Goal: Task Accomplishment & Management: Use online tool/utility

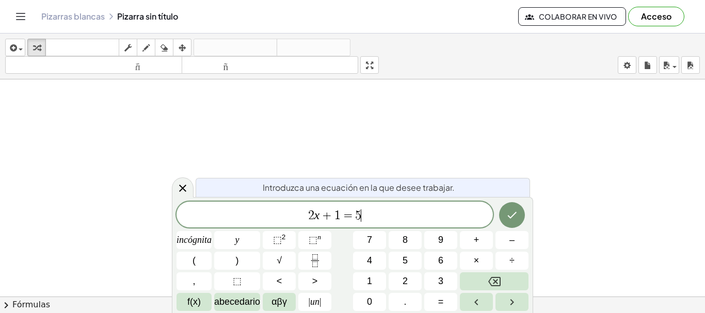
click at [388, 213] on span "2 x + 1 = 5 ​" at bounding box center [334, 215] width 316 height 14
click at [659, 18] on font "Acceso" at bounding box center [656, 16] width 30 height 11
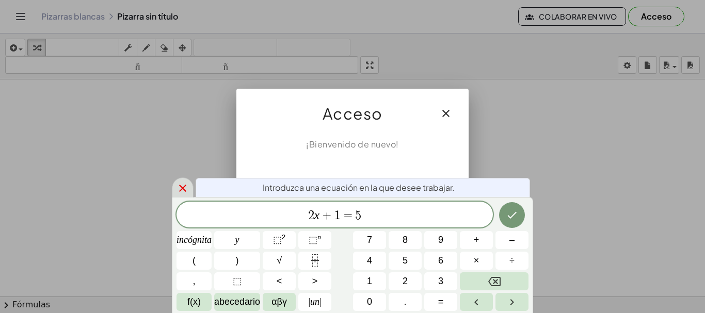
click at [186, 188] on icon at bounding box center [182, 188] width 12 height 12
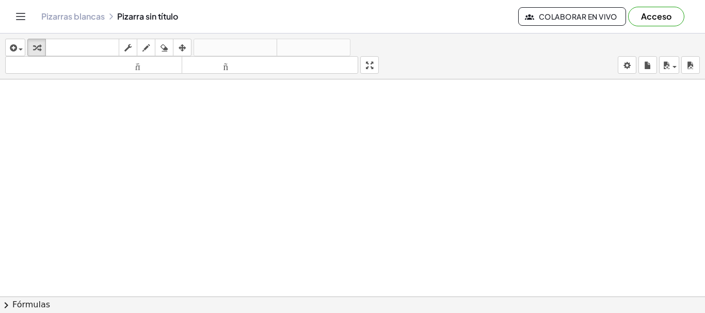
click at [653, 15] on font "Acceso" at bounding box center [656, 16] width 30 height 11
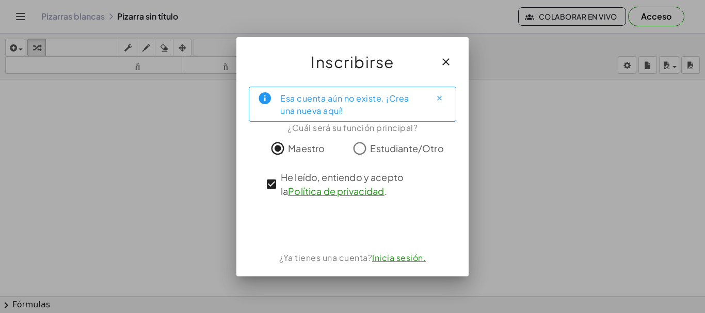
click at [354, 97] on font "Esa cuenta aún no existe. ¡Crea una nueva aquí!" at bounding box center [344, 104] width 129 height 23
click at [365, 107] on div "Esa cuenta aún no existe. ¡Crea una nueva aquí!" at bounding box center [351, 104] width 142 height 26
click at [335, 112] on font "Esa cuenta aún no existe. ¡Crea una nueva aquí!" at bounding box center [344, 104] width 129 height 23
click at [335, 108] on font "Esa cuenta aún no existe. ¡Crea una nueva aquí!" at bounding box center [344, 104] width 129 height 23
click at [348, 105] on div "Esa cuenta aún no existe. ¡Crea una nueva aquí!" at bounding box center [351, 104] width 142 height 26
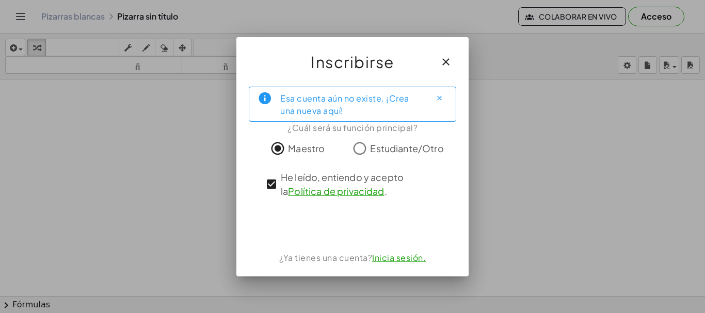
click at [348, 105] on div "Esa cuenta aún no existe. ¡Crea una nueva aquí!" at bounding box center [351, 104] width 142 height 26
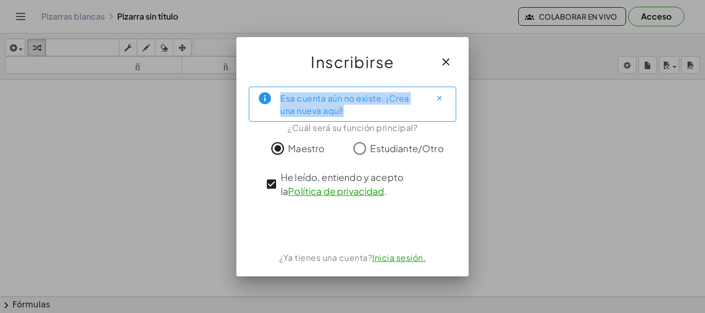
drag, startPoint x: 348, startPoint y: 105, endPoint x: 328, endPoint y: 107, distance: 20.7
click at [333, 107] on div "Esa cuenta aún no existe. ¡Crea una nueva aquí!" at bounding box center [351, 104] width 142 height 26
click at [437, 96] on icon "Cerca" at bounding box center [439, 98] width 8 height 8
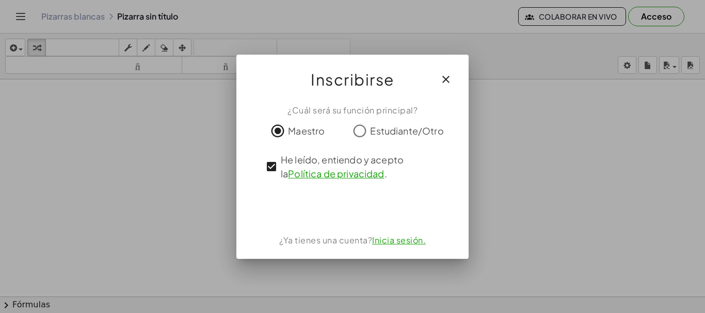
click at [325, 111] on font "¿Cuál será su función principal?" at bounding box center [352, 110] width 130 height 11
click at [386, 241] on font "Inicia sesión." at bounding box center [399, 240] width 54 height 11
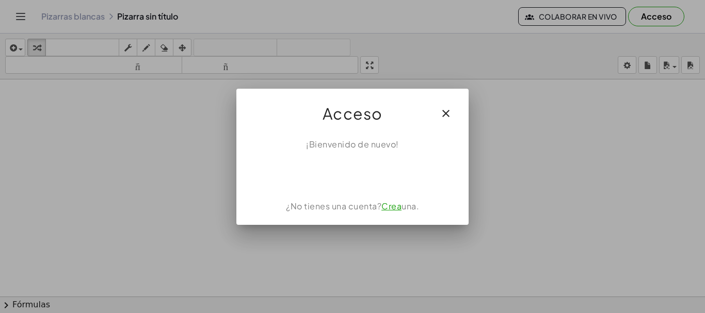
click at [391, 207] on font "Crea" at bounding box center [391, 206] width 20 height 11
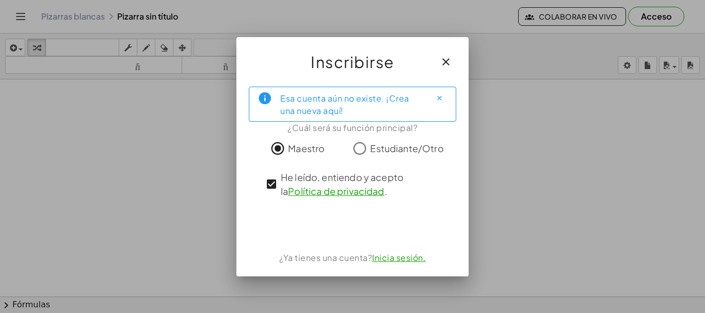
click at [307, 102] on font "Esa cuenta aún no existe. ¡Crea una nueva aquí!" at bounding box center [344, 104] width 129 height 23
click at [302, 101] on font "Esa cuenta aún no existe. ¡Crea una nueva aquí!" at bounding box center [344, 104] width 129 height 23
click at [346, 108] on div "Esa cuenta aún no existe. ¡Crea una nueva aquí!" at bounding box center [351, 104] width 142 height 26
click at [353, 112] on div "Esa cuenta aún no existe. ¡Crea una nueva aquí!" at bounding box center [351, 104] width 142 height 26
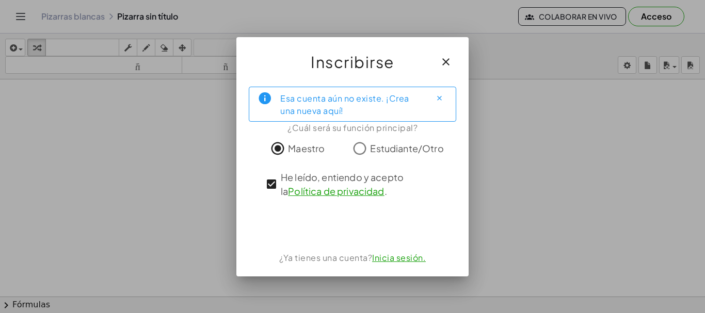
click at [440, 98] on icon "Cerca" at bounding box center [439, 98] width 8 height 8
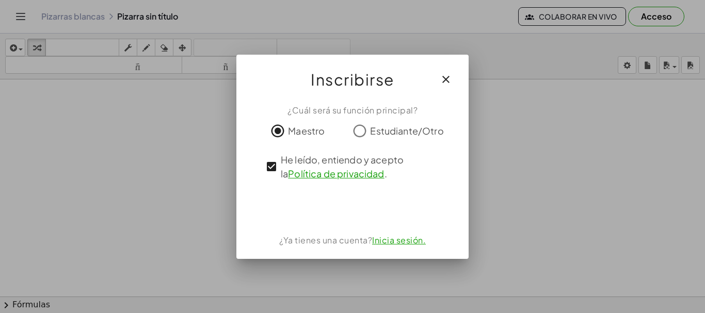
click at [391, 238] on font "Inicia sesión." at bounding box center [399, 240] width 54 height 11
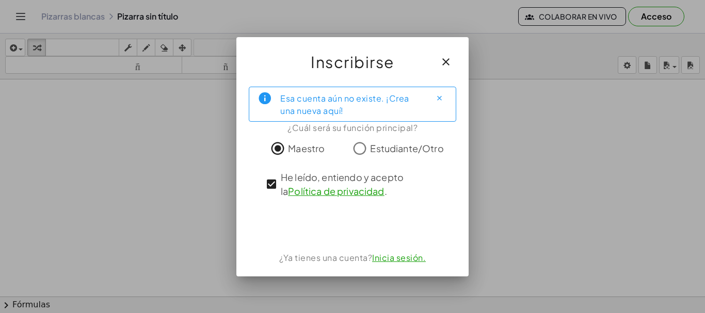
click at [327, 259] on font "¿Ya tienes una cuenta?" at bounding box center [325, 257] width 93 height 11
drag, startPoint x: 344, startPoint y: 263, endPoint x: 354, endPoint y: 260, distance: 10.6
click at [345, 263] on font "¿Ya tienes una cuenta?" at bounding box center [325, 257] width 93 height 11
click at [358, 260] on font "¿Ya tienes una cuenta?" at bounding box center [325, 257] width 93 height 11
click at [385, 99] on font "Esa cuenta aún no existe. ¡Crea una nueva aquí!" at bounding box center [344, 104] width 129 height 23
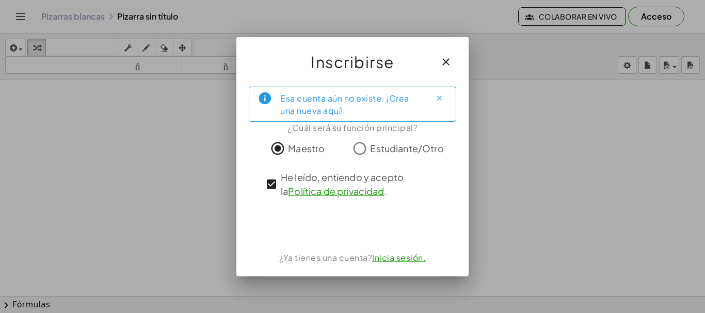
drag, startPoint x: 359, startPoint y: 112, endPoint x: 354, endPoint y: 108, distance: 6.2
click at [358, 111] on div "Esa cuenta aún no existe. ¡Crea una nueva aquí!" at bounding box center [352, 104] width 207 height 35
click at [353, 107] on div "Esa cuenta aún no existe. ¡Crea una nueva aquí!" at bounding box center [351, 104] width 142 height 26
click at [439, 94] on icon "Cerca" at bounding box center [439, 98] width 8 height 8
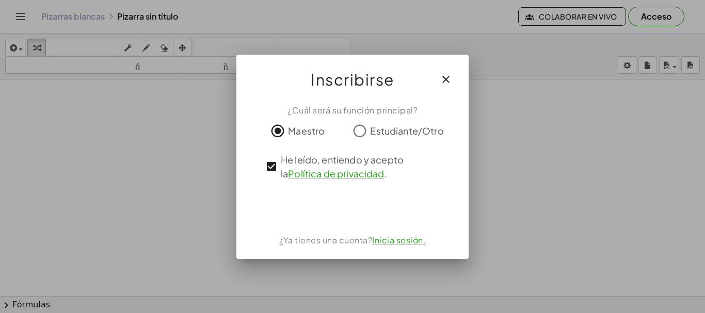
click at [449, 79] on icon "button" at bounding box center [446, 79] width 12 height 12
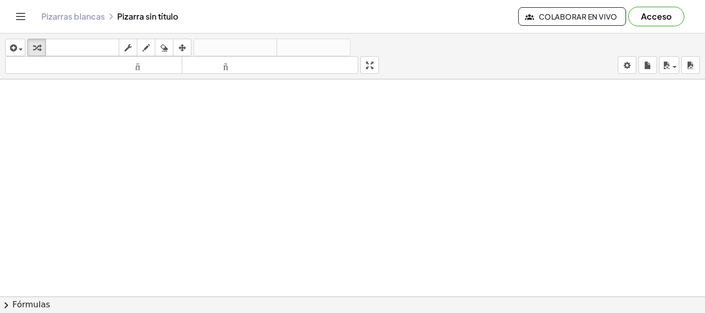
click at [331, 123] on div at bounding box center [352, 296] width 705 height 434
click at [28, 21] on div "Pizarras blancas Pizarra sin título Colaborar en vivo Acceso" at bounding box center [352, 16] width 680 height 33
click at [24, 18] on icon "Cambiar navegación" at bounding box center [20, 16] width 12 height 12
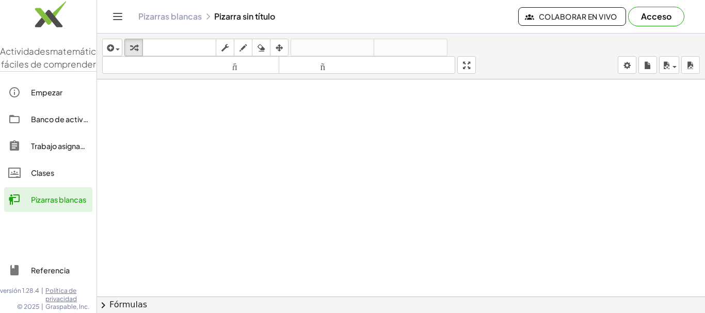
click at [133, 111] on div at bounding box center [401, 296] width 608 height 434
click at [109, 18] on button "Cambiar navegación" at bounding box center [117, 16] width 17 height 17
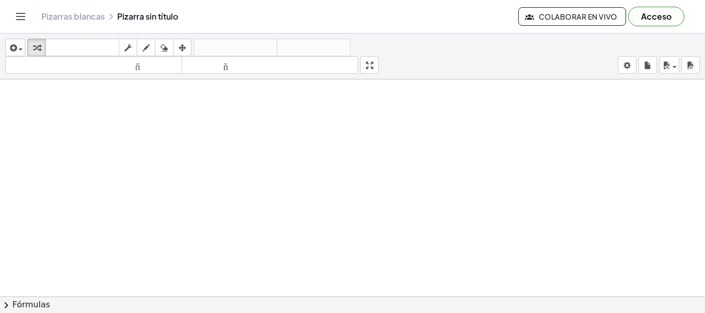
click at [564, 15] on font "Colaborar en vivo" at bounding box center [578, 16] width 78 height 9
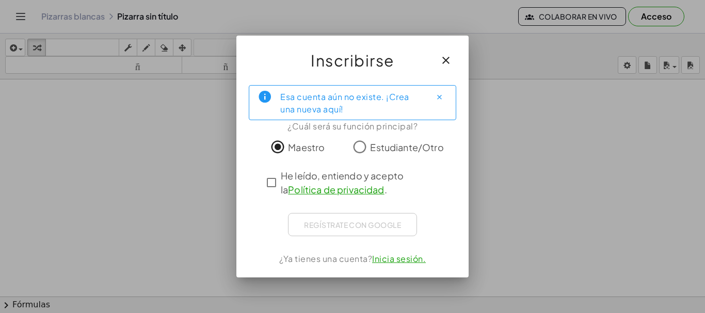
click at [361, 110] on div "Esa cuenta aún no existe. ¡Crea una nueva aquí!" at bounding box center [351, 103] width 142 height 26
click at [347, 102] on font "Esa cuenta aún no existe. ¡Crea una nueva aquí!" at bounding box center [344, 102] width 129 height 23
click at [317, 224] on div "Regístrate con Google" at bounding box center [352, 224] width 129 height 23
click at [315, 224] on div "Regístrate con Google" at bounding box center [352, 224] width 129 height 23
click at [314, 224] on div "Regístrate con Google" at bounding box center [352, 224] width 129 height 23
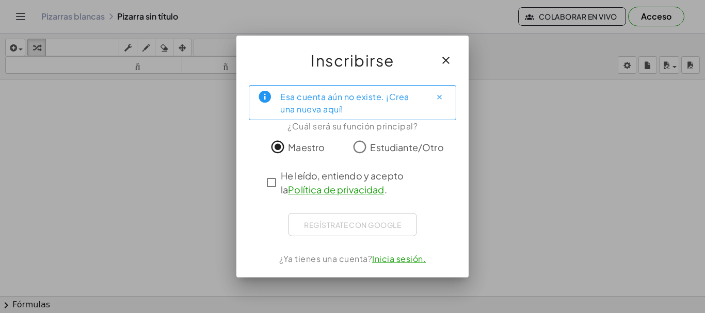
click at [312, 224] on div "Regístrate con Google" at bounding box center [352, 224] width 129 height 23
click at [306, 219] on div "Regístrate con Google" at bounding box center [352, 224] width 129 height 23
click at [402, 261] on font "Inicia sesión." at bounding box center [399, 258] width 54 height 11
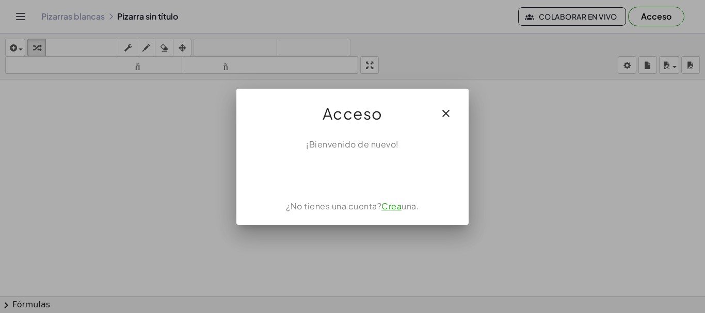
click at [392, 208] on font "Crea" at bounding box center [391, 206] width 20 height 11
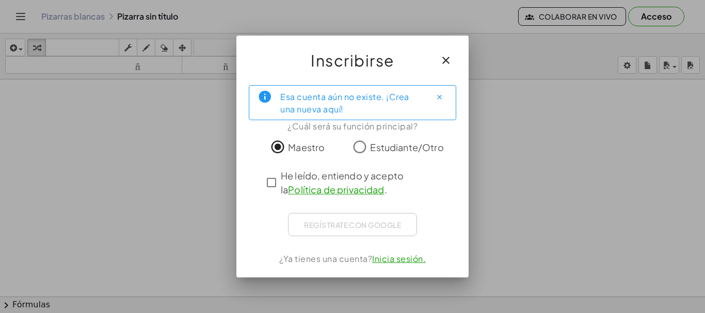
click at [312, 219] on div "Regístrate con Google Iniciar sesión con Google Iniciar sesión con Google. Se a…" at bounding box center [352, 224] width 129 height 23
click at [316, 229] on div "Regístrate con Google Iniciar sesión con Google Iniciar sesión con Google. Se a…" at bounding box center [352, 224] width 129 height 23
click at [315, 225] on div "Regístrate con Google Iniciar sesión con Google Iniciar sesión con Google. Se a…" at bounding box center [352, 224] width 129 height 23
click at [315, 224] on div "Regístrate con Google Iniciar sesión con Google Iniciar sesión con Google. Se a…" at bounding box center [352, 224] width 129 height 23
click at [314, 223] on div "Regístrate con Google Iniciar sesión con Google Iniciar sesión con Google. Se a…" at bounding box center [352, 224] width 129 height 23
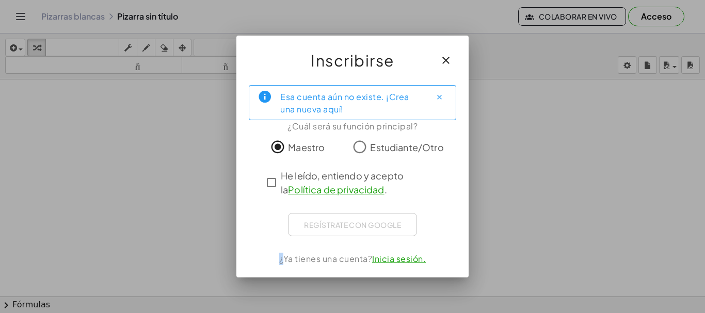
click at [314, 222] on div "Regístrate con Google Iniciar sesión con Google Iniciar sesión con Google. Se a…" at bounding box center [352, 224] width 129 height 23
click at [321, 216] on div "Regístrate con Google Iniciar sesión con Google Iniciar sesión con Google. Se a…" at bounding box center [352, 224] width 129 height 23
click at [323, 250] on div "Esa cuenta aún no existe. ¡Crea una nueva aquí! ¿Cuál será su función principal…" at bounding box center [352, 177] width 232 height 201
click at [338, 259] on font "¿Ya tienes una cuenta?" at bounding box center [325, 258] width 93 height 11
click at [337, 259] on font "¿Ya tienes una cuenta?" at bounding box center [325, 258] width 93 height 11
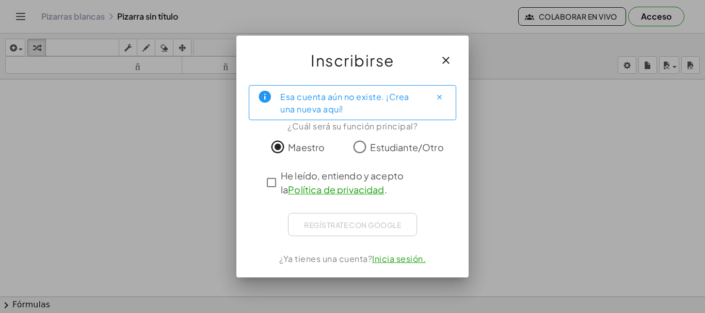
click at [325, 225] on div "Regístrate con Google Iniciar sesión con Google Iniciar sesión con Google. Se a…" at bounding box center [352, 224] width 129 height 23
click at [440, 98] on icon "Cerca" at bounding box center [439, 97] width 8 height 8
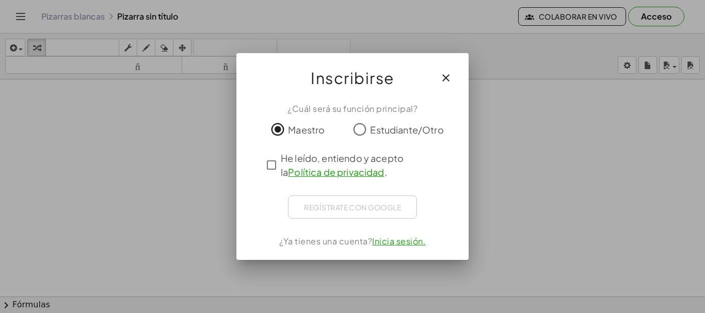
click at [390, 209] on div "Regístrate con Google Iniciar sesión con Google Iniciar sesión con Google. Se a…" at bounding box center [352, 207] width 129 height 23
click at [370, 208] on div "Regístrate con Google Iniciar sesión con Google Iniciar sesión con Google. Se a…" at bounding box center [352, 207] width 129 height 23
click at [368, 207] on div "Regístrate con Google Iniciar sesión con Google Iniciar sesión con Google. Se a…" at bounding box center [352, 207] width 129 height 23
click at [367, 205] on div "Regístrate con Google Iniciar sesión con Google Iniciar sesión con Google. Se a…" at bounding box center [352, 207] width 129 height 23
click at [348, 207] on div "Regístrate con Google Iniciar sesión con Google Iniciar sesión con Google. Se a…" at bounding box center [352, 207] width 129 height 23
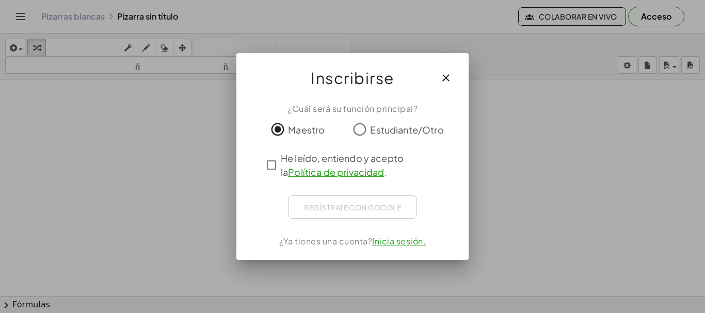
click at [347, 207] on div "Regístrate con Google Iniciar sesión con Google Iniciar sesión con Google. Se a…" at bounding box center [352, 207] width 129 height 23
drag, startPoint x: 347, startPoint y: 206, endPoint x: 340, endPoint y: 205, distance: 6.8
click at [347, 206] on div "Regístrate con Google Iniciar sesión con Google Iniciar sesión con Google. Se a…" at bounding box center [352, 207] width 129 height 23
click at [444, 76] on icon "button" at bounding box center [446, 78] width 12 height 12
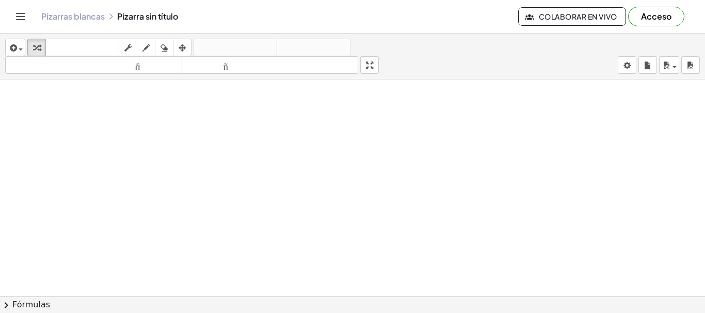
click at [78, 15] on font "Pizarras blancas" at bounding box center [72, 16] width 63 height 11
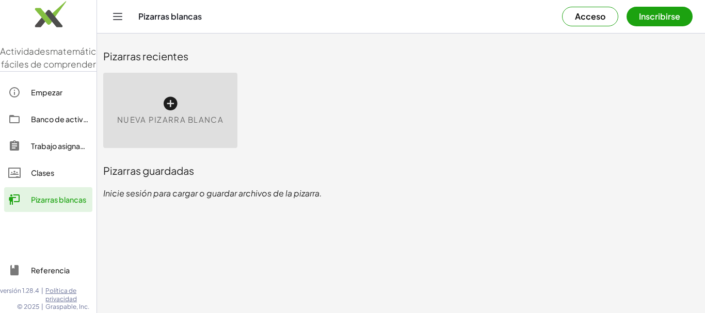
click at [648, 18] on font "Inscribirse" at bounding box center [659, 16] width 41 height 11
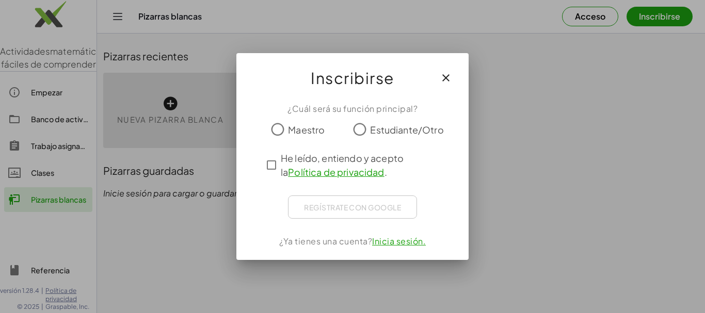
click at [340, 207] on div "Regístrate con Google Iniciar sesión con Google Iniciar sesión con Google. Se a…" at bounding box center [352, 207] width 129 height 23
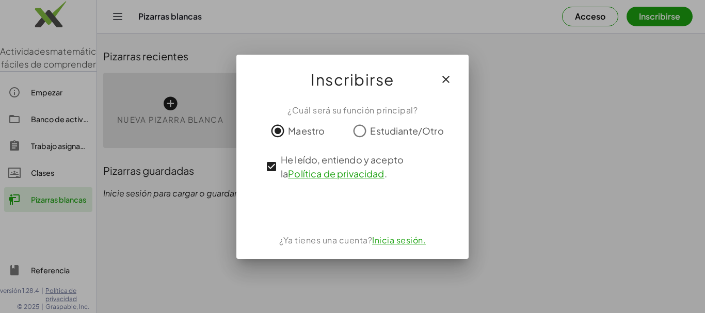
click at [378, 244] on font "Inicia sesión." at bounding box center [399, 240] width 54 height 11
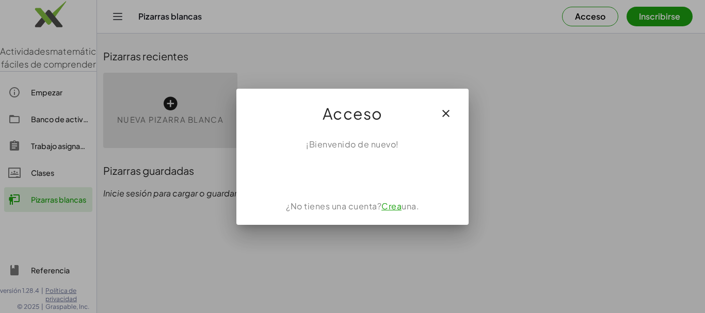
click at [446, 115] on icon "button" at bounding box center [446, 113] width 12 height 12
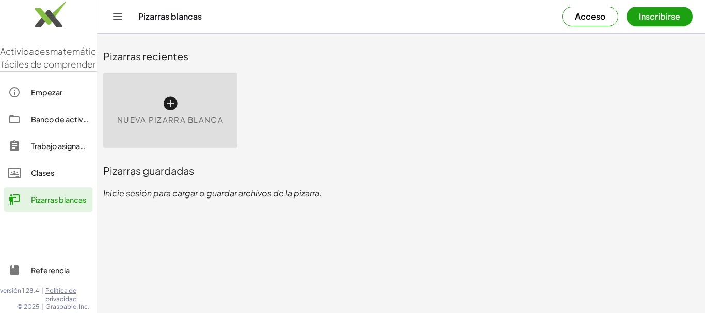
click at [651, 14] on font "Inscribirse" at bounding box center [659, 16] width 41 height 11
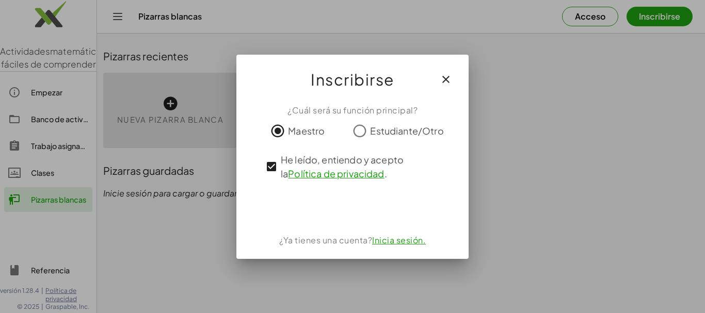
click at [382, 244] on font "Inicia sesión." at bounding box center [399, 240] width 54 height 11
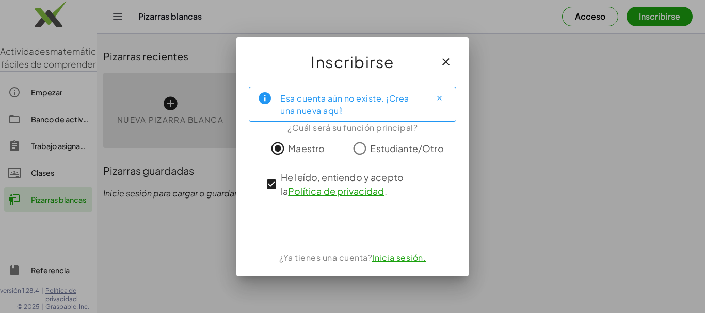
click at [382, 109] on div "Esa cuenta aún no existe. ¡Crea una nueva aquí!" at bounding box center [351, 104] width 142 height 26
drag, startPoint x: 381, startPoint y: 109, endPoint x: 365, endPoint y: 107, distance: 15.6
click at [375, 109] on div "Esa cuenta aún no existe. ¡Crea una nueva aquí!" at bounding box center [351, 104] width 142 height 26
click at [364, 106] on div "Esa cuenta aún no existe. ¡Crea una nueva aquí!" at bounding box center [351, 104] width 142 height 26
click at [360, 110] on div "Esa cuenta aún no existe. ¡Crea una nueva aquí!" at bounding box center [351, 104] width 142 height 26
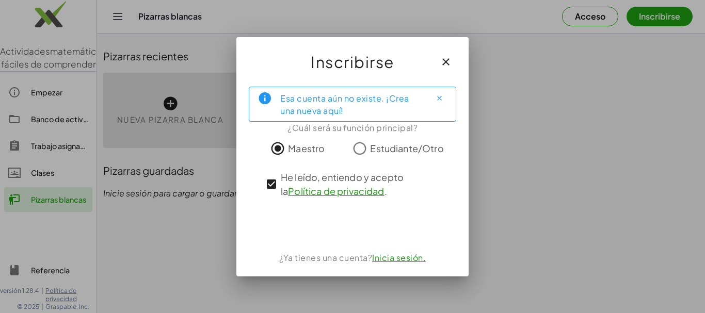
click at [401, 261] on font "Inicia sesión." at bounding box center [399, 257] width 54 height 11
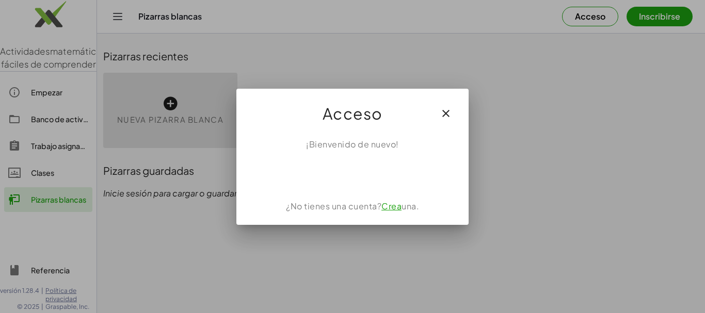
click at [441, 111] on icon "button" at bounding box center [446, 113] width 12 height 12
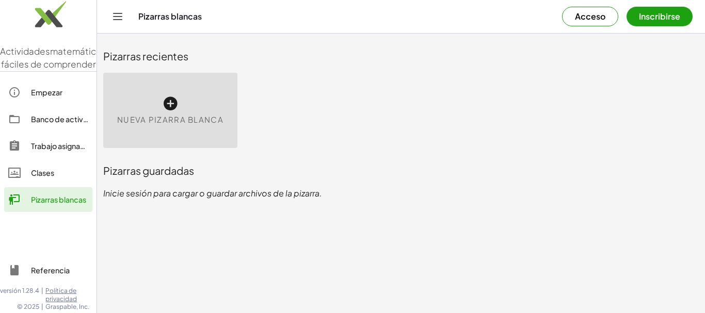
click at [120, 19] on icon "Cambiar navegación" at bounding box center [117, 16] width 12 height 12
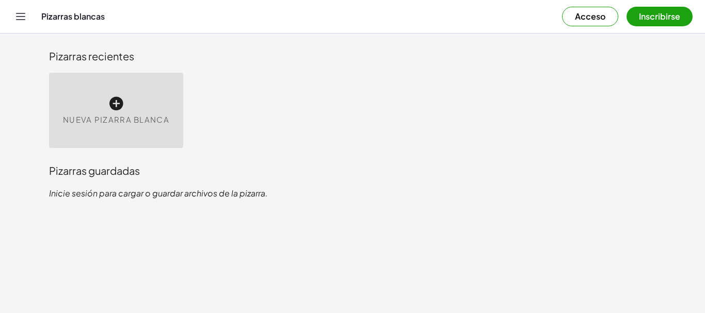
click at [117, 103] on icon at bounding box center [116, 103] width 17 height 17
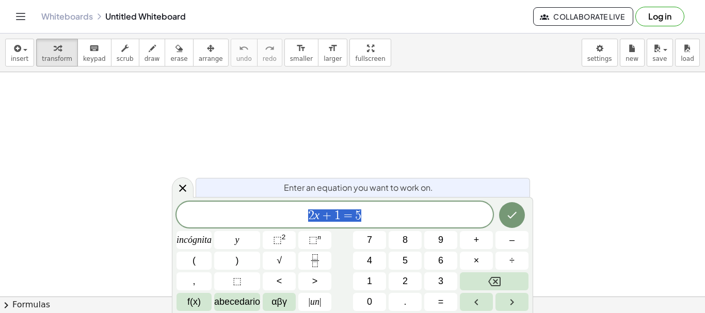
click at [114, 100] on div at bounding box center [352, 296] width 705 height 449
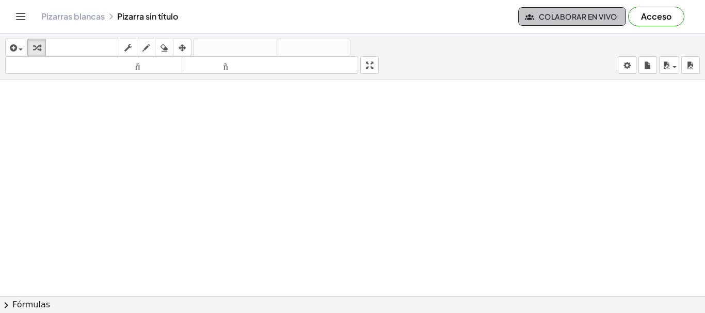
click at [543, 13] on font "Colaborar en vivo" at bounding box center [578, 16] width 78 height 9
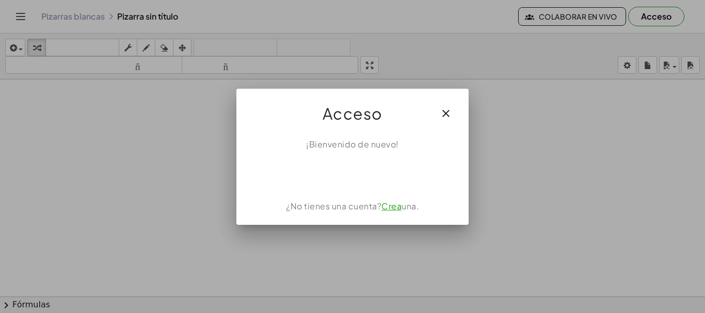
click at [445, 119] on button "button" at bounding box center [445, 113] width 25 height 25
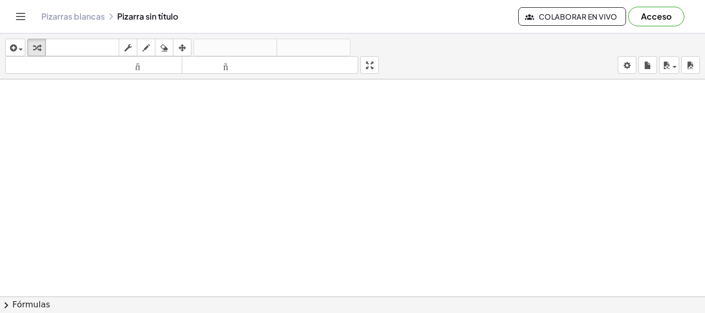
click at [356, 175] on div at bounding box center [352, 303] width 705 height 449
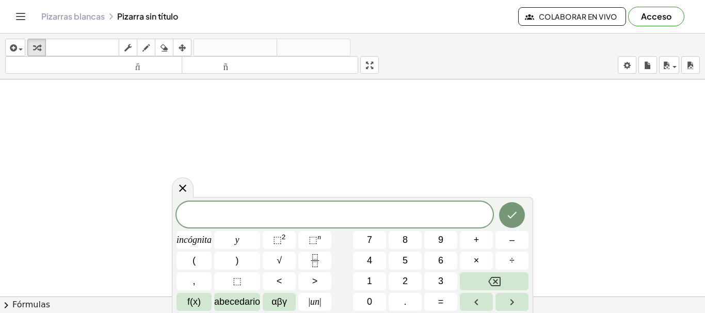
scroll to position [52, 0]
click at [404, 281] on font "2" at bounding box center [404, 281] width 5 height 10
click at [476, 257] on font "×" at bounding box center [477, 260] width 6 height 10
click at [500, 276] on icon "Retroceso" at bounding box center [494, 282] width 12 height 12
click at [283, 236] on font "2" at bounding box center [284, 237] width 4 height 8
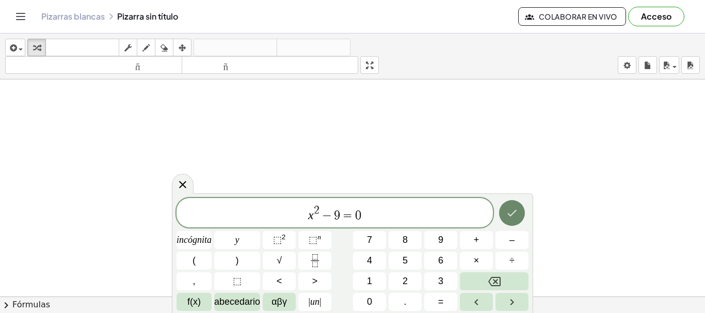
click at [518, 213] on icon "Hecho" at bounding box center [512, 213] width 12 height 12
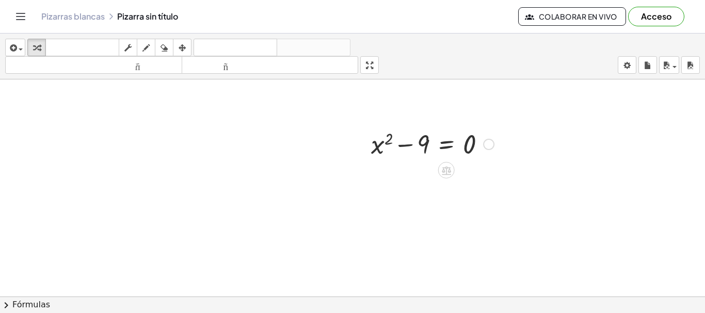
drag, startPoint x: 394, startPoint y: 147, endPoint x: 389, endPoint y: 146, distance: 5.2
click at [389, 146] on div at bounding box center [432, 143] width 133 height 35
click at [418, 139] on div at bounding box center [432, 143] width 133 height 35
drag, startPoint x: 489, startPoint y: 144, endPoint x: 281, endPoint y: 148, distance: 208.5
click at [281, 148] on div "+ x 2 − 9 = 0" at bounding box center [352, 252] width 705 height 449
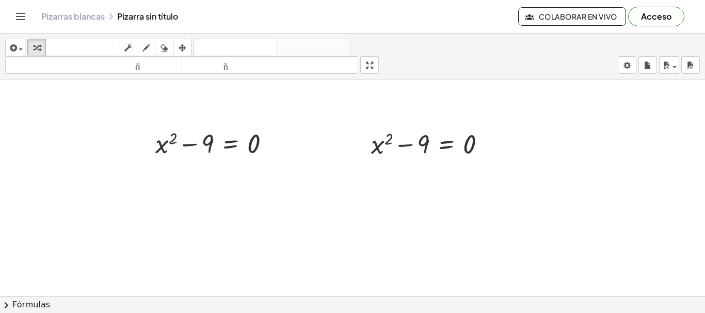
click at [325, 197] on div at bounding box center [352, 252] width 705 height 449
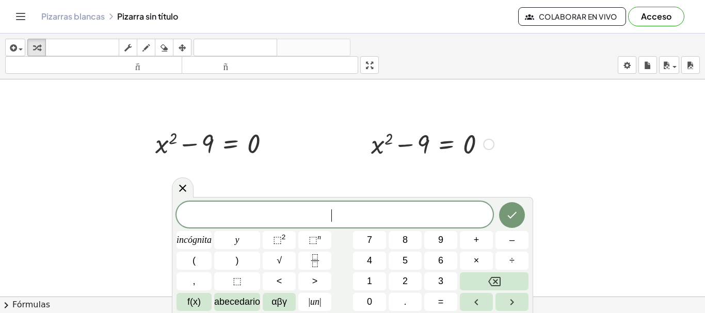
click at [428, 140] on div at bounding box center [432, 143] width 133 height 35
click at [489, 148] on div at bounding box center [488, 144] width 11 height 11
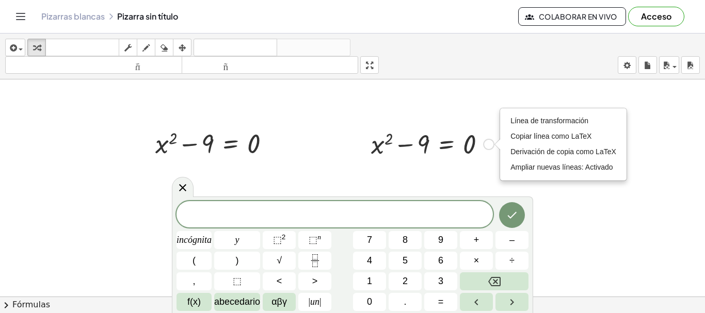
click at [476, 279] on button "Retroceso" at bounding box center [494, 281] width 69 height 18
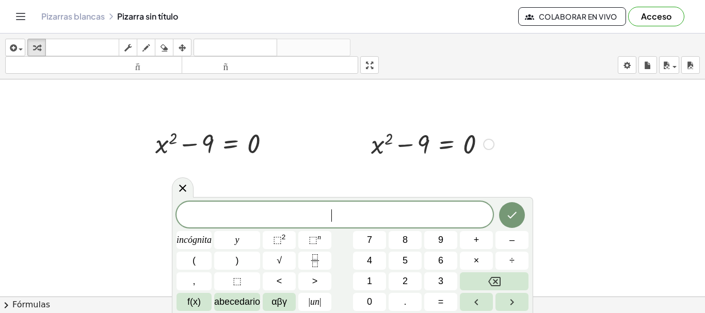
click at [474, 139] on div at bounding box center [432, 143] width 133 height 35
click at [490, 143] on div "Línea de transformación Copiar línea como LaTeX Derivación de copia como LaTeX …" at bounding box center [488, 144] width 11 height 11
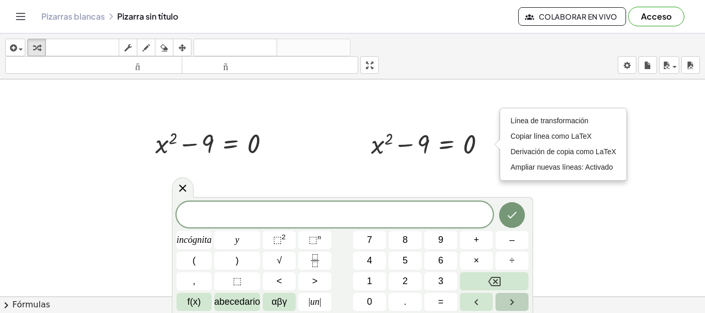
click at [506, 293] on button "Flecha derecha" at bounding box center [511, 302] width 33 height 18
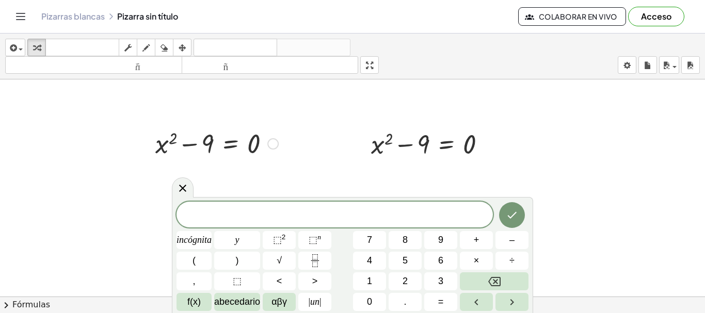
click at [269, 141] on div at bounding box center [272, 143] width 11 height 11
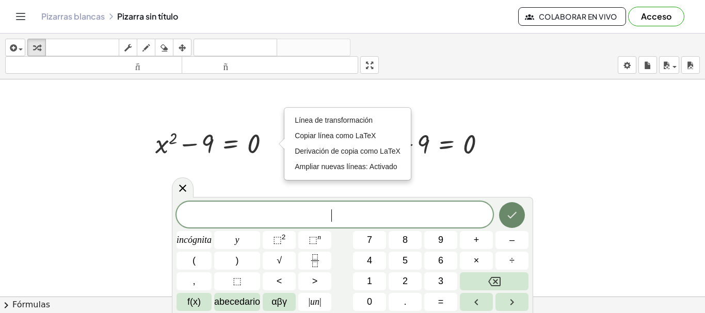
click at [504, 216] on button "Hecho" at bounding box center [512, 215] width 26 height 26
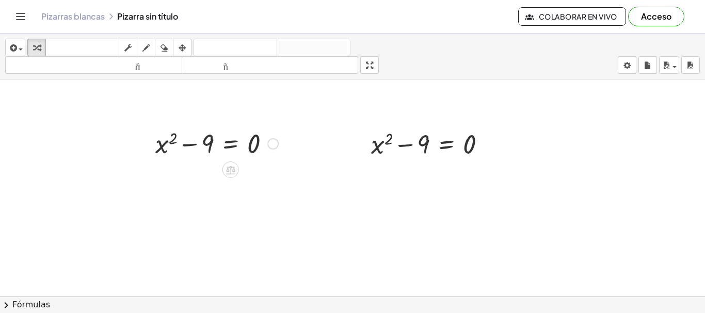
click at [190, 146] on div at bounding box center [216, 142] width 133 height 35
click at [196, 147] on div at bounding box center [216, 142] width 133 height 35
drag, startPoint x: 209, startPoint y: 142, endPoint x: 224, endPoint y: 202, distance: 62.2
click at [260, 145] on div at bounding box center [216, 142] width 133 height 35
click at [229, 226] on div at bounding box center [352, 252] width 705 height 449
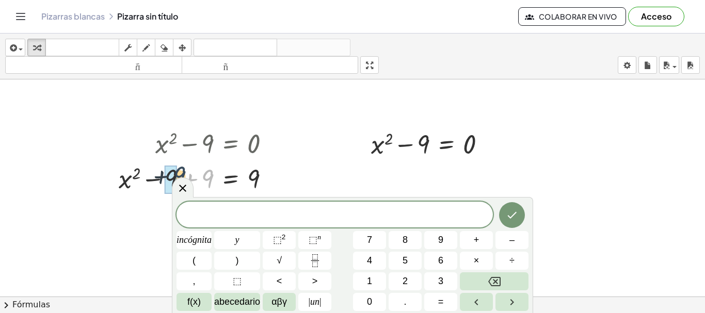
drag, startPoint x: 207, startPoint y: 173, endPoint x: 178, endPoint y: 170, distance: 29.6
click at [286, 163] on div at bounding box center [352, 252] width 705 height 449
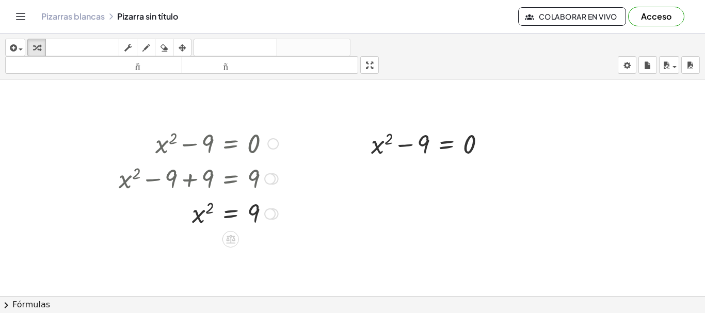
click at [207, 208] on div at bounding box center [199, 213] width 170 height 34
click at [174, 212] on div at bounding box center [199, 213] width 170 height 34
click at [188, 207] on div at bounding box center [199, 213] width 170 height 34
click at [204, 208] on div at bounding box center [199, 213] width 170 height 34
click at [208, 208] on div at bounding box center [199, 213] width 170 height 34
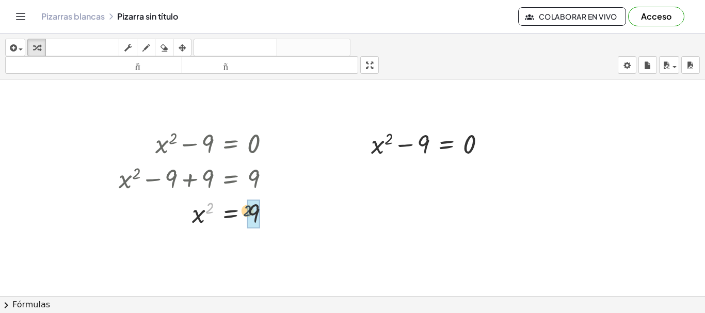
drag, startPoint x: 226, startPoint y: 211, endPoint x: 252, endPoint y: 211, distance: 26.3
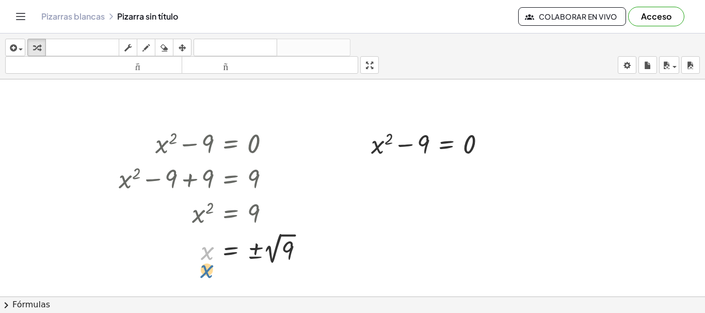
drag, startPoint x: 206, startPoint y: 254, endPoint x: 206, endPoint y: 272, distance: 18.1
drag, startPoint x: 203, startPoint y: 248, endPoint x: 225, endPoint y: 266, distance: 29.0
click at [224, 266] on div at bounding box center [215, 249] width 203 height 38
click at [281, 249] on div at bounding box center [215, 249] width 203 height 38
click at [275, 246] on div at bounding box center [215, 249] width 203 height 38
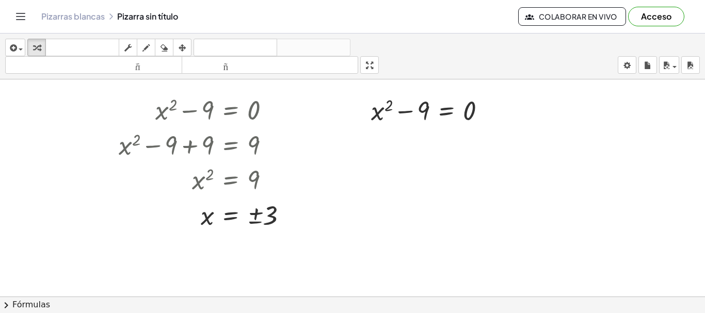
scroll to position [103, 0]
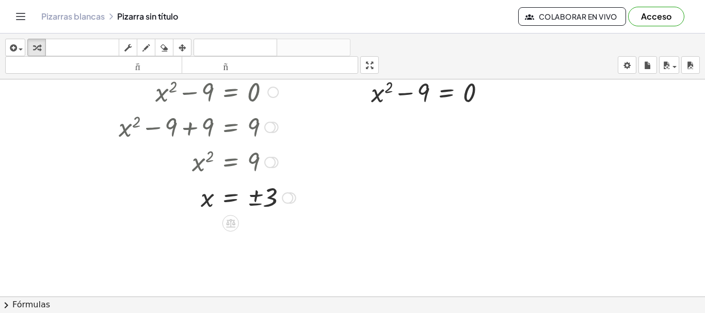
click at [286, 198] on div at bounding box center [287, 197] width 11 height 11
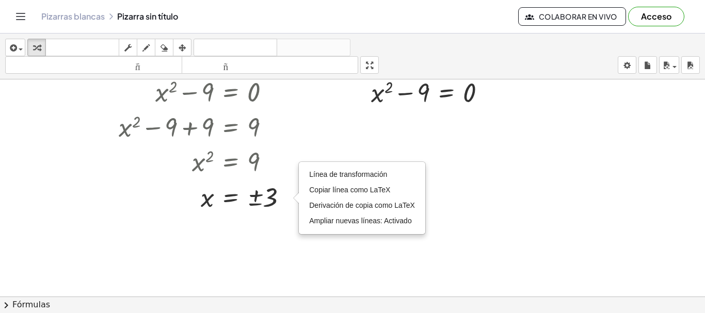
click at [271, 222] on div at bounding box center [352, 200] width 705 height 449
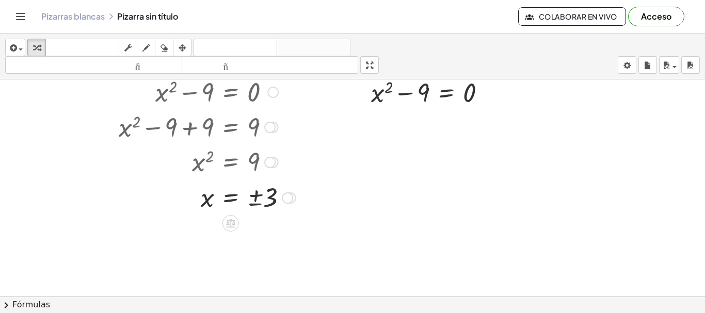
click at [194, 186] on div at bounding box center [207, 197] width 187 height 34
drag, startPoint x: 192, startPoint y: 185, endPoint x: 297, endPoint y: 220, distance: 109.8
click at [296, 223] on div "+ x 2 − 9 = 0 Línea de transformación Copiar línea como LaTeX Derivación de cop…" at bounding box center [352, 200] width 705 height 449
click at [270, 203] on div at bounding box center [207, 197] width 187 height 34
click at [270, 197] on div at bounding box center [207, 197] width 187 height 34
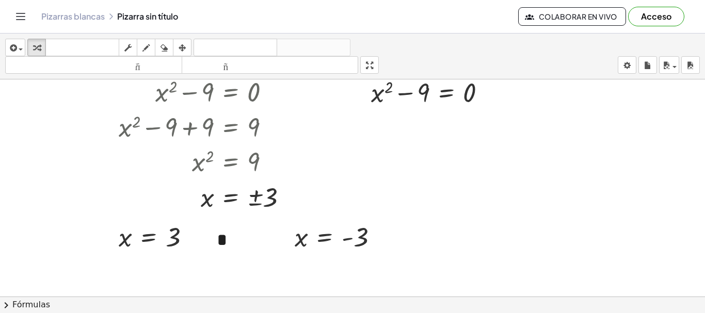
scroll to position [52, 0]
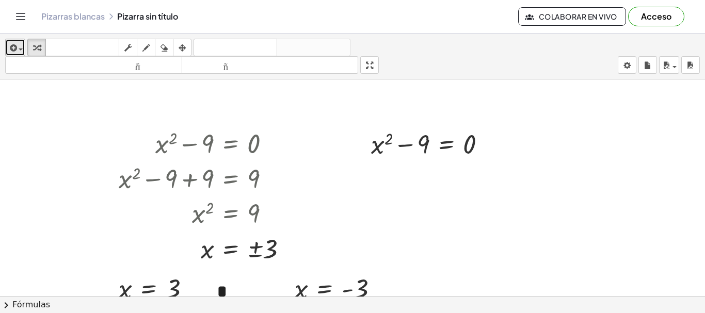
click at [20, 48] on div "button" at bounding box center [15, 47] width 15 height 12
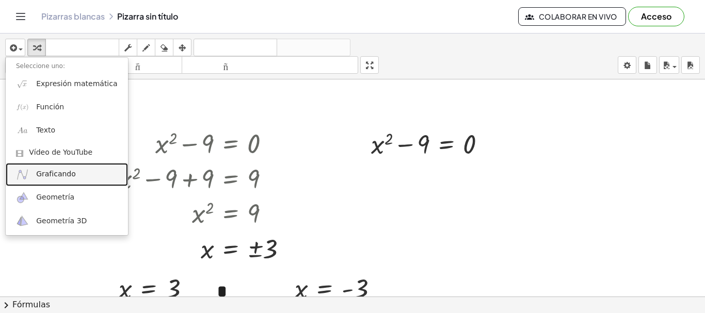
click at [48, 173] on font "Graficando" at bounding box center [56, 174] width 40 height 8
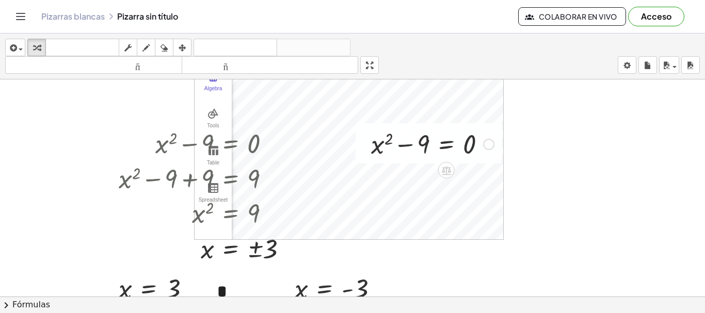
click at [382, 144] on div at bounding box center [432, 143] width 133 height 35
click at [384, 140] on div at bounding box center [432, 143] width 133 height 35
click at [381, 136] on div at bounding box center [432, 143] width 133 height 35
drag, startPoint x: 411, startPoint y: 142, endPoint x: 418, endPoint y: 142, distance: 7.2
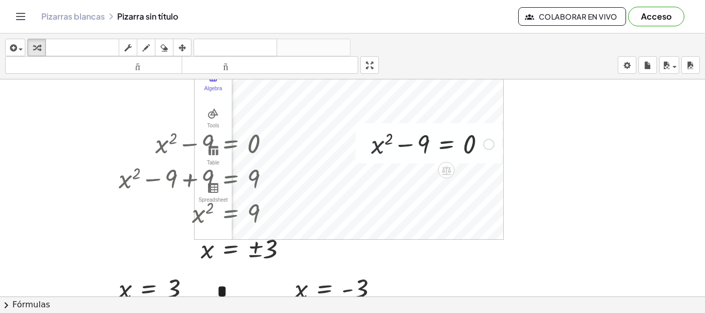
click at [415, 142] on div at bounding box center [432, 143] width 133 height 35
click at [489, 128] on div at bounding box center [432, 143] width 133 height 35
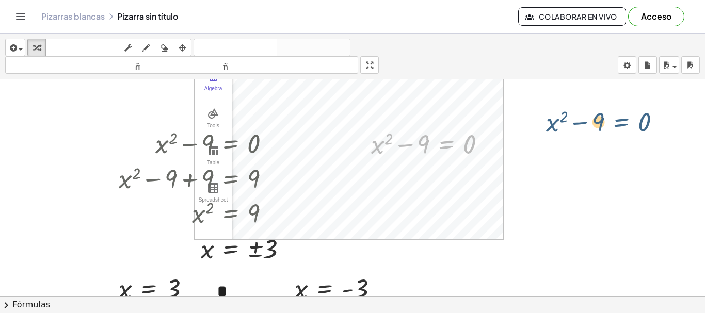
drag, startPoint x: 440, startPoint y: 139, endPoint x: 637, endPoint y: 109, distance: 198.9
click at [634, 111] on div "+ x 2 − 9 = 0 + x 2 − 9 = 0 Línea de transformación Copiar línea como LaTeX Der…" at bounding box center [352, 252] width 705 height 449
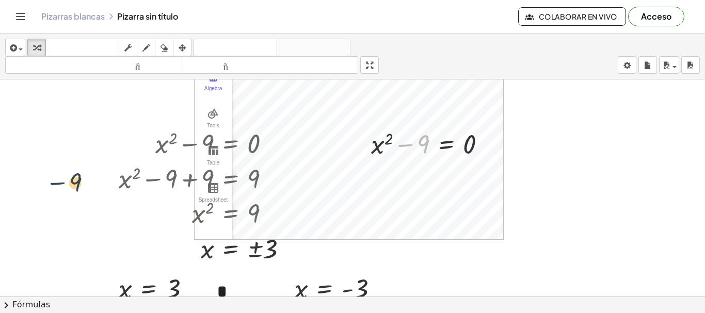
drag, startPoint x: 395, startPoint y: 145, endPoint x: 2, endPoint y: 176, distance: 394.4
click at [0, 180] on div "− 9 + x 2 − 9 = 0 Línea de transformación Copiar línea como LaTeX Derivación de…" at bounding box center [352, 252] width 705 height 449
click at [398, 140] on div at bounding box center [432, 143] width 133 height 35
click at [371, 135] on div at bounding box center [432, 143] width 133 height 35
drag, startPoint x: 393, startPoint y: 138, endPoint x: 588, endPoint y: 149, distance: 195.3
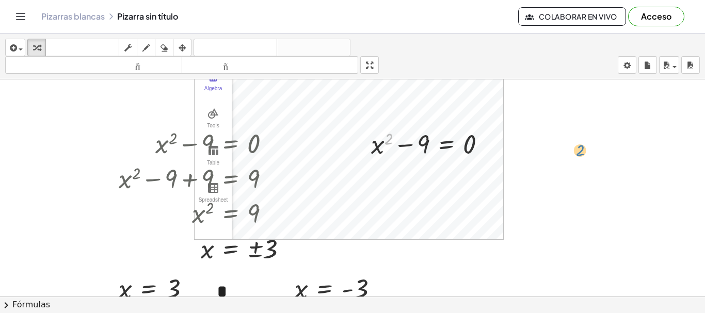
click at [588, 149] on div "2 + x 2 − 9 = 0 Línea de transformación Copiar línea como LaTeX Derivación de c…" at bounding box center [352, 252] width 705 height 449
click at [380, 143] on div at bounding box center [432, 143] width 133 height 35
click at [370, 137] on div at bounding box center [363, 143] width 15 height 40
click at [361, 125] on div at bounding box center [363, 143] width 15 height 40
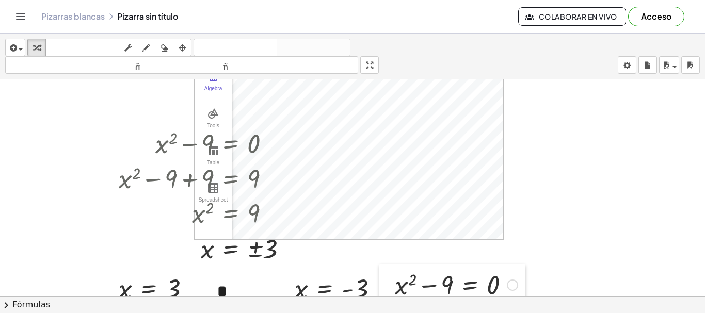
drag, startPoint x: 366, startPoint y: 126, endPoint x: 400, endPoint y: 262, distance: 139.8
click at [393, 264] on div at bounding box center [386, 284] width 15 height 40
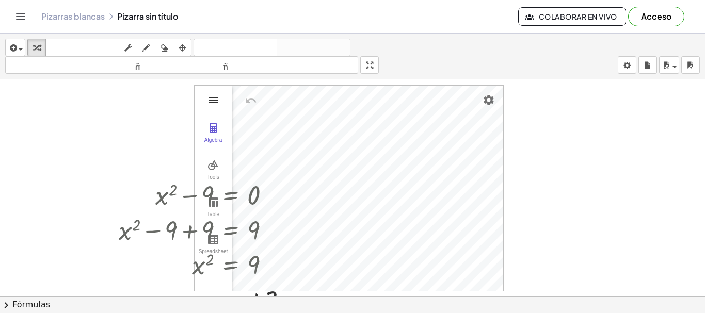
click at [213, 96] on img "Graphing Calculator" at bounding box center [213, 100] width 12 height 12
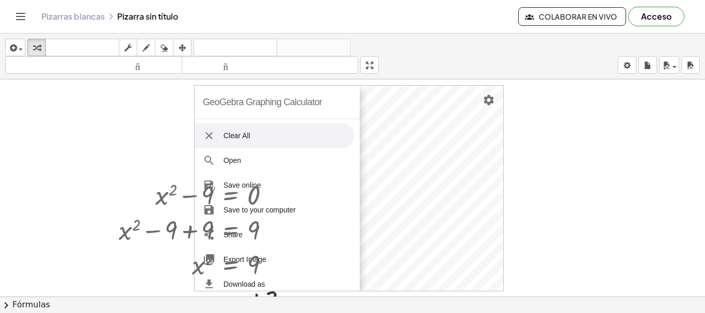
click at [254, 100] on div "GeoGebra Graphing Calculator" at bounding box center [262, 102] width 119 height 33
click at [584, 115] on div at bounding box center [352, 303] width 705 height 449
click at [207, 132] on img "Graphing Calculator" at bounding box center [209, 136] width 12 height 12
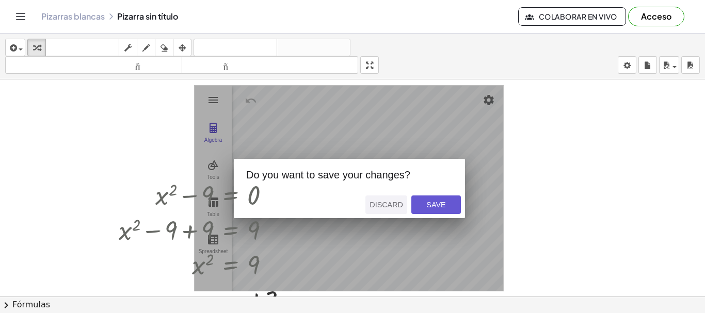
click at [382, 201] on div "Discard" at bounding box center [386, 205] width 34 height 8
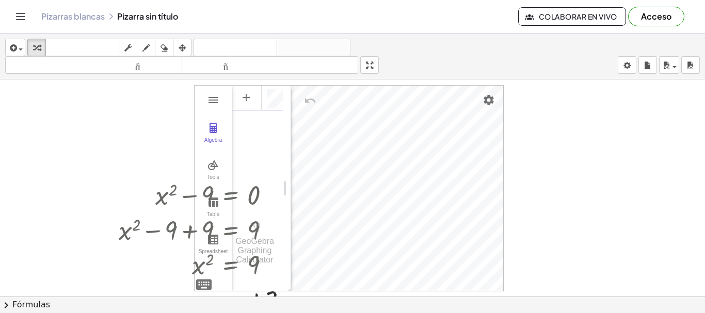
scroll to position [6, 0]
click at [275, 99] on li "Expression" at bounding box center [292, 101] width 98 height 17
drag, startPoint x: 176, startPoint y: 191, endPoint x: 235, endPoint y: 120, distance: 92.0
click at [220, 139] on div "+ x 2 − 9 = 0 Línea de transformación Copiar línea como LaTeX Derivación de cop…" at bounding box center [352, 303] width 705 height 449
click at [172, 193] on div at bounding box center [207, 194] width 187 height 35
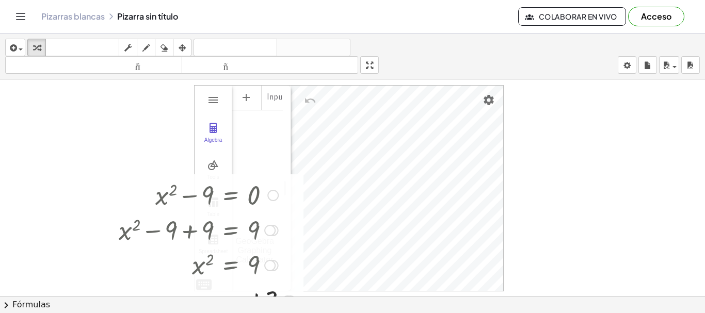
click at [166, 193] on div at bounding box center [207, 194] width 187 height 35
click at [165, 192] on div at bounding box center [207, 194] width 187 height 35
click at [172, 212] on div at bounding box center [207, 194] width 187 height 35
drag, startPoint x: 169, startPoint y: 206, endPoint x: 164, endPoint y: 204, distance: 5.6
click at [164, 204] on div at bounding box center [207, 194] width 187 height 35
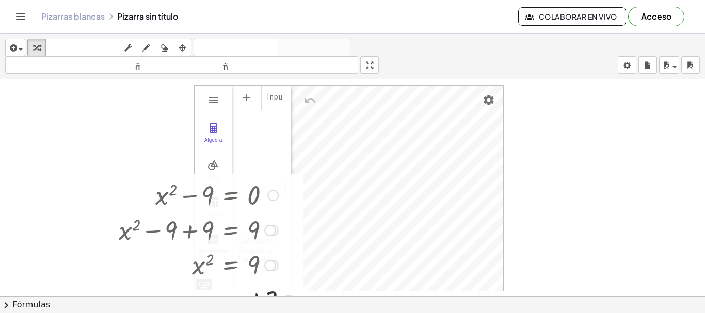
click at [157, 196] on div at bounding box center [207, 194] width 187 height 35
drag, startPoint x: 157, startPoint y: 195, endPoint x: 169, endPoint y: 189, distance: 13.4
click at [168, 190] on div at bounding box center [207, 194] width 187 height 35
click at [175, 188] on div at bounding box center [207, 194] width 187 height 35
click at [179, 187] on div at bounding box center [207, 194] width 187 height 35
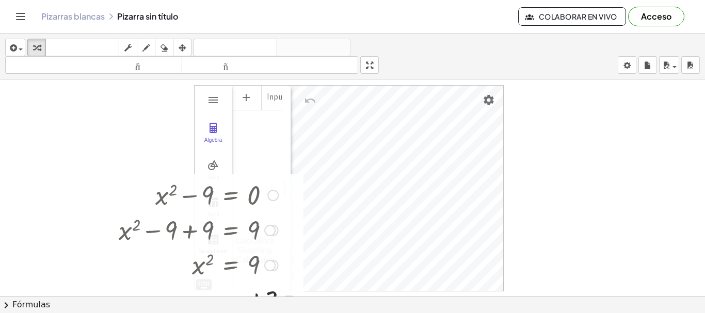
drag, startPoint x: 181, startPoint y: 187, endPoint x: 187, endPoint y: 193, distance: 8.8
click at [180, 190] on div at bounding box center [207, 194] width 187 height 35
drag, startPoint x: 216, startPoint y: 193, endPoint x: 253, endPoint y: 190, distance: 37.8
click at [221, 192] on div at bounding box center [207, 194] width 187 height 35
drag, startPoint x: 257, startPoint y: 191, endPoint x: 274, endPoint y: 196, distance: 17.8
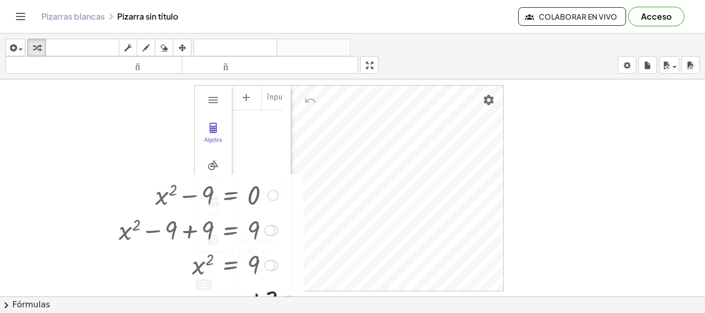
click at [259, 191] on div at bounding box center [207, 194] width 187 height 35
click at [275, 197] on div at bounding box center [272, 195] width 11 height 11
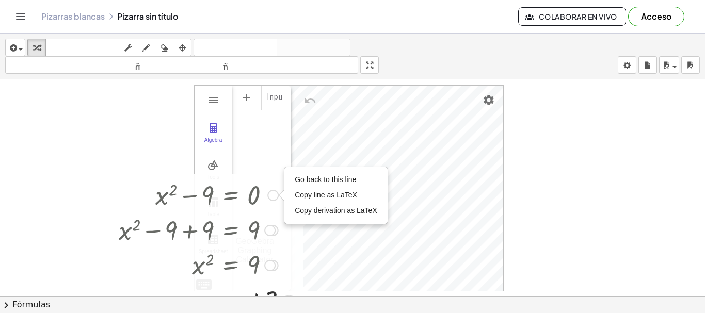
click at [273, 197] on div "Go back to this line Copy line as LaTeX Copy derivation as LaTeX" at bounding box center [272, 195] width 11 height 11
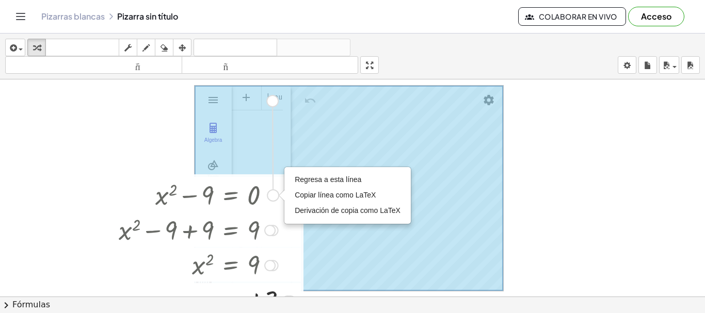
drag, startPoint x: 272, startPoint y: 197, endPoint x: 270, endPoint y: 98, distance: 99.1
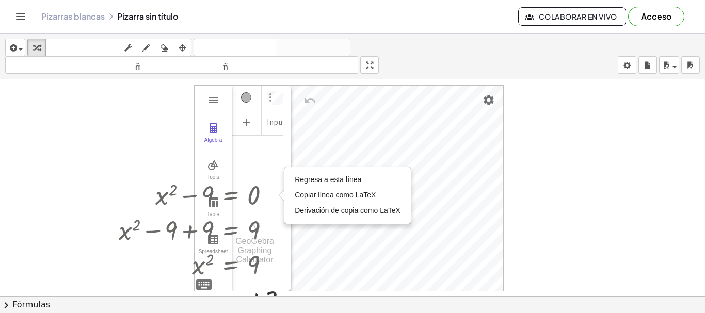
click at [272, 98] on img "Options" at bounding box center [270, 97] width 12 height 12
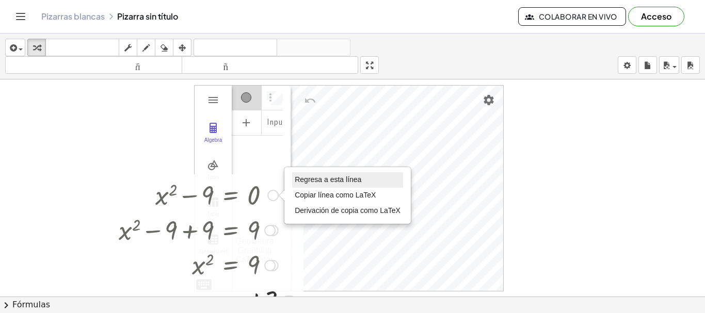
click at [325, 178] on font "Regresa a esta línea" at bounding box center [328, 179] width 67 height 8
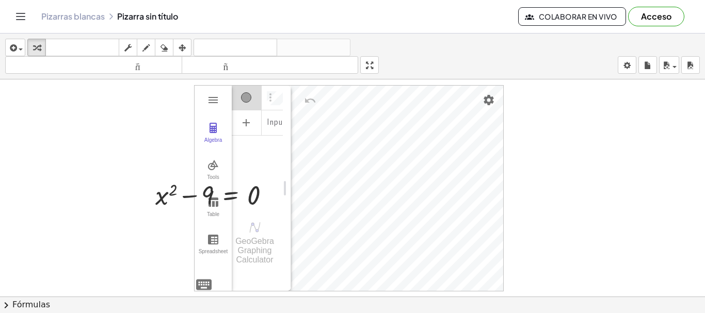
click at [277, 96] on div "Algebra" at bounding box center [273, 97] width 19 height 25
click at [271, 95] on img "Options" at bounding box center [270, 97] width 12 height 12
click at [284, 114] on li "Delete" at bounding box center [318, 116] width 107 height 17
click at [276, 117] on li "Text" at bounding box center [292, 117] width 98 height 17
click at [285, 98] on li "Expression" at bounding box center [292, 101] width 98 height 17
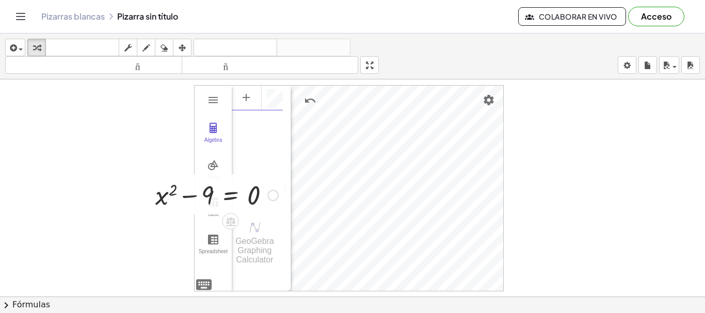
click at [172, 191] on div at bounding box center [216, 194] width 133 height 35
click at [170, 191] on div at bounding box center [216, 194] width 133 height 35
click at [169, 201] on div at bounding box center [216, 194] width 133 height 35
click at [172, 198] on div at bounding box center [216, 194] width 133 height 35
click at [160, 193] on div at bounding box center [216, 194] width 133 height 35
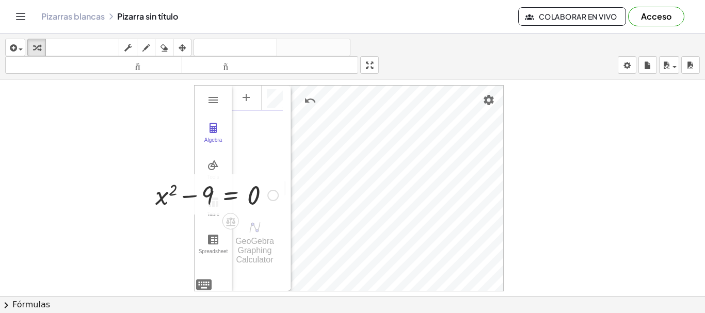
click at [271, 196] on div "Regresa a esta línea Copiar línea como LaTeX Derivación de copia como LaTeX" at bounding box center [272, 195] width 11 height 11
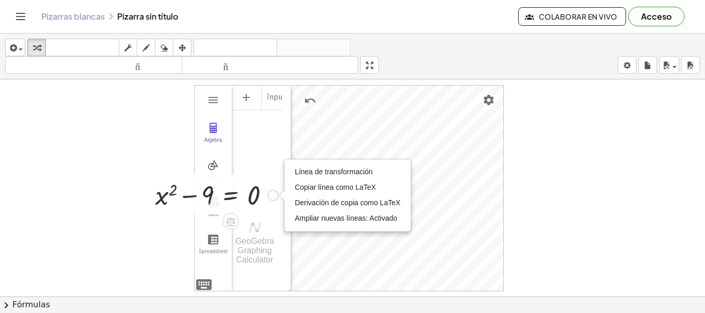
click at [271, 196] on div "Línea de transformación Copiar línea como LaTeX Derivación de copia como LaTeX …" at bounding box center [272, 195] width 11 height 11
click at [302, 183] on li "Copiar línea como LaTeX" at bounding box center [347, 187] width 111 height 15
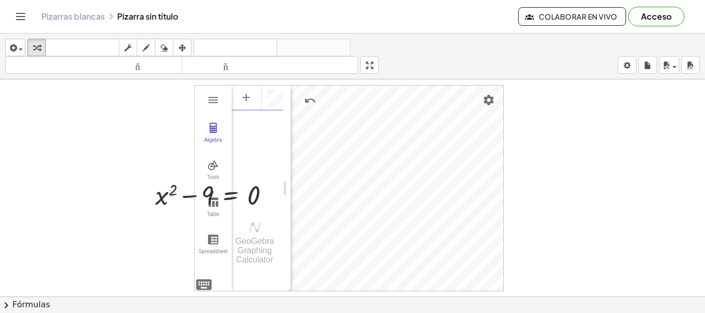
click at [265, 100] on div "Algebra" at bounding box center [257, 96] width 51 height 23
drag, startPoint x: 172, startPoint y: 191, endPoint x: 182, endPoint y: 190, distance: 9.9
click at [173, 191] on div at bounding box center [216, 194] width 133 height 35
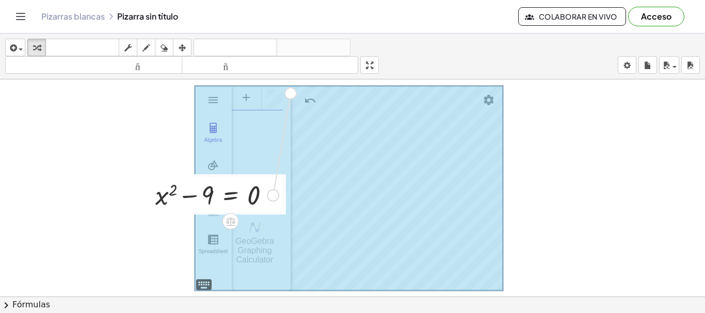
drag, startPoint x: 273, startPoint y: 196, endPoint x: 291, endPoint y: 92, distance: 105.6
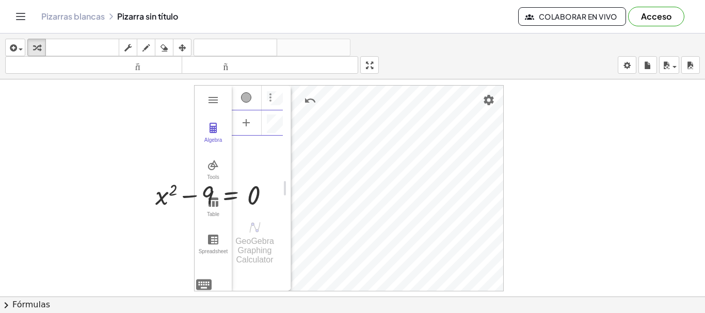
click at [275, 100] on img "Options" at bounding box center [270, 97] width 12 height 12
click at [289, 114] on li "Delete" at bounding box center [318, 116] width 107 height 17
click at [164, 198] on div at bounding box center [216, 194] width 133 height 35
drag, startPoint x: 158, startPoint y: 197, endPoint x: 127, endPoint y: 200, distance: 30.6
click at [127, 200] on div "+ x 2 − 9 = 0 Línea de transformación Copiar línea como LaTeX Derivación de cop…" at bounding box center [352, 303] width 705 height 449
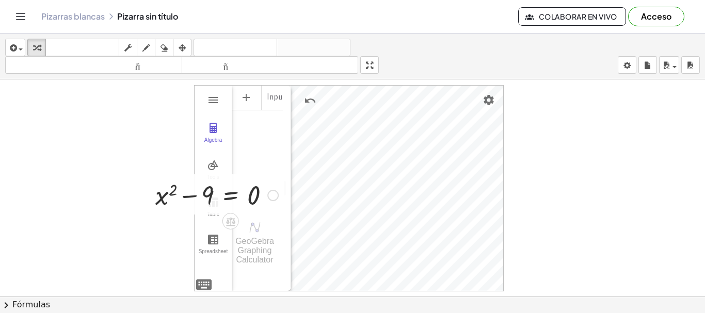
click at [162, 196] on div at bounding box center [216, 194] width 133 height 35
click at [265, 99] on div "Input…" at bounding box center [257, 96] width 51 height 23
click at [271, 101] on img "Options" at bounding box center [270, 97] width 12 height 12
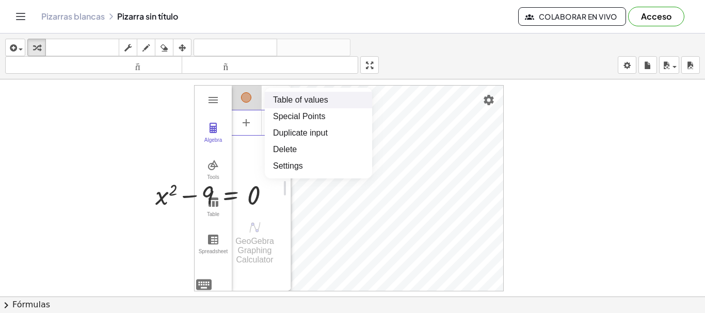
scroll to position [0, 0]
click at [292, 149] on li "Delete" at bounding box center [318, 149] width 107 height 17
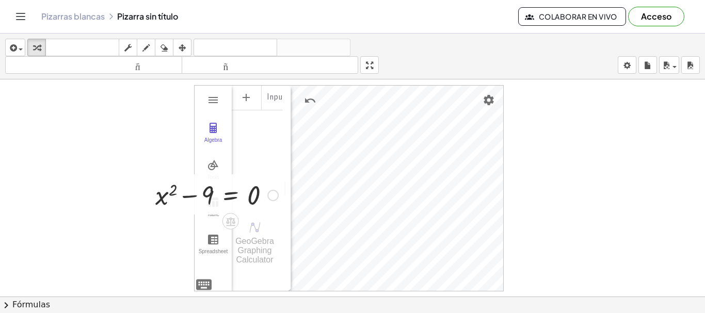
click at [169, 191] on div at bounding box center [216, 194] width 133 height 35
drag, startPoint x: 169, startPoint y: 191, endPoint x: 305, endPoint y: 100, distance: 164.0
drag, startPoint x: 169, startPoint y: 190, endPoint x: 284, endPoint y: 94, distance: 149.5
click at [207, 195] on div at bounding box center [216, 194] width 133 height 35
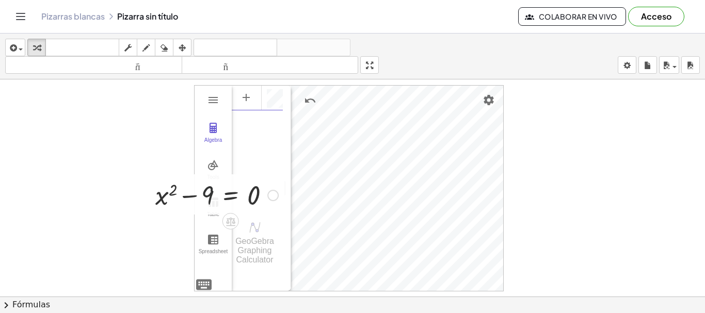
click at [208, 194] on div at bounding box center [216, 194] width 133 height 35
drag, startPoint x: 208, startPoint y: 194, endPoint x: 131, endPoint y: 192, distance: 77.9
click at [243, 197] on div at bounding box center [202, 195] width 153 height 34
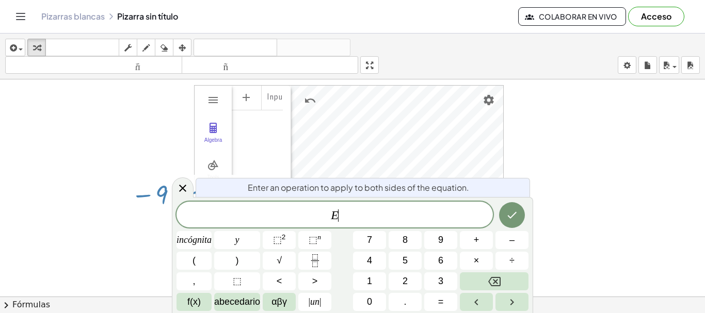
click at [259, 196] on div "Enter an operation to apply to both sides of the equation." at bounding box center [363, 187] width 334 height 19
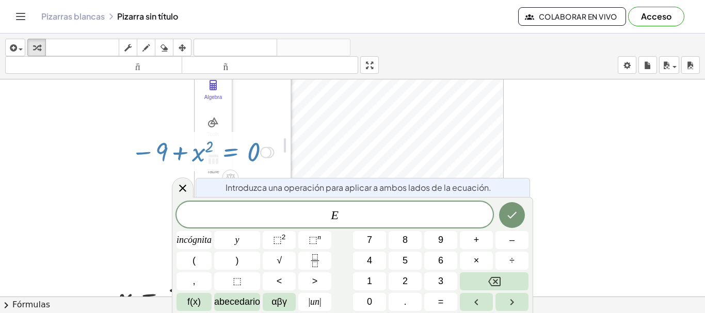
scroll to position [43, 0]
click at [256, 217] on span "E" at bounding box center [334, 215] width 316 height 14
click at [357, 215] on span "​ E" at bounding box center [334, 215] width 316 height 14
click at [283, 237] on font "2" at bounding box center [284, 237] width 4 height 8
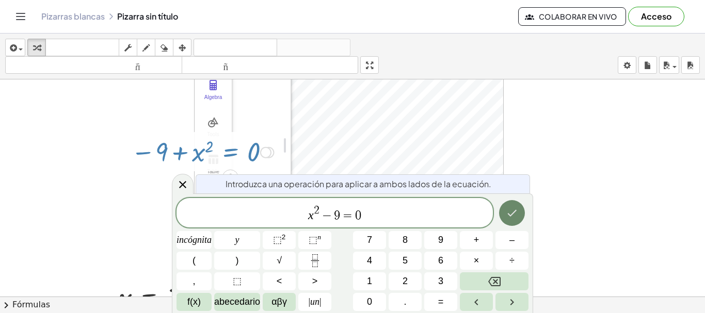
click at [516, 213] on icon "Hecho" at bounding box center [512, 213] width 12 height 12
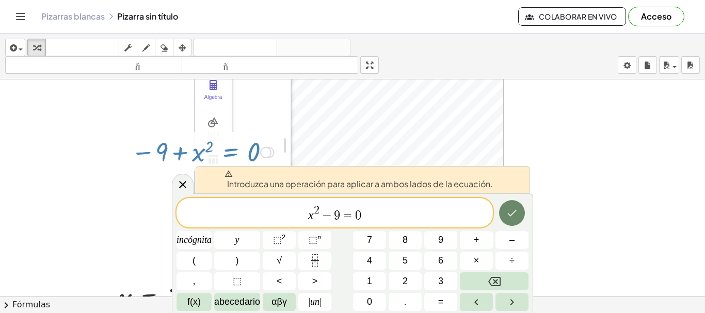
click at [515, 212] on icon "Hecho" at bounding box center [511, 213] width 9 height 7
click at [562, 164] on div at bounding box center [352, 261] width 705 height 449
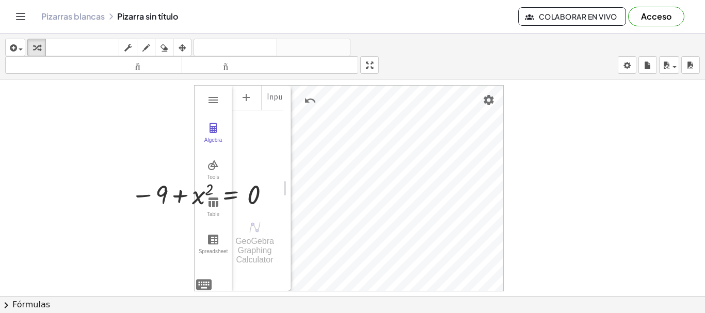
scroll to position [0, 0]
click at [259, 199] on div at bounding box center [202, 195] width 153 height 34
click at [250, 190] on div at bounding box center [202, 195] width 153 height 34
click at [207, 189] on div at bounding box center [202, 195] width 153 height 34
drag, startPoint x: 191, startPoint y: 186, endPoint x: 173, endPoint y: 185, distance: 18.6
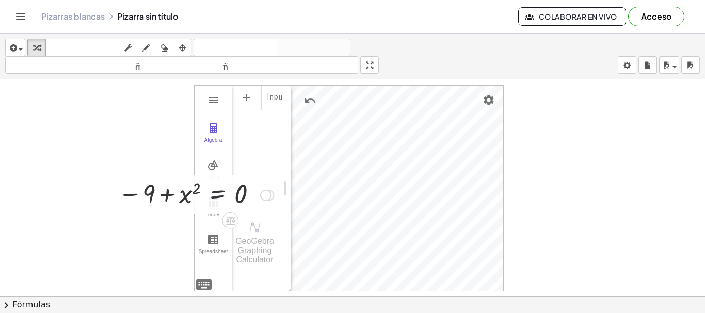
click at [184, 185] on div at bounding box center [202, 195] width 153 height 34
drag, startPoint x: 173, startPoint y: 185, endPoint x: 1, endPoint y: 12, distance: 243.7
click at [62, 170] on div "+ x 2 − 9 = 0 Línea de transformación Copiar línea como LaTeX Derivación de cop…" at bounding box center [352, 303] width 705 height 449
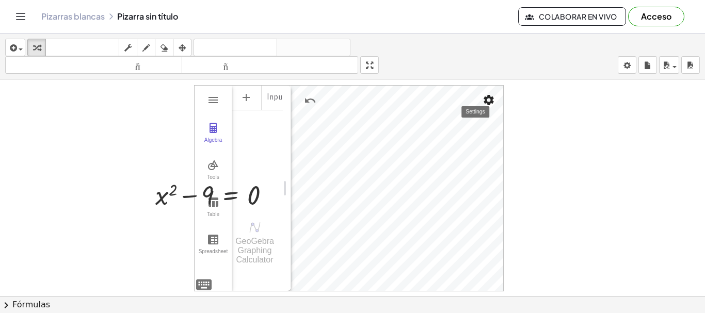
click at [491, 98] on img "Settings" at bounding box center [488, 100] width 12 height 12
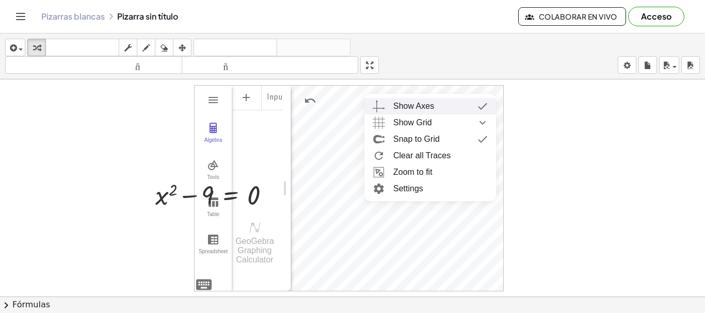
click at [480, 105] on img "Graphing Calculator" at bounding box center [482, 106] width 19 height 17
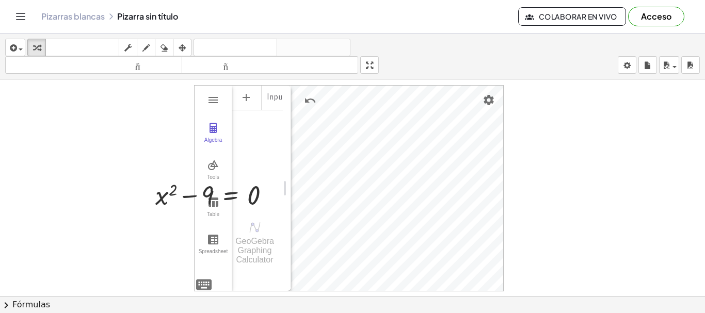
click at [591, 129] on div at bounding box center [352, 303] width 705 height 449
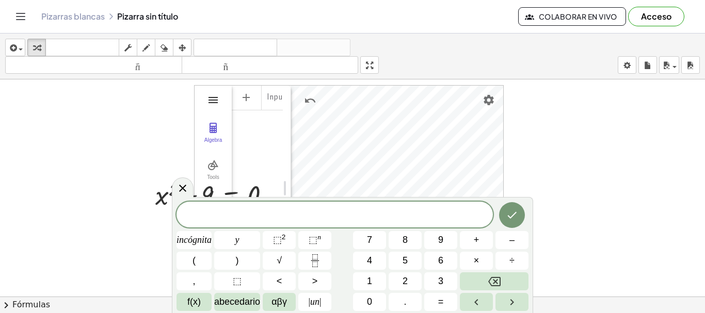
click at [213, 101] on img "Graphing Calculator" at bounding box center [213, 100] width 12 height 12
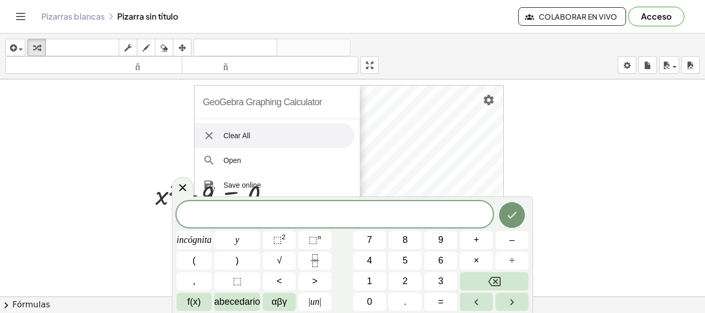
click at [208, 136] on img "Graphing Calculator" at bounding box center [209, 136] width 12 height 12
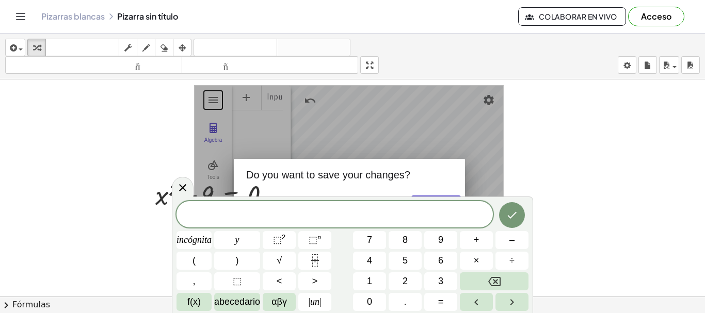
click at [190, 120] on div at bounding box center [352, 303] width 705 height 449
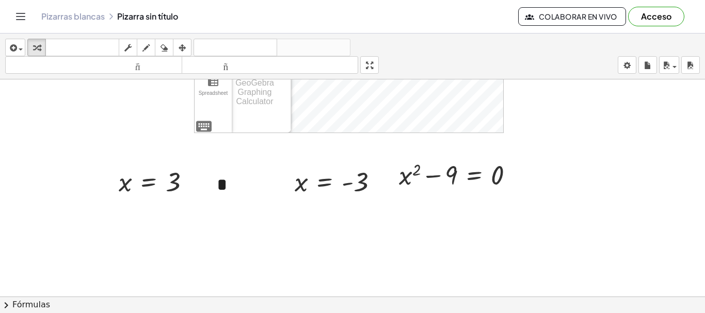
scroll to position [232, 0]
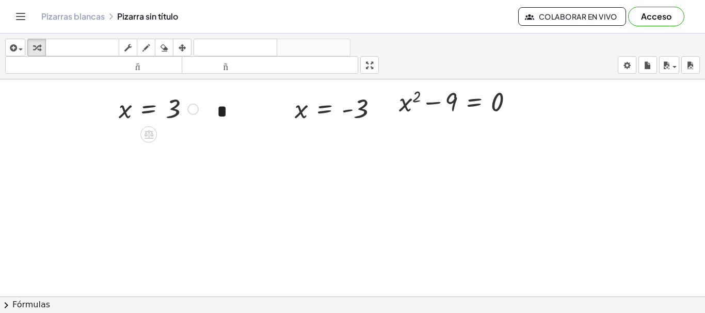
click at [184, 112] on div at bounding box center [159, 108] width 90 height 34
click at [220, 114] on font "*" at bounding box center [222, 112] width 11 height 18
drag, startPoint x: 276, startPoint y: 93, endPoint x: 221, endPoint y: 130, distance: 66.3
click at [221, 130] on div "*" at bounding box center [242, 112] width 72 height 46
click at [217, 94] on div "- +" at bounding box center [240, 87] width 72 height 18
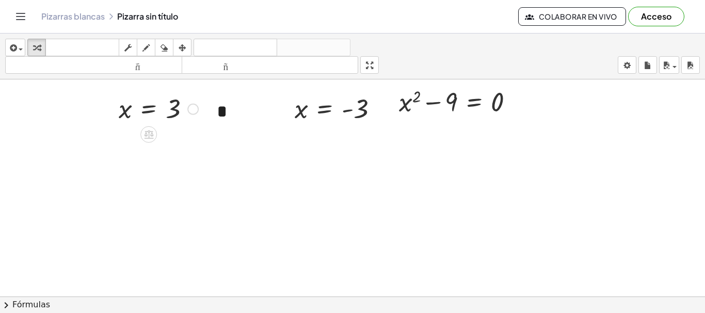
click at [147, 102] on div at bounding box center [159, 108] width 90 height 34
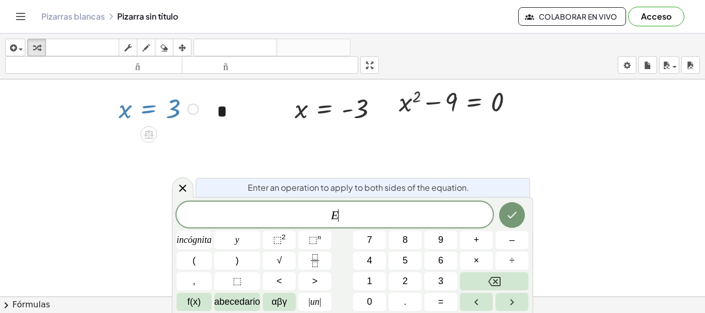
click at [111, 108] on div "+ x 2 − 9 = 0 Línea de transformación Copiar línea como LaTeX Derivación de cop…" at bounding box center [352, 174] width 705 height 652
click at [119, 109] on div at bounding box center [159, 108] width 90 height 34
click at [121, 111] on div at bounding box center [159, 108] width 90 height 34
click at [179, 189] on div at bounding box center [183, 188] width 22 height 20
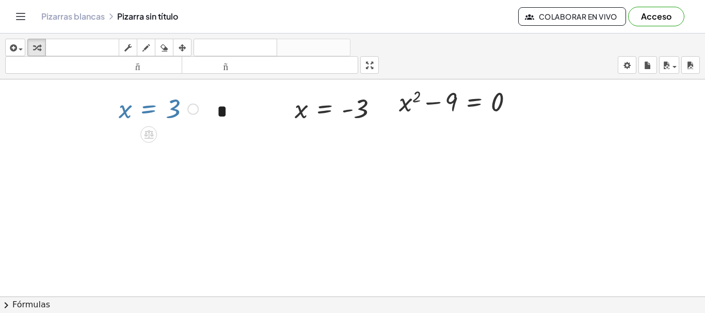
click at [183, 184] on div at bounding box center [352, 174] width 705 height 652
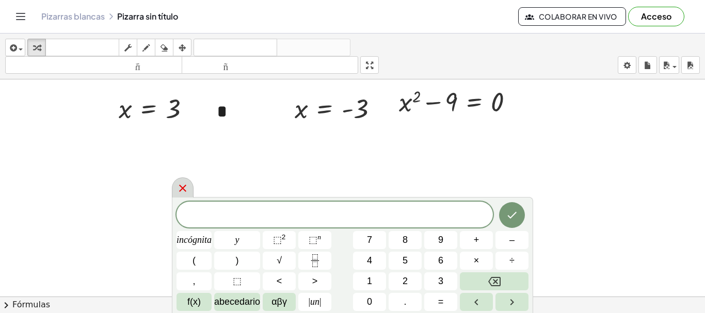
click at [180, 189] on icon at bounding box center [182, 188] width 12 height 12
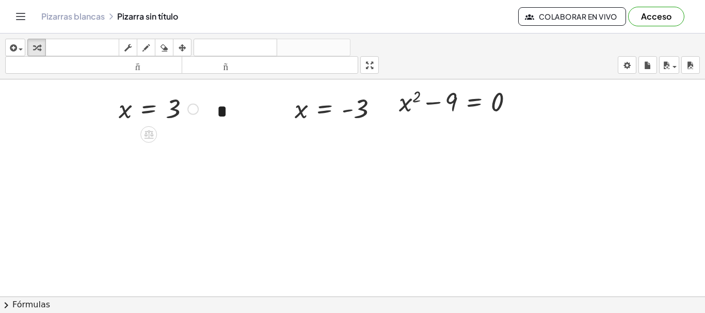
click at [138, 111] on div at bounding box center [159, 108] width 90 height 34
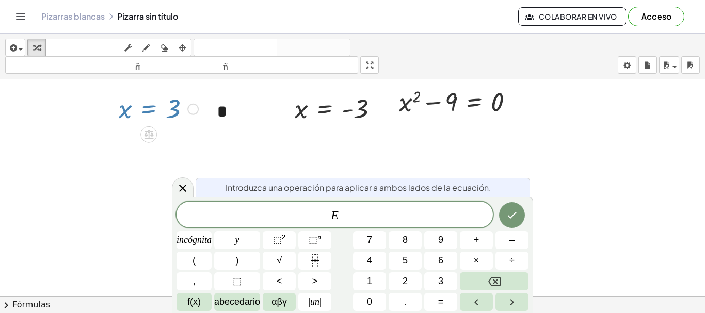
click at [181, 188] on icon at bounding box center [182, 188] width 12 height 12
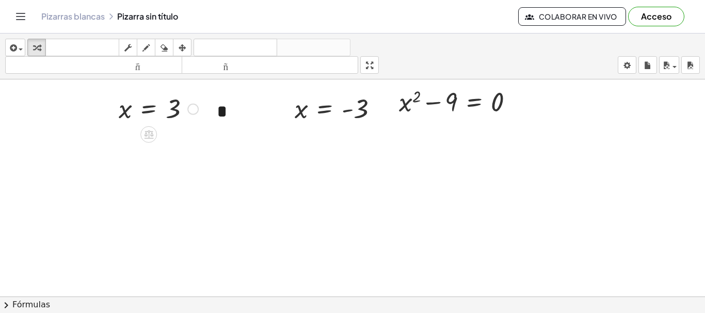
click at [191, 109] on div at bounding box center [192, 109] width 11 height 11
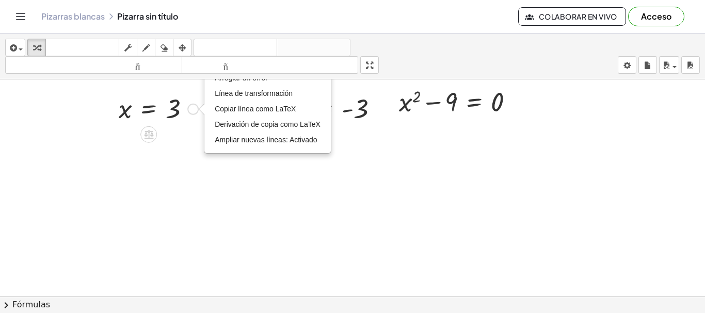
click at [191, 109] on div "Arreglar un error Línea de transformación Copiar línea como LaTeX Derivación de…" at bounding box center [192, 109] width 11 height 11
drag, startPoint x: 192, startPoint y: 108, endPoint x: 525, endPoint y: 101, distance: 332.9
click at [525, 103] on div "+ x 2 − 9 = 0 Línea de transformación Copiar línea como LaTeX Derivación de cop…" at bounding box center [352, 174] width 705 height 652
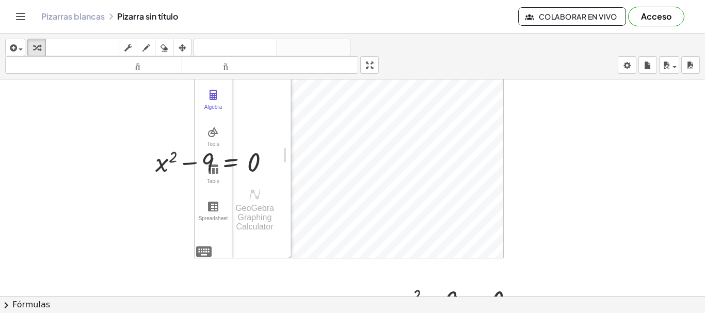
scroll to position [0, 0]
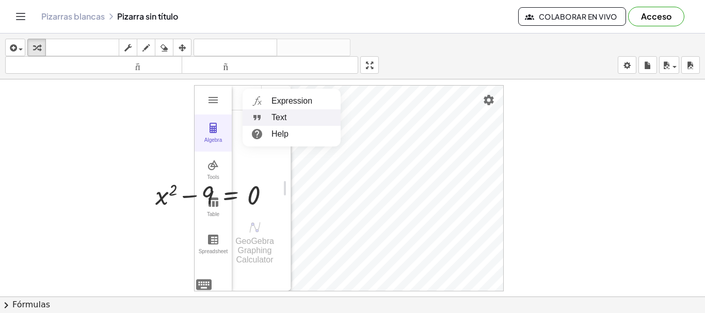
click at [212, 129] on img "Graphing Calculator" at bounding box center [213, 128] width 12 height 12
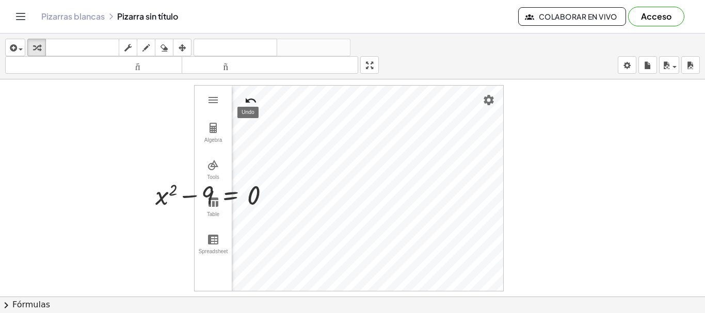
click at [246, 97] on img "Undo" at bounding box center [251, 100] width 12 height 12
click at [248, 98] on img "Undo" at bounding box center [251, 100] width 12 height 12
click at [492, 98] on img "Settings" at bounding box center [488, 100] width 12 height 12
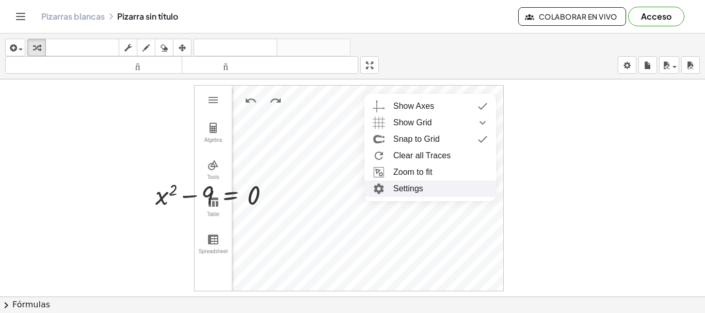
click at [394, 188] on li "Settings" at bounding box center [430, 189] width 132 height 17
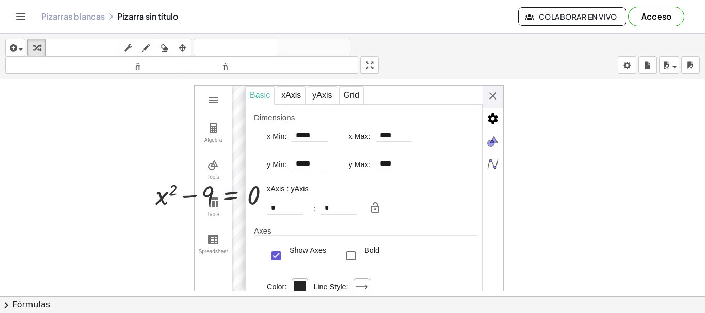
click at [493, 94] on div "Basic xAxis yAxis Grid Dimensions x Min: ***** x Max: **** y Min: ***** y Max: …" at bounding box center [374, 189] width 258 height 206
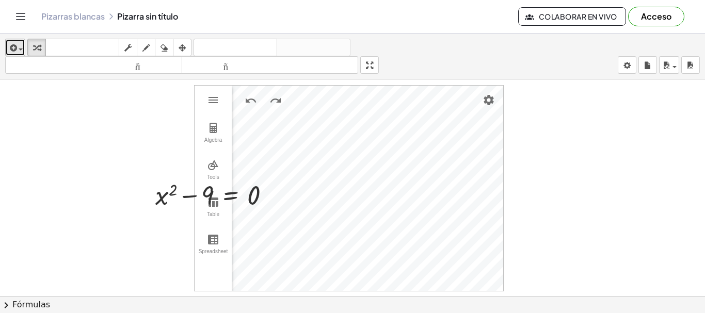
click at [12, 49] on icon "button" at bounding box center [12, 48] width 9 height 12
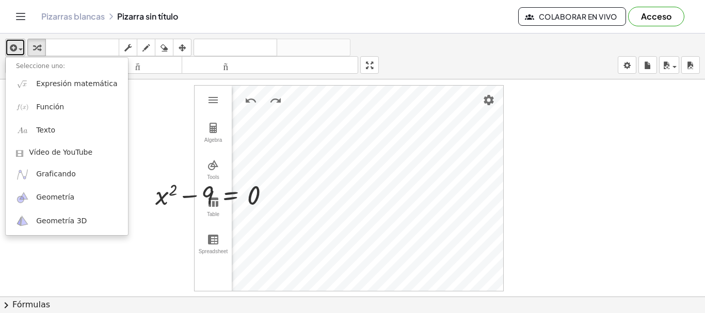
click at [19, 49] on span "button" at bounding box center [21, 50] width 4 height 2
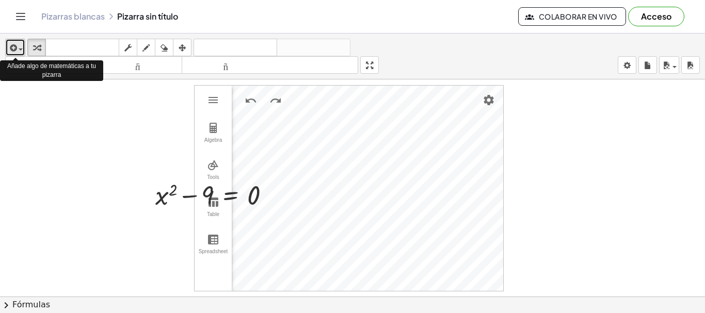
click at [19, 49] on span "button" at bounding box center [21, 50] width 4 height 2
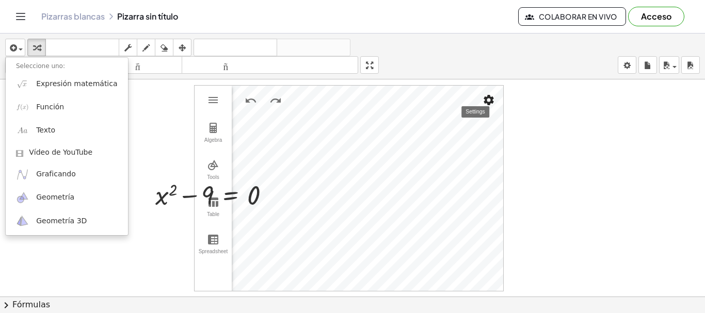
click at [489, 97] on img "Settings" at bounding box center [488, 100] width 12 height 12
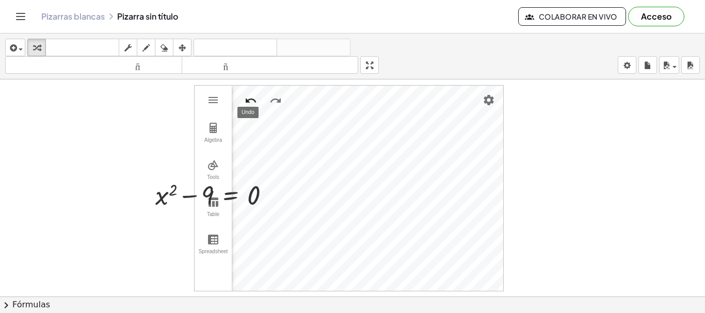
click at [248, 100] on img "Undo" at bounding box center [251, 100] width 12 height 12
click at [209, 101] on img "Graphing Calculator" at bounding box center [213, 100] width 12 height 12
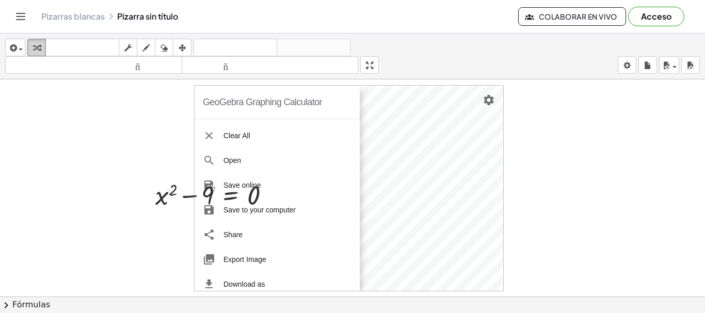
click at [41, 46] on div "button" at bounding box center [36, 47] width 13 height 12
click at [30, 18] on div "Pizarras blancas Pizarra sin título Colaborar en vivo Acceso" at bounding box center [352, 16] width 680 height 33
click at [163, 14] on div "Pizarras blancas Pizarra sin título" at bounding box center [279, 16] width 477 height 10
click at [153, 17] on div "Pizarras blancas Pizarra sin título" at bounding box center [279, 16] width 477 height 10
click at [152, 17] on div "Pizarras blancas Pizarra sin título" at bounding box center [279, 16] width 477 height 10
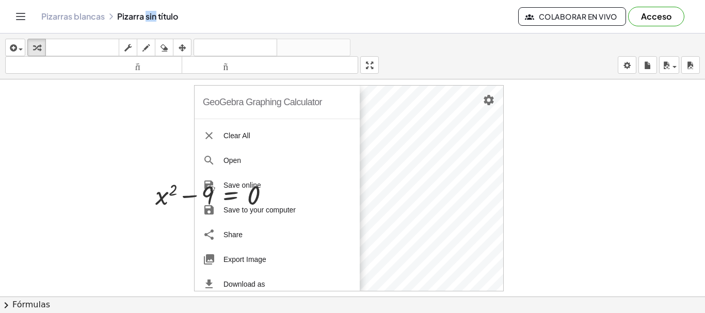
click at [152, 17] on div "Pizarras blancas Pizarra sin título" at bounding box center [279, 16] width 477 height 10
click at [138, 18] on div "Pizarras blancas Pizarra sin título" at bounding box center [279, 16] width 477 height 10
click at [115, 13] on icon at bounding box center [111, 16] width 8 height 8
click at [112, 19] on icon at bounding box center [111, 16] width 8 height 8
click at [27, 18] on button "Cambiar navegación" at bounding box center [20, 16] width 17 height 17
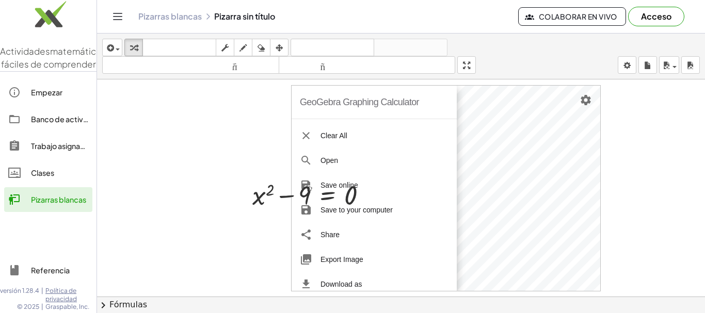
click at [41, 97] on font "Empezar" at bounding box center [46, 92] width 31 height 9
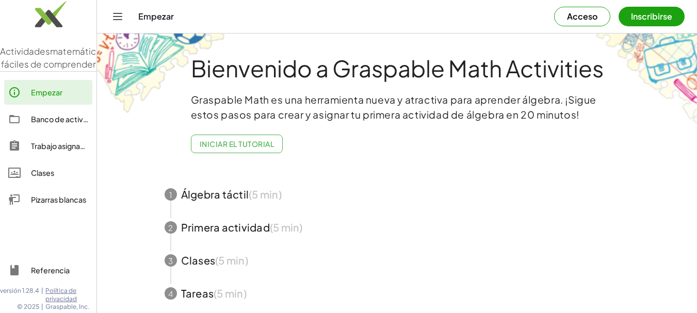
click at [122, 14] on icon "Cambiar navegación" at bounding box center [117, 16] width 12 height 12
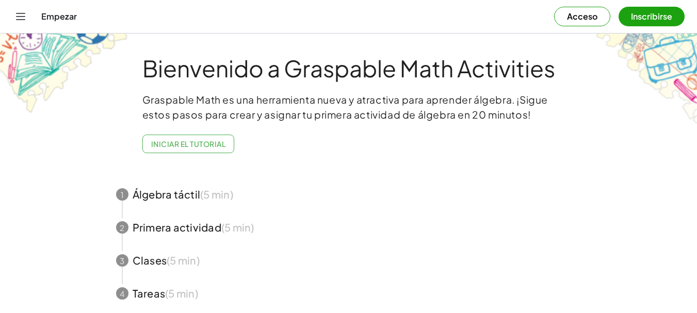
click at [651, 15] on font "Inscribirse" at bounding box center [651, 16] width 41 height 11
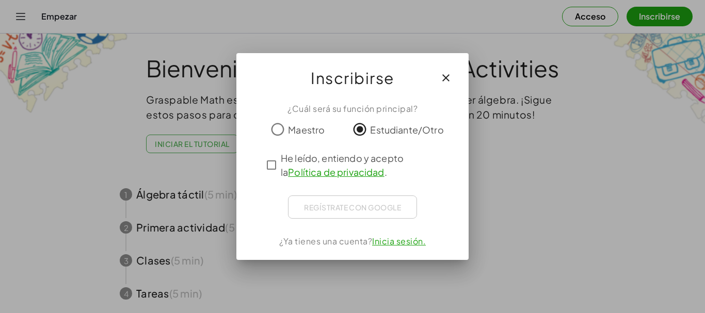
click at [341, 213] on div "Regístrate con Google Iniciar sesión con Google Iniciar sesión con Google. Se a…" at bounding box center [352, 207] width 129 height 23
click at [341, 209] on div "Regístrate con Google Iniciar sesión con Google Iniciar sesión con Google. Se a…" at bounding box center [352, 207] width 129 height 23
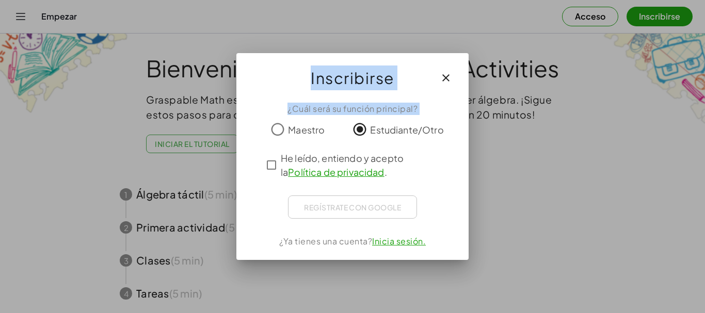
click at [341, 209] on div "Regístrate con Google Iniciar sesión con Google Iniciar sesión con Google. Se a…" at bounding box center [352, 207] width 129 height 23
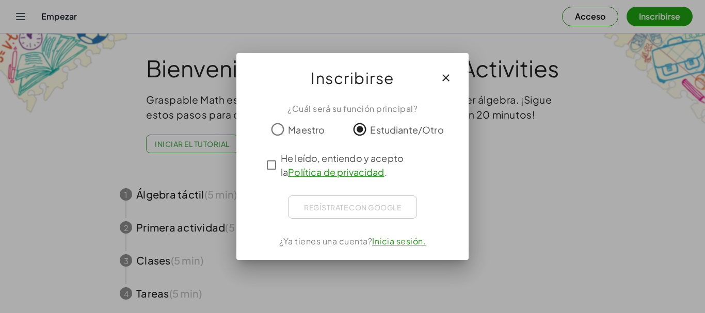
click at [349, 203] on div "Regístrate con Google Iniciar sesión con Google Iniciar sesión con Google. Se a…" at bounding box center [352, 207] width 129 height 23
click at [378, 204] on div "Regístrate con Google Iniciar sesión con Google Iniciar sesión con Google. Se a…" at bounding box center [352, 207] width 129 height 23
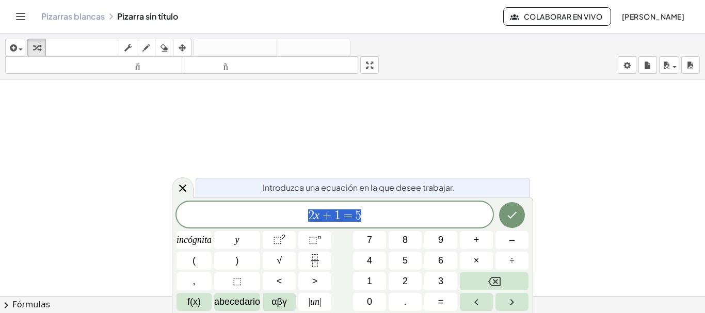
scroll to position [386, 0]
click at [508, 215] on icon "Hecho" at bounding box center [512, 215] width 12 height 12
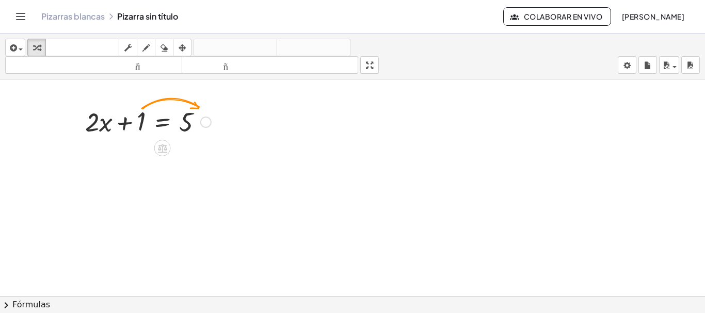
click at [141, 120] on div at bounding box center [148, 121] width 136 height 35
drag, startPoint x: 141, startPoint y: 118, endPoint x: 204, endPoint y: 118, distance: 63.0
click at [206, 122] on div at bounding box center [148, 121] width 136 height 35
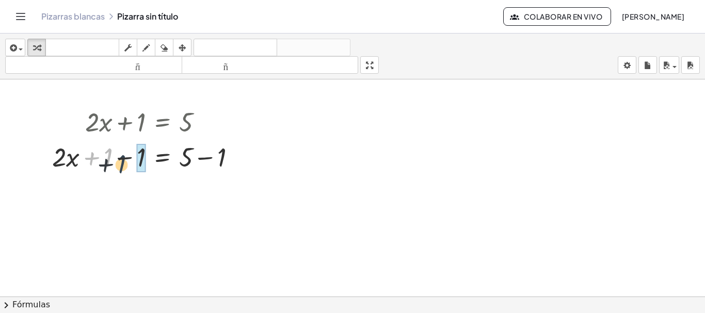
drag, startPoint x: 106, startPoint y: 154, endPoint x: 132, endPoint y: 156, distance: 25.4
click at [126, 158] on div at bounding box center [148, 156] width 202 height 35
click at [132, 155] on div at bounding box center [164, 156] width 169 height 35
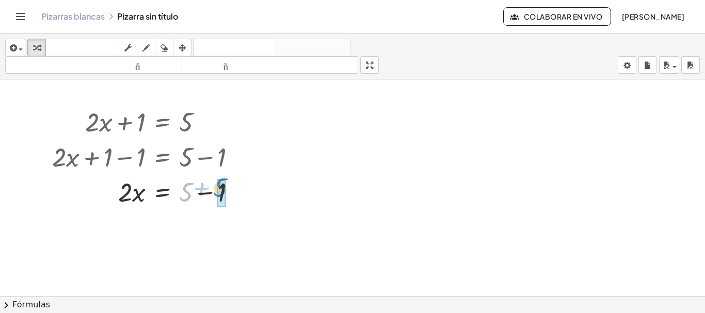
drag, startPoint x: 189, startPoint y: 190, endPoint x: 221, endPoint y: 204, distance: 34.9
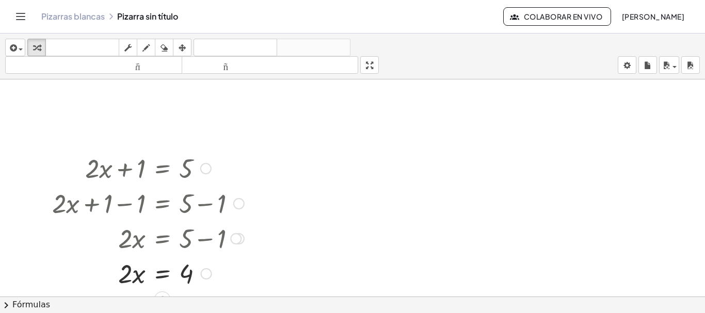
scroll to position [331, 0]
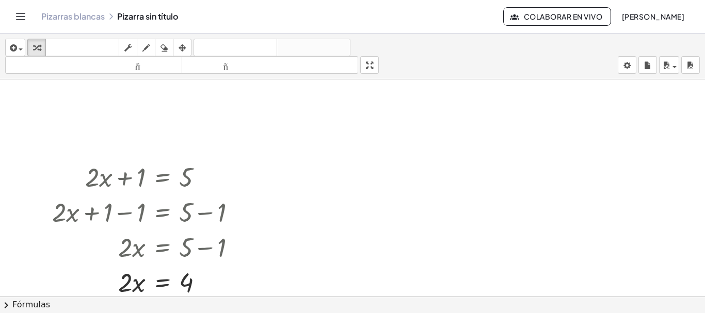
click at [178, 148] on div at bounding box center [352, 74] width 705 height 652
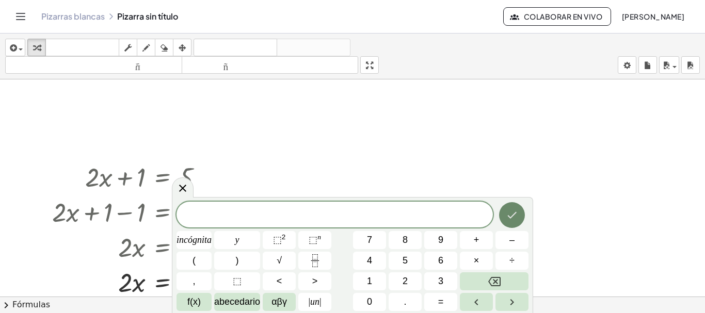
click at [511, 212] on icon "Hecho" at bounding box center [512, 215] width 12 height 12
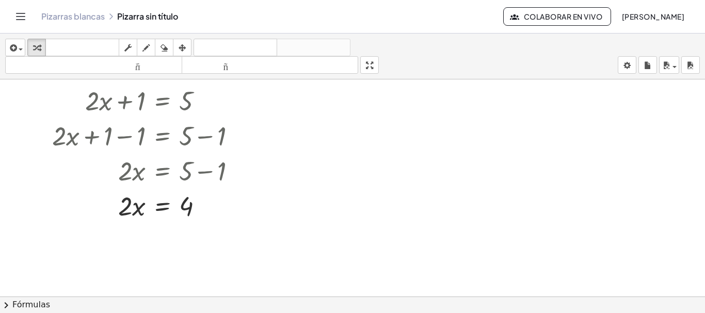
scroll to position [434, 0]
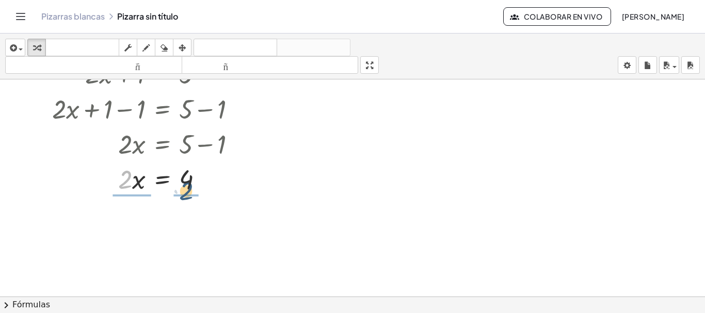
drag, startPoint x: 121, startPoint y: 184, endPoint x: 192, endPoint y: 232, distance: 85.9
click at [190, 192] on div at bounding box center [148, 178] width 202 height 35
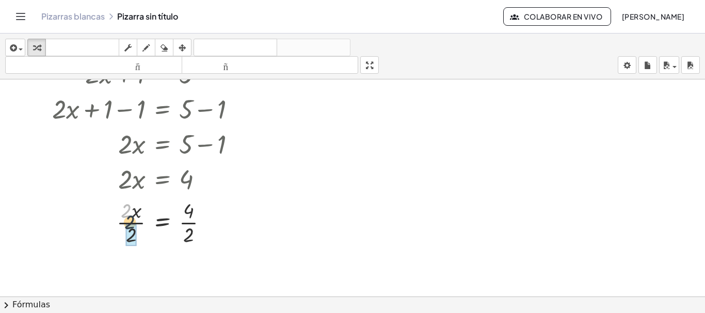
drag, startPoint x: 124, startPoint y: 205, endPoint x: 134, endPoint y: 234, distance: 30.5
drag, startPoint x: 189, startPoint y: 207, endPoint x: 187, endPoint y: 232, distance: 25.4
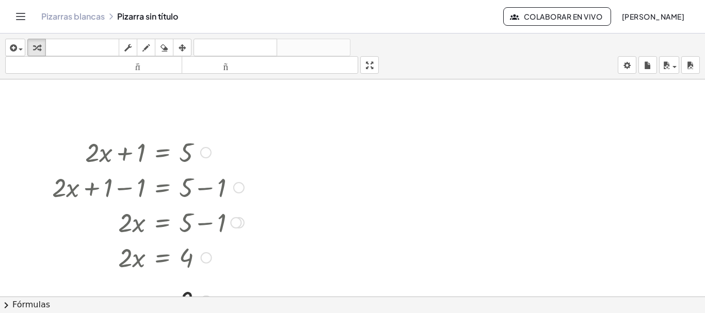
scroll to position [331, 0]
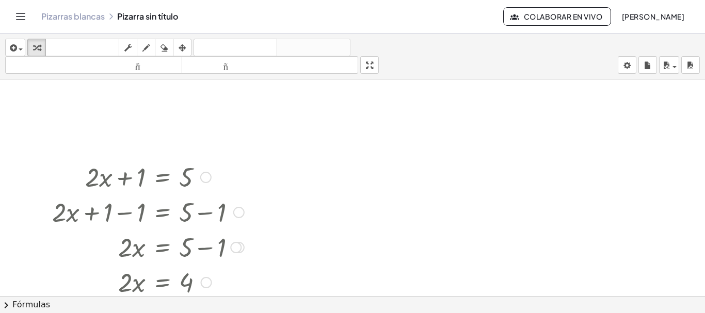
drag, startPoint x: 35, startPoint y: 51, endPoint x: 131, endPoint y: 283, distance: 251.3
click at [131, 284] on div "insertar Seleccione uno: Expresión matemática Función Texto Vídeo de YouTube Gr…" at bounding box center [352, 174] width 705 height 280
drag, startPoint x: 132, startPoint y: 276, endPoint x: 156, endPoint y: 265, distance: 26.8
click at [156, 268] on div at bounding box center [147, 281] width 196 height 35
click at [147, 46] on icon "button" at bounding box center [145, 48] width 7 height 12
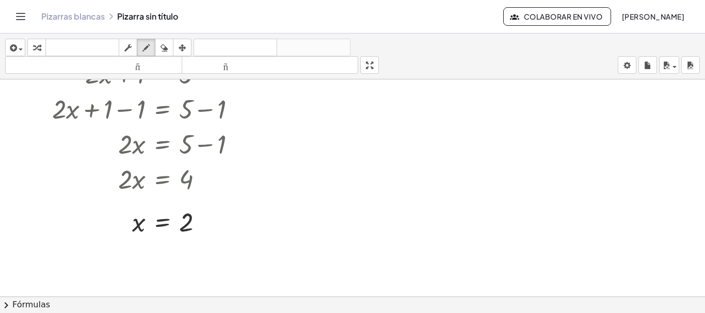
scroll to position [383, 0]
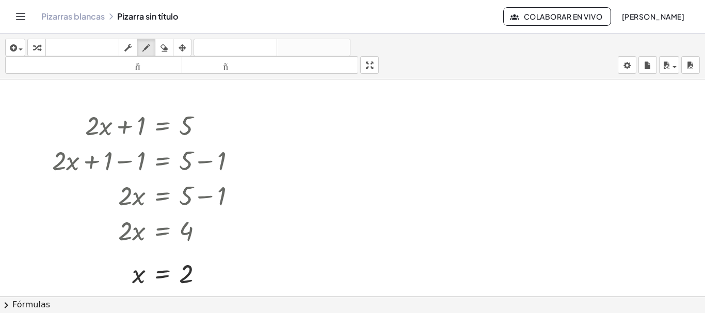
drag, startPoint x: 131, startPoint y: 273, endPoint x: 139, endPoint y: 273, distance: 8.3
click at [138, 273] on div at bounding box center [352, 23] width 705 height 652
click at [143, 48] on icon "button" at bounding box center [145, 48] width 7 height 12
click at [182, 46] on icon "button" at bounding box center [182, 48] width 7 height 12
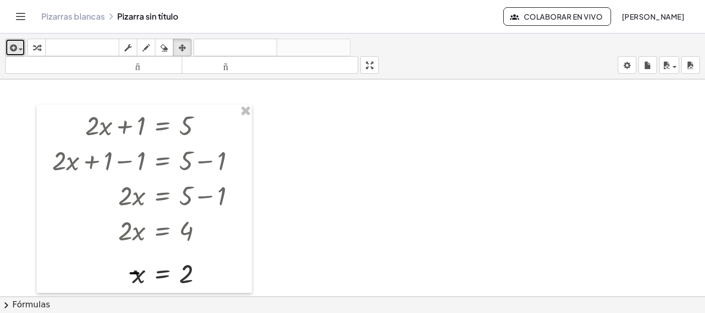
click at [22, 46] on div "button" at bounding box center [15, 47] width 15 height 12
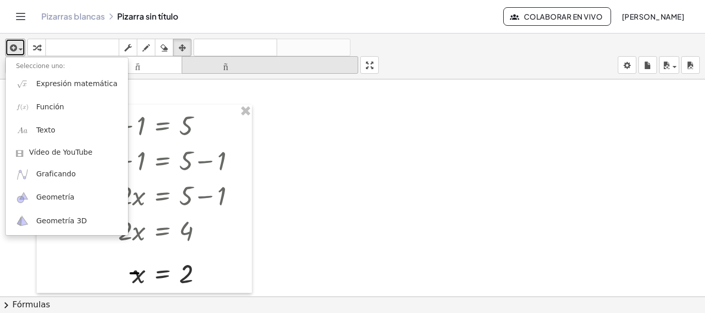
click at [268, 68] on font "tamaño_del_formato" at bounding box center [270, 65] width 172 height 10
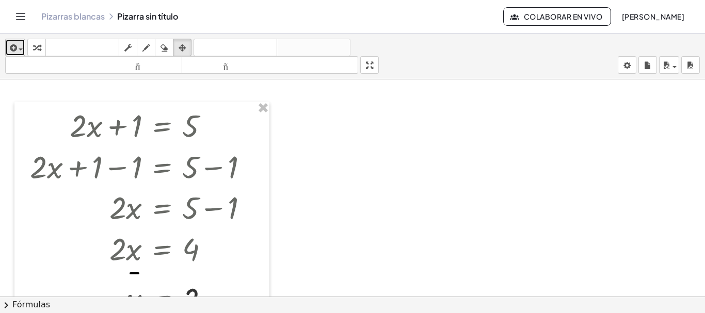
click at [11, 47] on icon "button" at bounding box center [12, 48] width 9 height 12
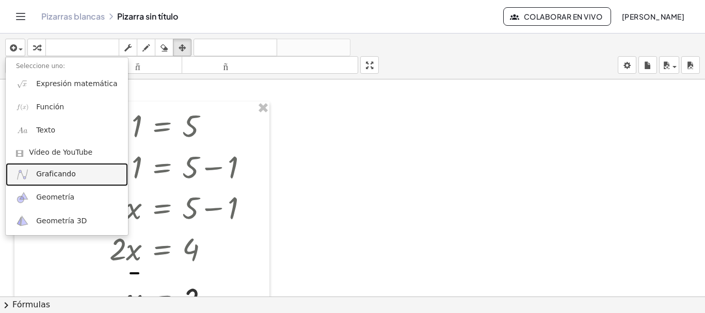
click at [55, 173] on font "Graficando" at bounding box center [56, 174] width 40 height 8
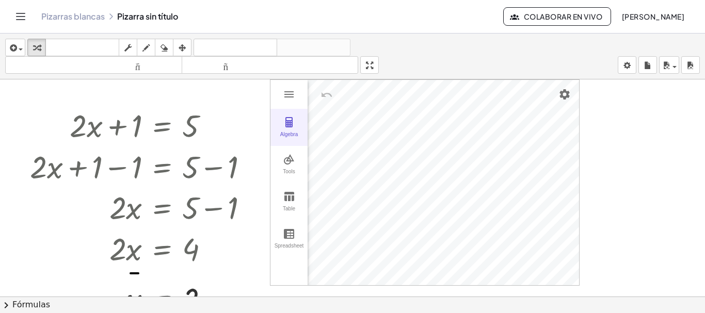
click at [292, 130] on button "Algebra" at bounding box center [288, 127] width 37 height 37
click at [333, 226] on img "Graphing Calculator" at bounding box center [331, 222] width 12 height 12
click at [355, 89] on div "Algebra" at bounding box center [355, 91] width 6 height 25
click at [332, 244] on div "GeoGebra Graphing Calculator" at bounding box center [331, 245] width 46 height 28
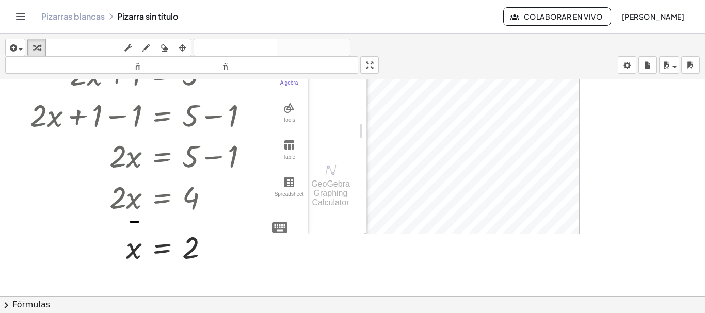
scroll to position [383, 0]
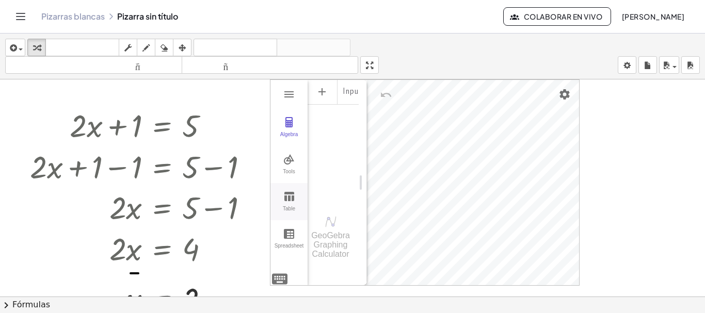
click at [284, 197] on img "Graphing Calculator" at bounding box center [289, 196] width 12 height 12
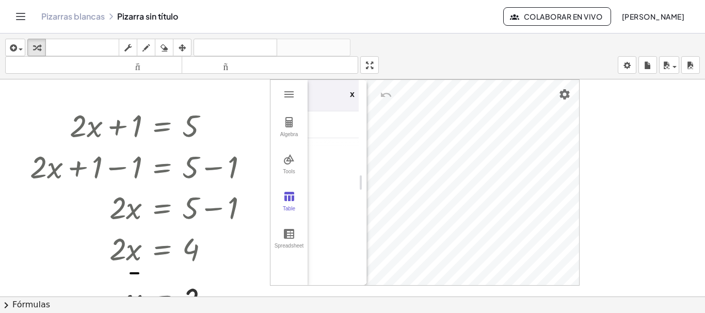
click at [320, 98] on th "x" at bounding box center [339, 95] width 62 height 31
click at [325, 91] on th "x" at bounding box center [339, 95] width 62 height 31
click at [293, 232] on img "Graphing Calculator" at bounding box center [289, 234] width 12 height 12
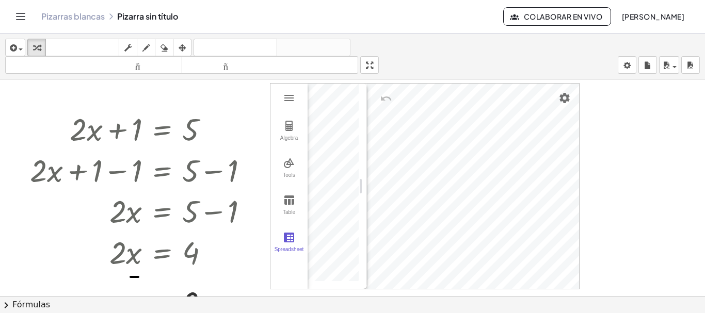
scroll to position [361, 0]
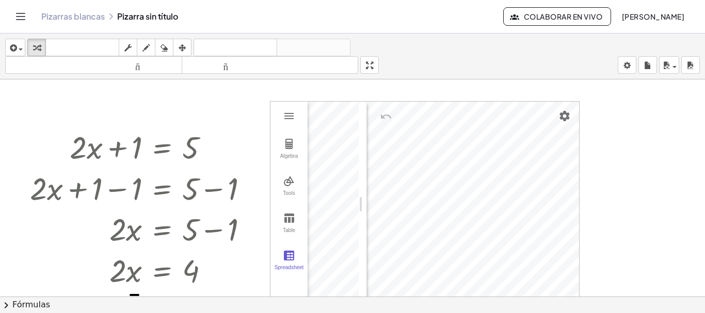
click at [332, 129] on div "Graphing Calculator" at bounding box center [318, 130] width 63 height 20
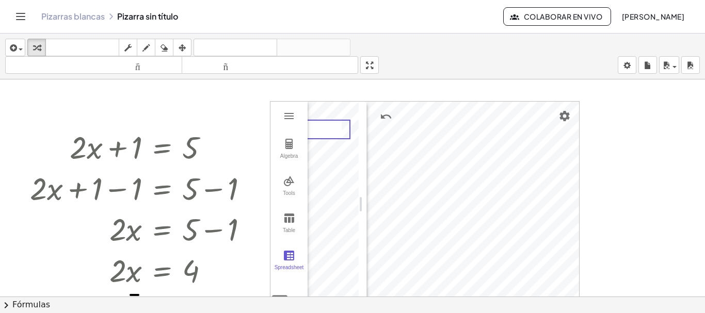
scroll to position [310, 0]
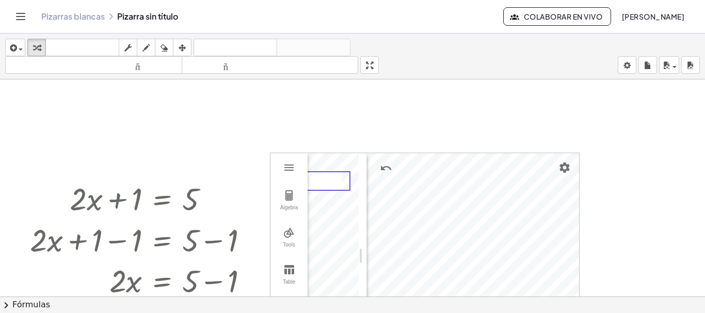
click at [292, 198] on img "Graphing Calculator" at bounding box center [289, 195] width 12 height 12
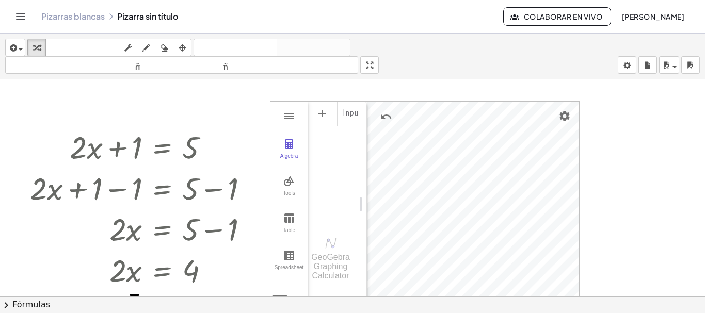
click at [323, 157] on div "Input…" at bounding box center [333, 162] width 51 height 122
click at [328, 263] on div "GeoGebra Graphing Calculator" at bounding box center [331, 267] width 46 height 28
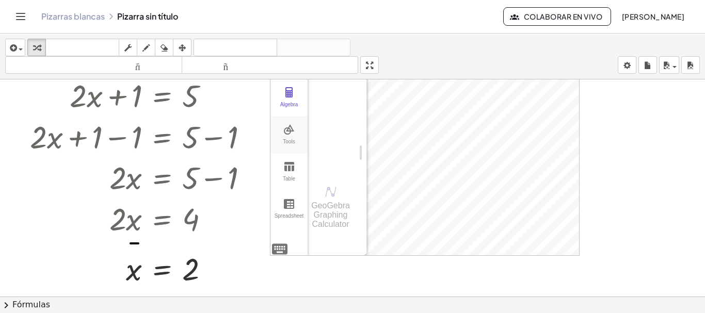
click at [278, 249] on div "Algebra Tools Table Spreadsheet Input… GeoGebra Graphing Calculator Basic Tools…" at bounding box center [425, 153] width 310 height 206
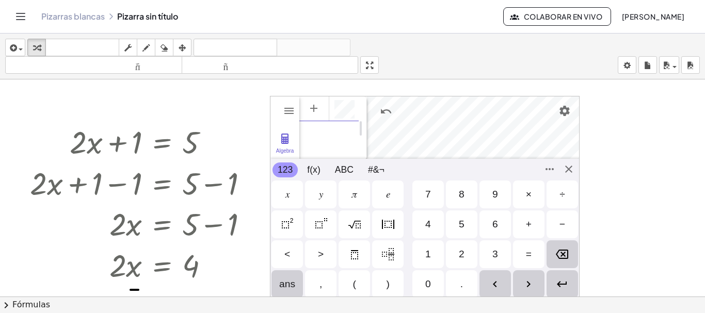
scroll to position [384, 0]
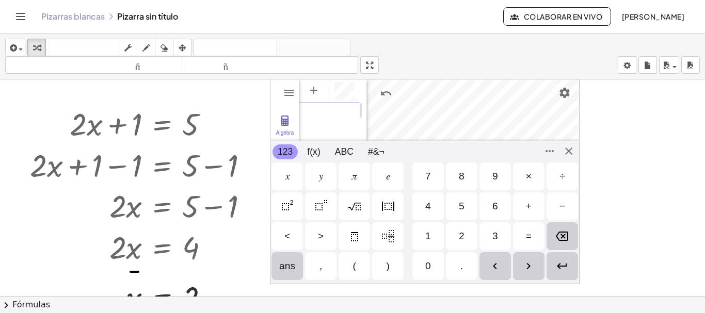
click at [460, 236] on div "2" at bounding box center [462, 236] width 6 height 12
click at [285, 176] on div "𝑥" at bounding box center [287, 176] width 4 height 12
click at [530, 205] on div "+" at bounding box center [529, 206] width 6 height 12
click at [427, 235] on div "1" at bounding box center [428, 236] width 6 height 12
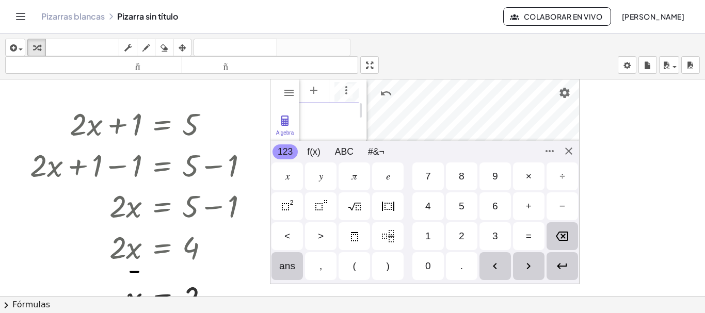
scroll to position [0, 13]
click at [528, 231] on div "=" at bounding box center [529, 236] width 6 height 12
click at [433, 263] on div "0" at bounding box center [427, 266] width 31 height 28
click at [284, 266] on div "ans" at bounding box center [287, 266] width 16 height 12
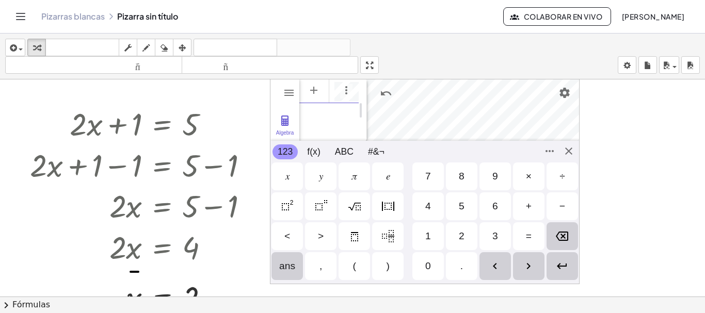
scroll to position [6, 0]
click at [568, 152] on div "Algebra Tools Table Spreadsheet GeoGebra Graphing Calculator Basic Tools Move P…" at bounding box center [425, 181] width 310 height 206
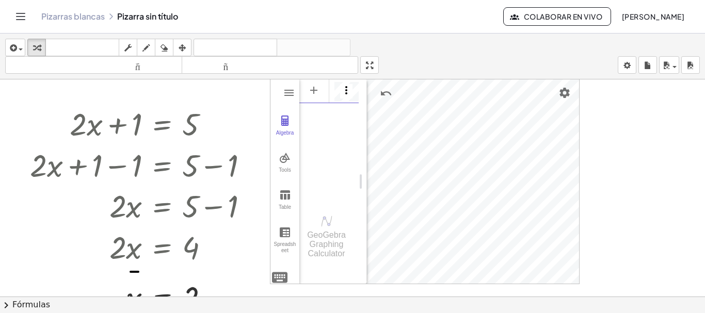
click at [347, 87] on img "Options" at bounding box center [346, 90] width 12 height 12
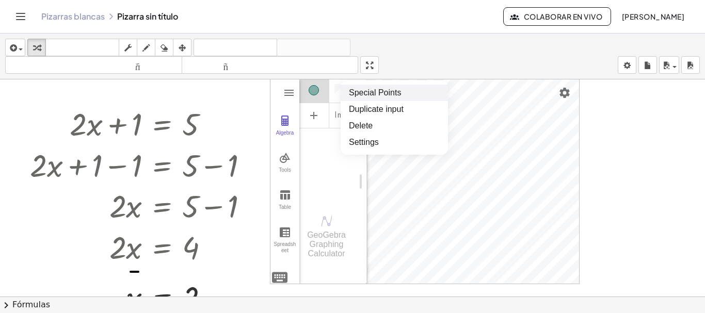
scroll to position [0, 0]
click at [339, 148] on div "Input…" at bounding box center [328, 138] width 59 height 123
click at [560, 92] on img "Settings" at bounding box center [564, 93] width 12 height 12
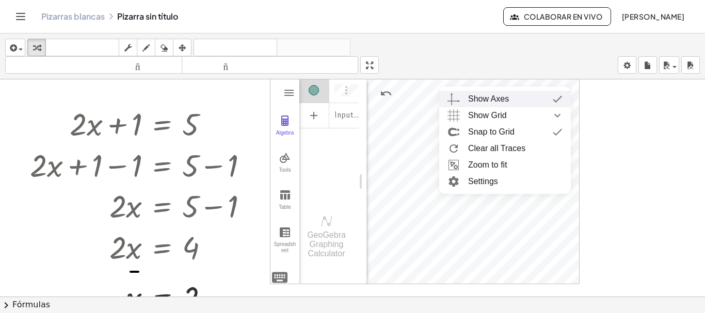
click at [612, 105] on div at bounding box center [352, 129] width 705 height 869
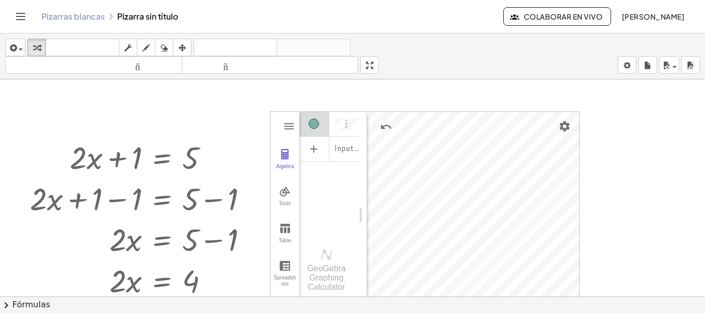
scroll to position [281, 0]
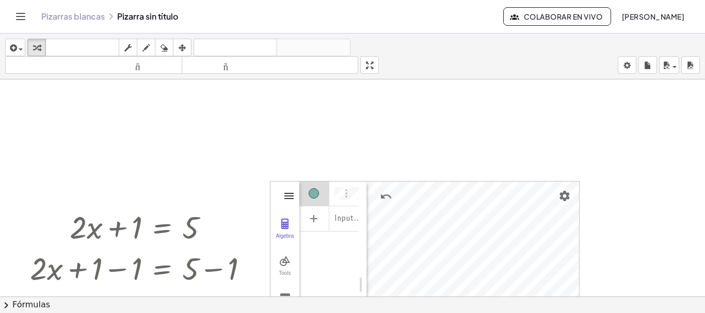
click at [291, 194] on img "Graphing Calculator" at bounding box center [289, 196] width 12 height 12
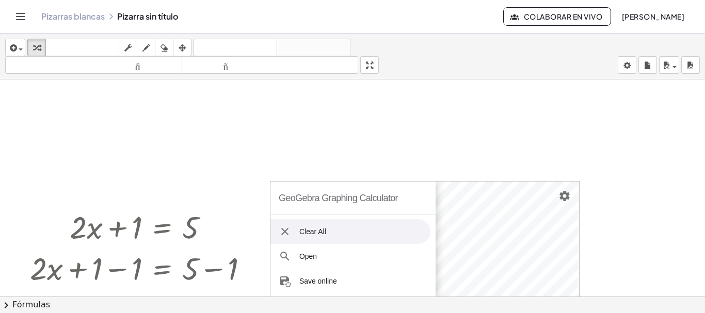
click at [288, 229] on img "Graphing Calculator" at bounding box center [285, 231] width 12 height 12
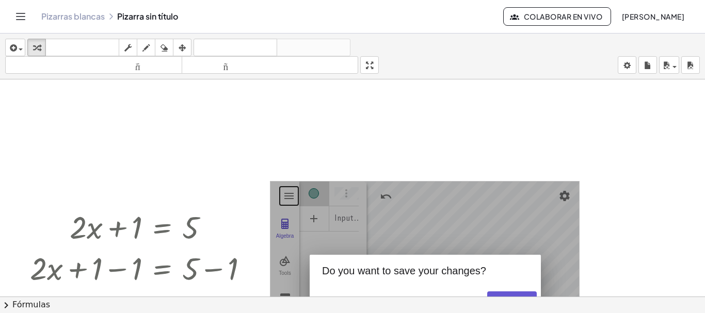
click at [452, 112] on div at bounding box center [352, 232] width 705 height 869
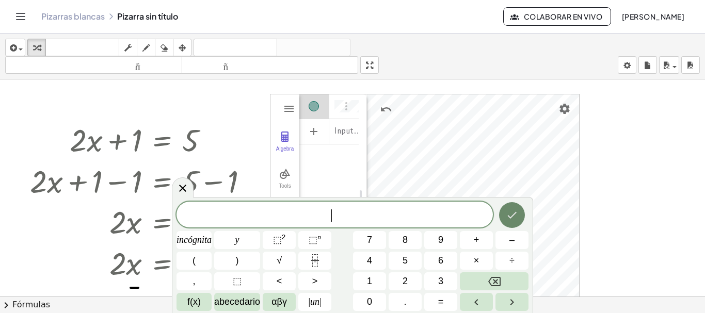
scroll to position [384, 0]
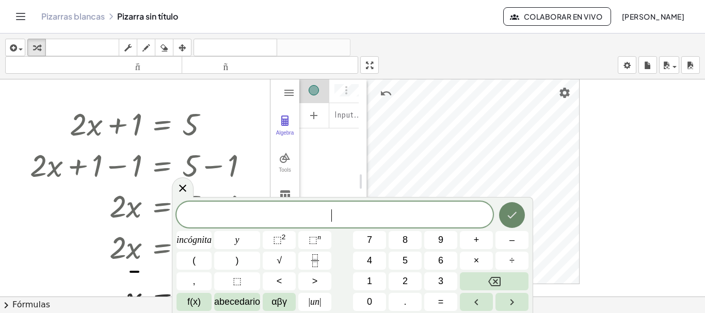
click at [508, 208] on button "Hecho" at bounding box center [512, 215] width 26 height 26
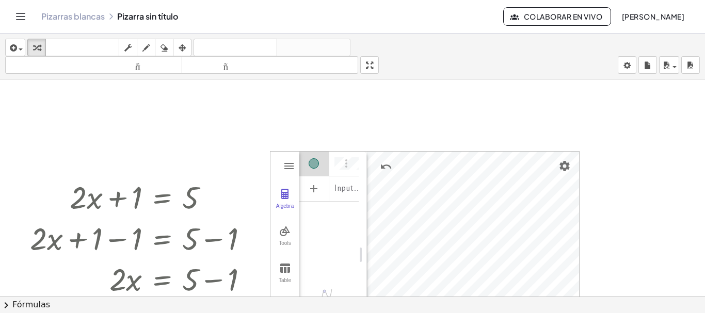
scroll to position [281, 0]
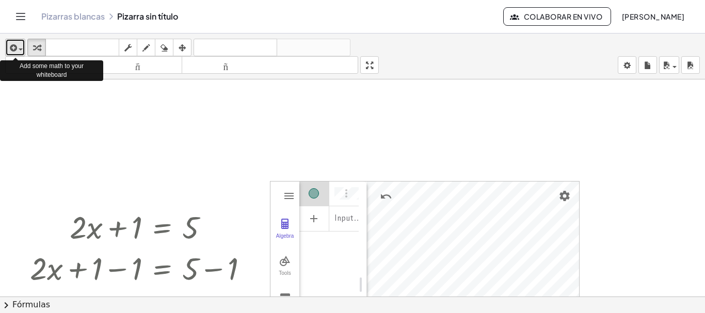
click at [20, 47] on div "button" at bounding box center [15, 47] width 15 height 12
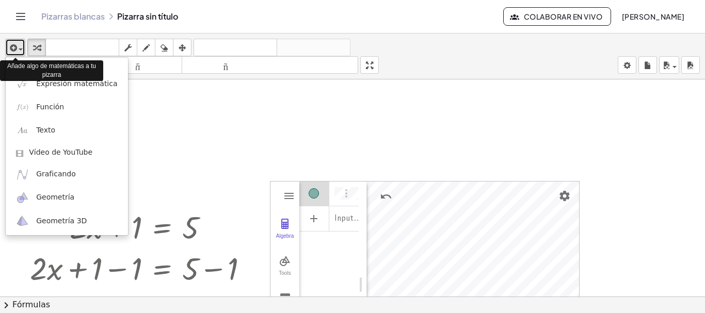
click at [20, 46] on div "button" at bounding box center [15, 47] width 15 height 12
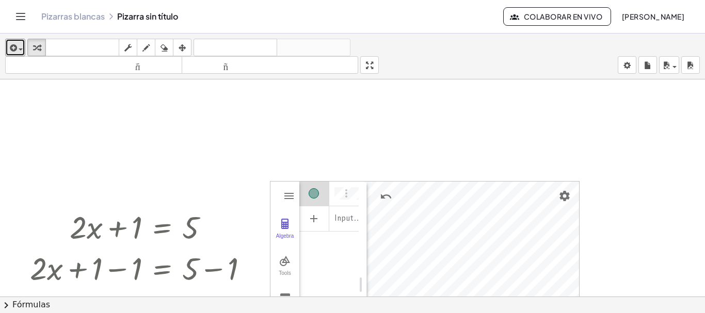
scroll to position [333, 0]
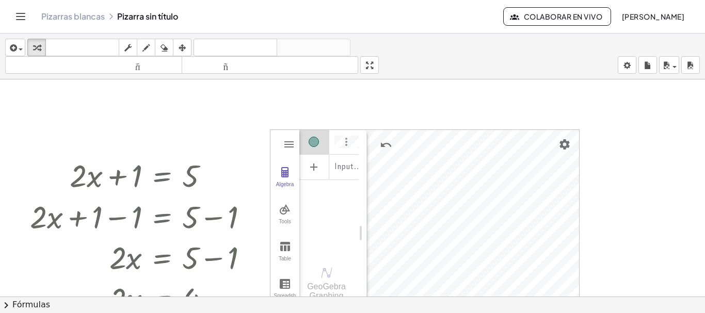
click at [346, 142] on img "Options" at bounding box center [346, 142] width 12 height 12
click at [345, 142] on li "Special Points" at bounding box center [394, 144] width 107 height 17
click at [231, 118] on div at bounding box center [352, 181] width 705 height 869
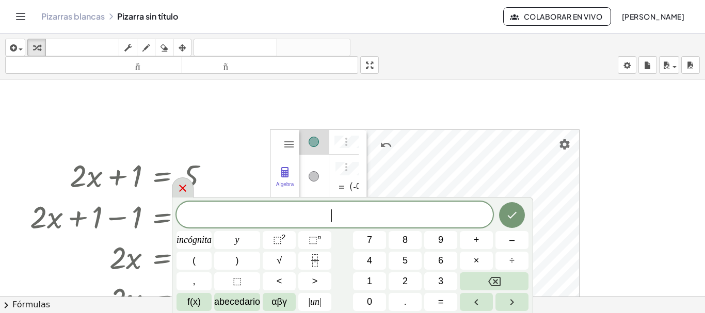
click at [183, 187] on icon at bounding box center [182, 188] width 7 height 7
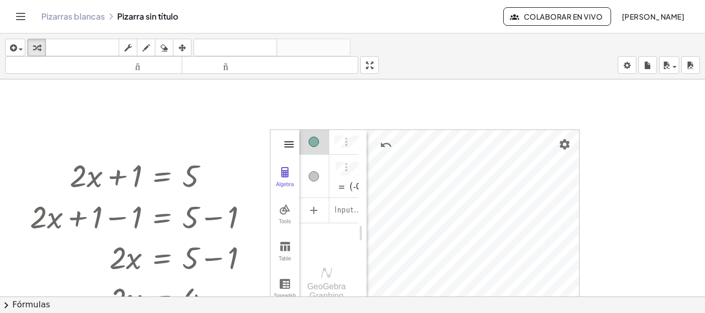
click at [287, 143] on img "Graphing Calculator" at bounding box center [289, 144] width 12 height 12
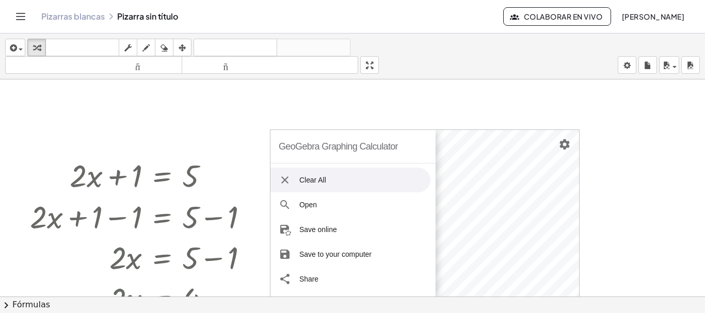
click at [285, 175] on img "Graphing Calculator" at bounding box center [285, 180] width 12 height 12
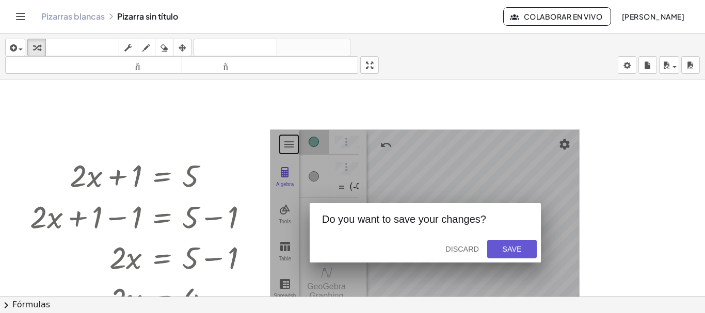
click at [622, 139] on div at bounding box center [352, 181] width 705 height 869
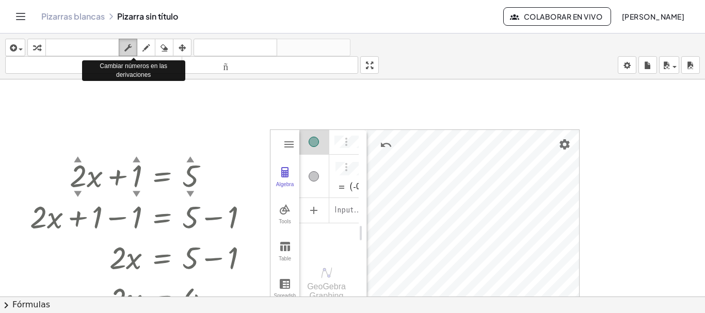
click at [128, 47] on icon "button" at bounding box center [127, 48] width 7 height 12
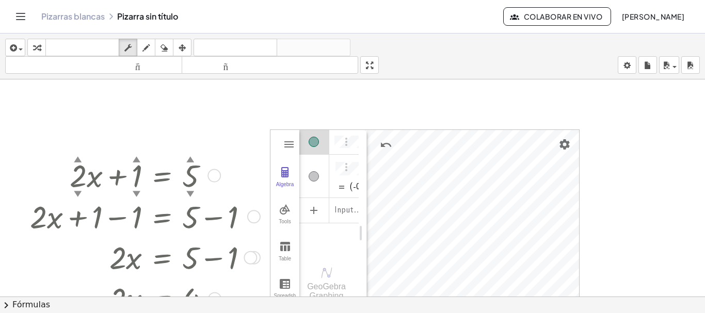
click at [183, 181] on div at bounding box center [143, 174] width 237 height 41
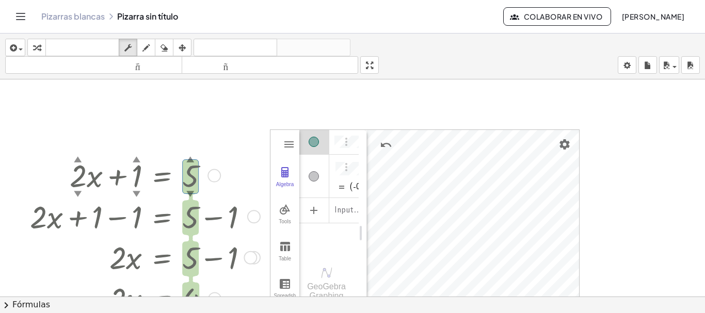
click at [158, 180] on div at bounding box center [143, 174] width 237 height 41
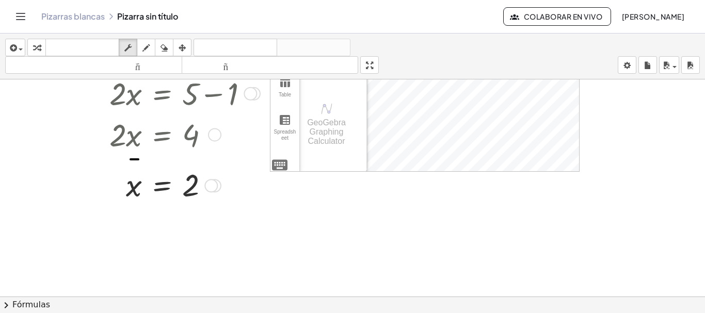
scroll to position [445, 0]
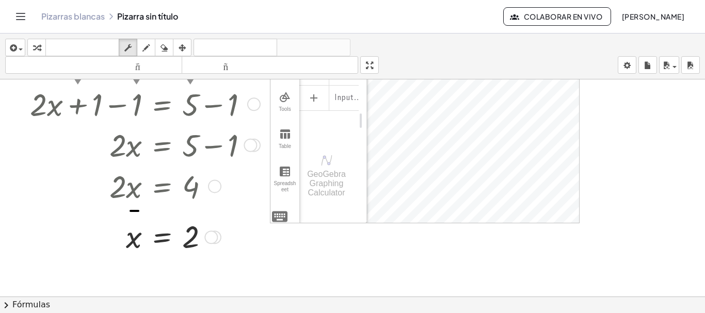
click at [213, 241] on div at bounding box center [210, 237] width 13 height 13
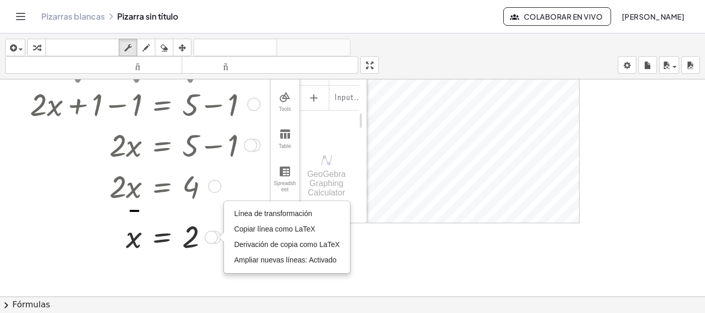
click at [211, 238] on div "Línea de transformación Copiar línea como LaTeX Derivación de copia como LaTeX …" at bounding box center [210, 237] width 13 height 13
click at [279, 226] on font "Copiar línea como LaTeX" at bounding box center [274, 229] width 81 height 8
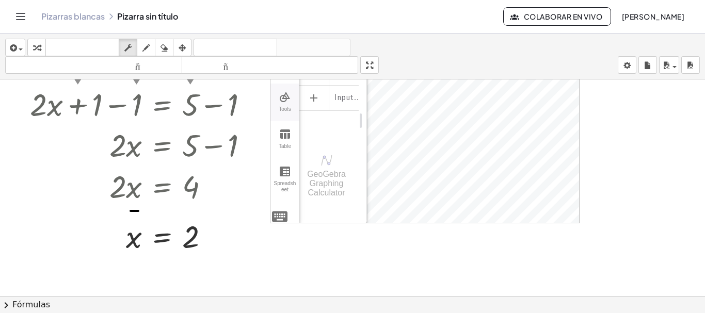
click at [284, 98] on img "Graphing Calculator" at bounding box center [285, 97] width 12 height 12
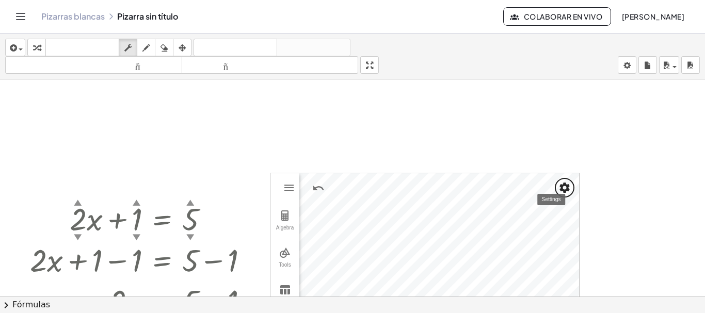
click at [571, 184] on button "Settings" at bounding box center [564, 188] width 19 height 19
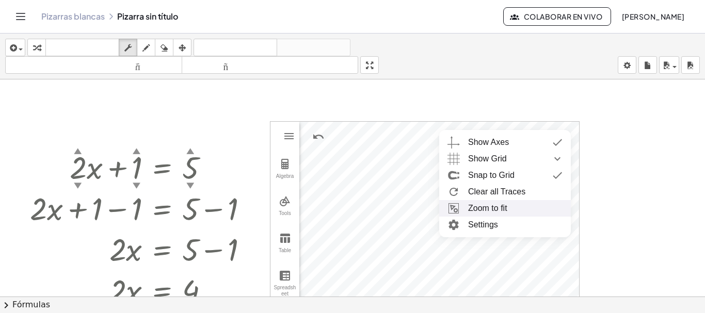
scroll to position [444, 0]
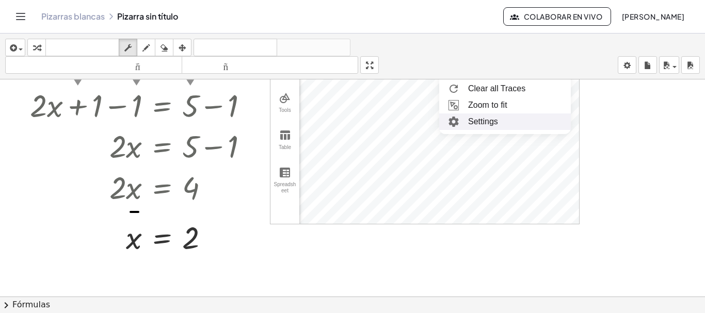
click at [487, 121] on li "Settings" at bounding box center [505, 122] width 132 height 17
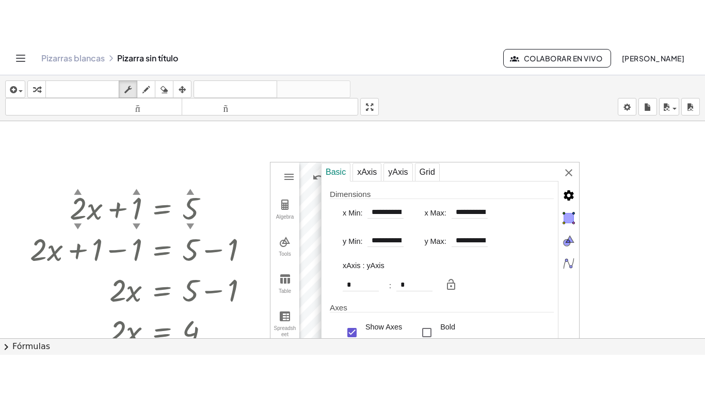
scroll to position [341, 0]
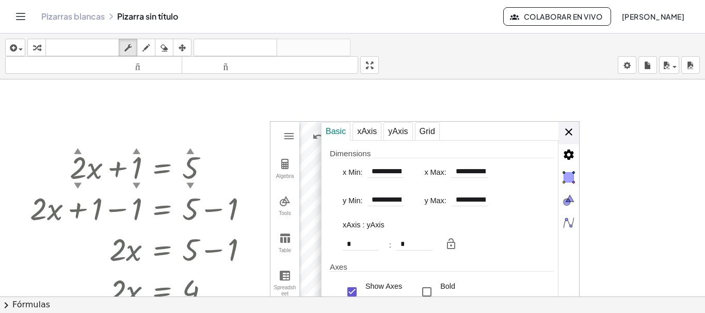
click at [570, 135] on img "Graphing Calculator" at bounding box center [568, 132] width 21 height 21
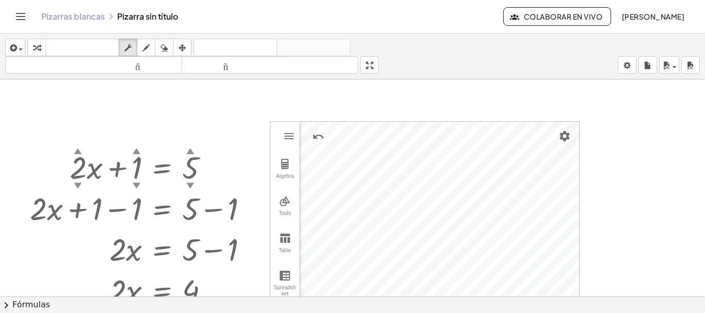
click at [459, 104] on div at bounding box center [352, 172] width 705 height 869
click at [459, 95] on div at bounding box center [352, 172] width 705 height 869
click at [459, 92] on div at bounding box center [352, 172] width 705 height 869
drag, startPoint x: 440, startPoint y: 93, endPoint x: 400, endPoint y: 92, distance: 39.7
click at [402, 93] on div at bounding box center [352, 172] width 705 height 869
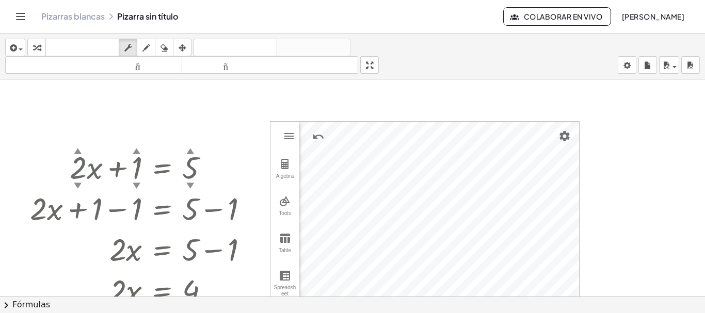
click at [399, 92] on div at bounding box center [352, 172] width 705 height 869
click at [286, 89] on div at bounding box center [352, 172] width 705 height 869
click at [194, 105] on div at bounding box center [352, 172] width 705 height 869
click at [359, 72] on button "tamaño_del_formato más grande" at bounding box center [270, 65] width 177 height 18
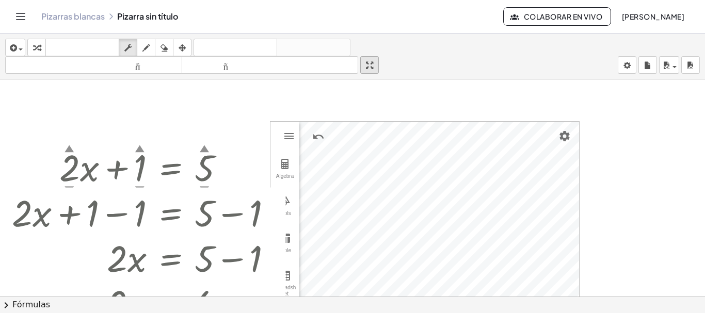
click at [367, 131] on div "insertar Seleccione uno: Expresión matemática Función Texto Vídeo de YouTube Gr…" at bounding box center [352, 174] width 705 height 280
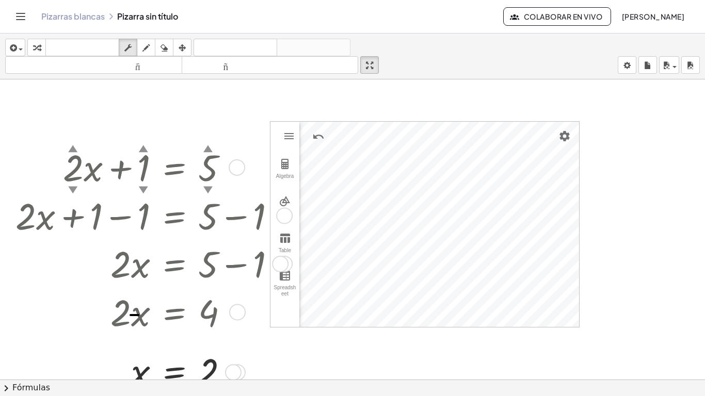
click at [219, 239] on div at bounding box center [149, 263] width 279 height 49
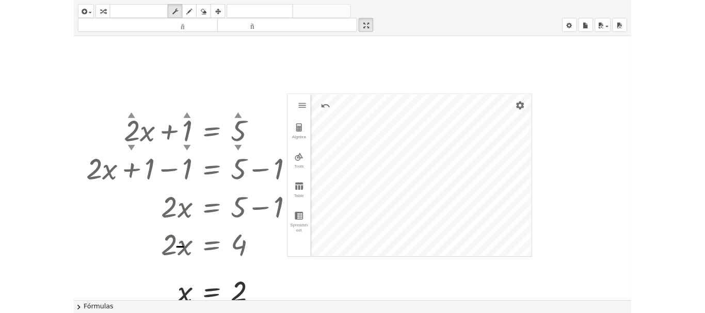
scroll to position [135, 0]
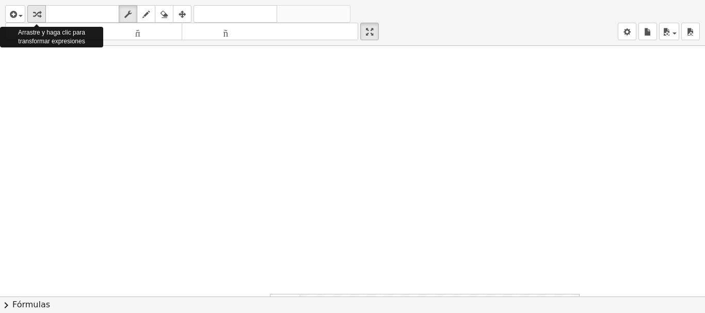
click at [39, 21] on icon "button" at bounding box center [36, 14] width 7 height 12
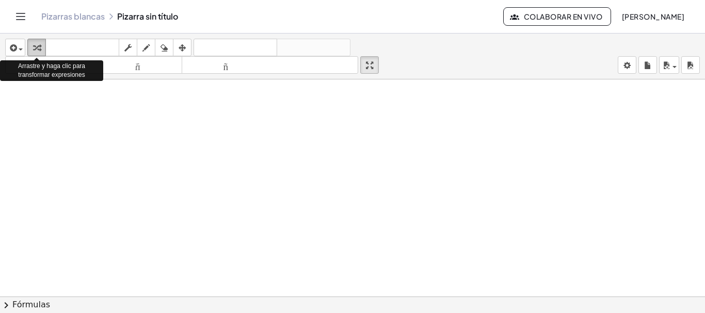
click at [39, 46] on icon "button" at bounding box center [36, 48] width 7 height 12
click at [38, 46] on icon "button" at bounding box center [36, 48] width 7 height 12
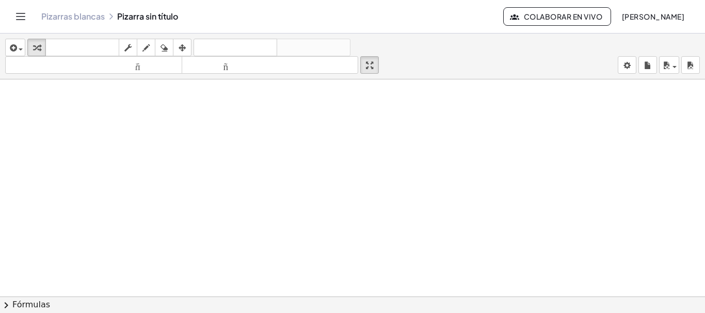
drag, startPoint x: 38, startPoint y: 46, endPoint x: 263, endPoint y: 161, distance: 252.7
click at [263, 163] on div "insertar Seleccione uno: Expresión matemática Función Texto Vídeo de YouTube Gr…" at bounding box center [352, 174] width 705 height 280
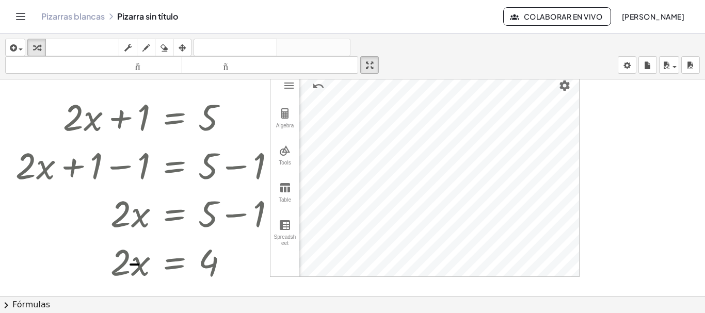
scroll to position [393, 0]
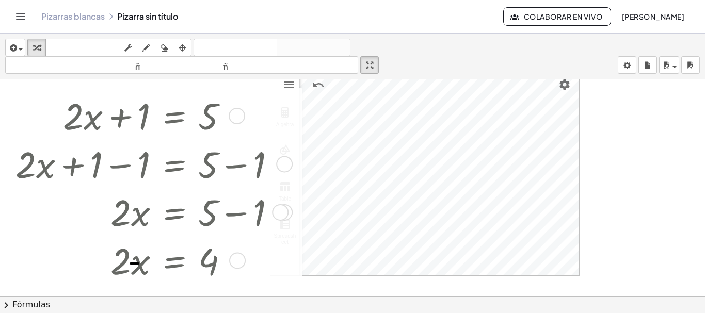
click at [270, 152] on div at bounding box center [149, 163] width 279 height 49
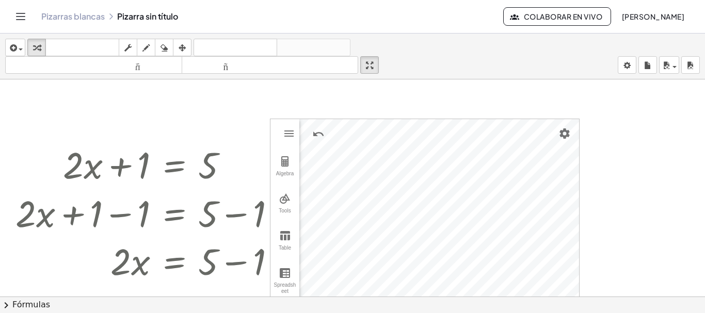
scroll to position [289, 0]
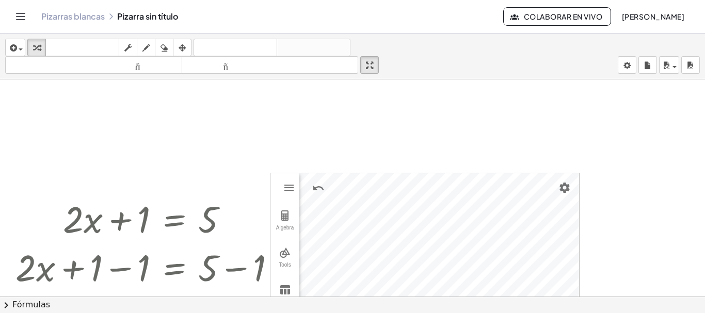
drag, startPoint x: 312, startPoint y: 179, endPoint x: 288, endPoint y: 178, distance: 23.8
click at [311, 179] on button "Undo" at bounding box center [318, 188] width 19 height 19
drag, startPoint x: 288, startPoint y: 178, endPoint x: 287, endPoint y: 184, distance: 6.3
click at [287, 178] on div "Algebra Tools Table Spreadsheet" at bounding box center [284, 276] width 29 height 206
click at [287, 186] on img "Graphing Calculator" at bounding box center [289, 188] width 12 height 12
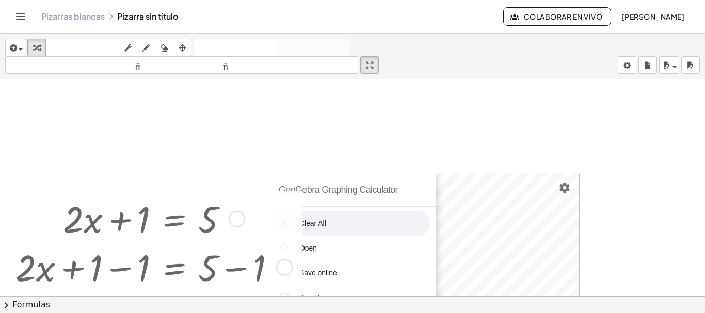
click at [326, 225] on li "Clear All" at bounding box center [350, 223] width 160 height 25
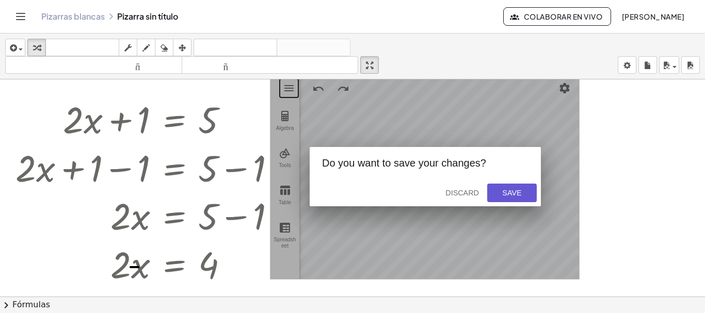
scroll to position [393, 0]
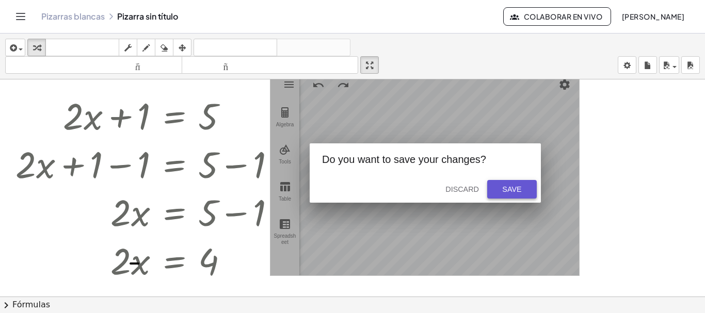
click at [505, 186] on div "Save" at bounding box center [511, 189] width 33 height 8
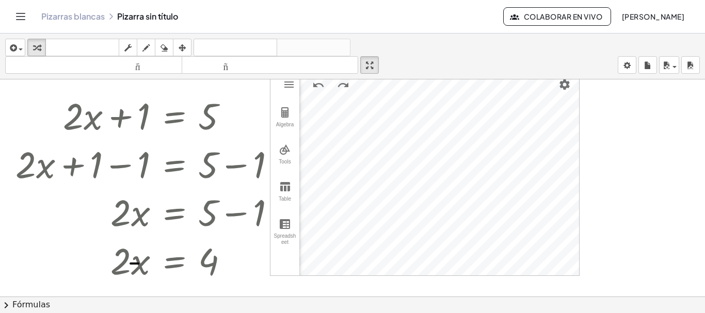
scroll to position [341, 0]
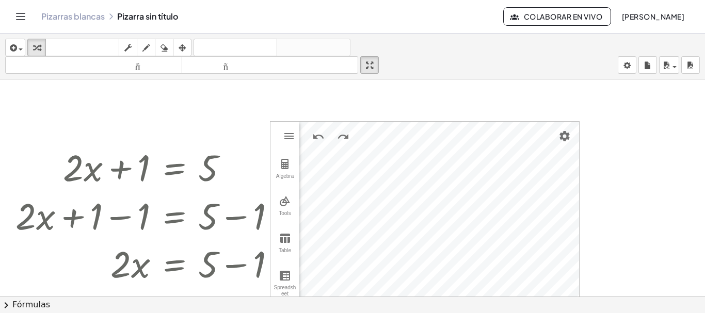
click at [562, 136] on img "Settings" at bounding box center [564, 136] width 12 height 12
click at [220, 102] on div at bounding box center [352, 172] width 705 height 869
click at [286, 137] on img "Graphing Calculator" at bounding box center [289, 136] width 12 height 12
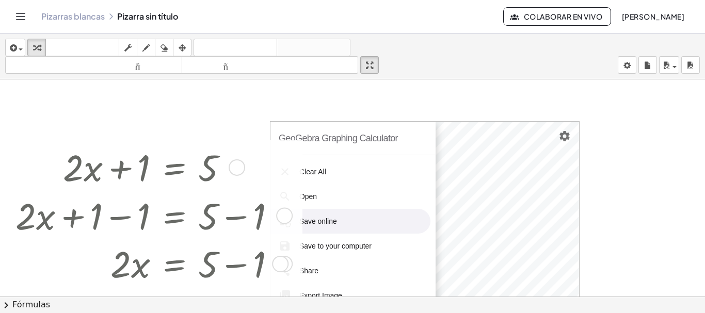
click at [173, 144] on div at bounding box center [149, 166] width 279 height 49
click at [201, 112] on div at bounding box center [352, 172] width 705 height 869
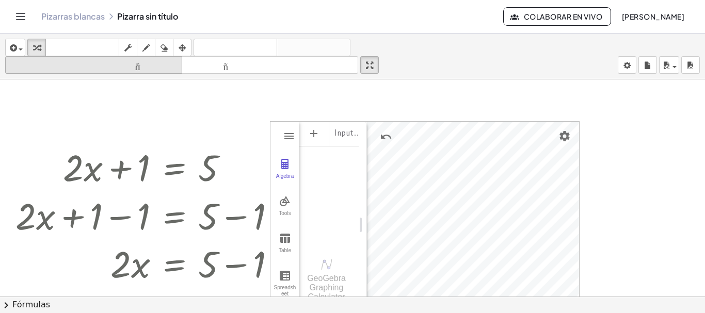
click at [26, 67] on div "insertar Seleccione uno: Expresión matemática Función Texto Vídeo de YouTube Gr…" at bounding box center [352, 174] width 705 height 280
click at [702, 72] on div "insertar Seleccione uno: Expresión matemática Función Texto Vídeo de YouTube Gr…" at bounding box center [352, 174] width 705 height 280
click at [284, 138] on img "Graphing Calculator" at bounding box center [289, 136] width 12 height 12
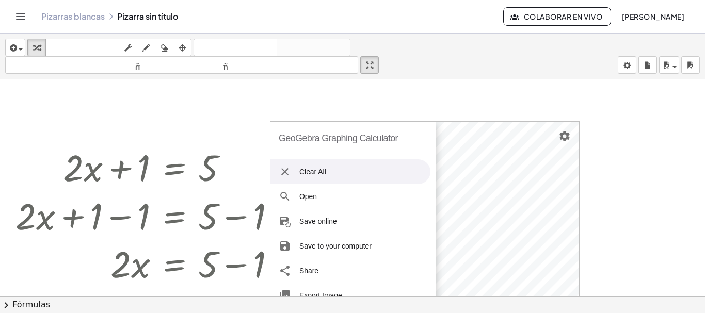
click at [341, 137] on div "GeoGebra Graphing Calculator" at bounding box center [338, 138] width 119 height 33
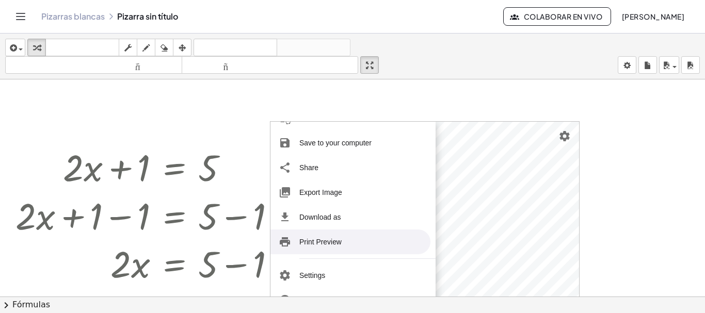
scroll to position [126, 0]
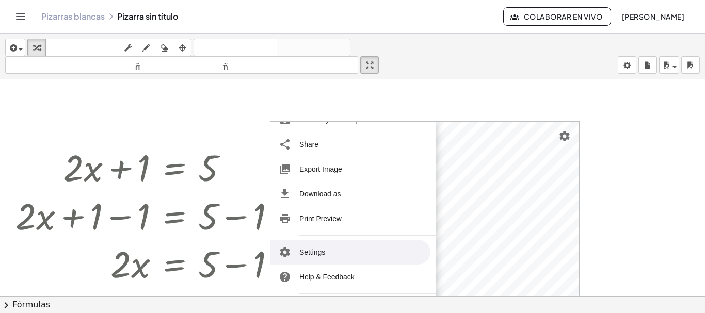
click at [211, 124] on div at bounding box center [352, 172] width 705 height 869
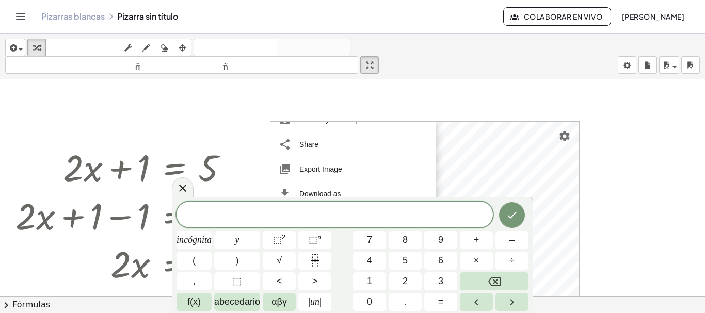
click at [298, 88] on div at bounding box center [352, 172] width 705 height 869
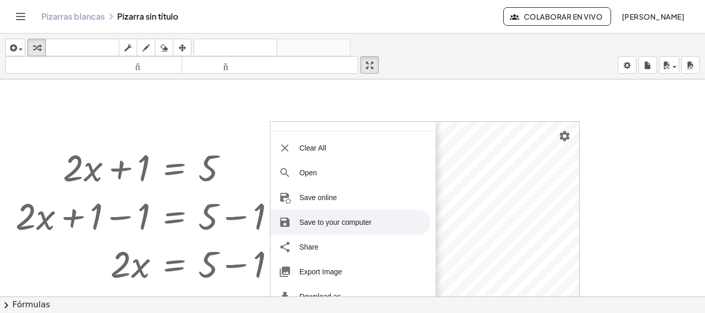
scroll to position [0, 0]
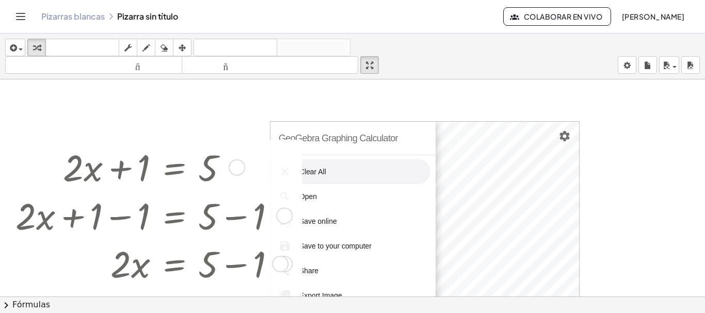
click at [33, 136] on div at bounding box center [352, 172] width 705 height 869
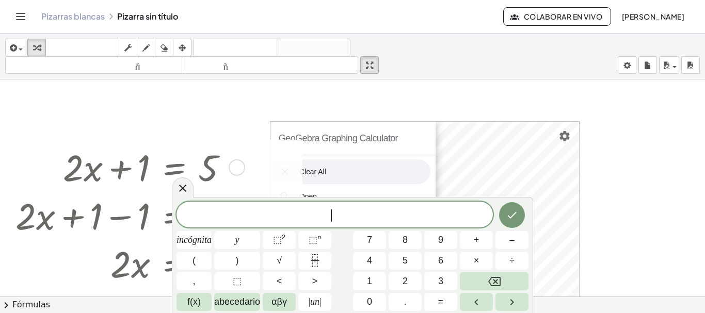
drag, startPoint x: 96, startPoint y: 216, endPoint x: 93, endPoint y: 209, distance: 7.4
click at [93, 211] on div at bounding box center [149, 215] width 279 height 49
drag, startPoint x: 95, startPoint y: 186, endPoint x: 91, endPoint y: 172, distance: 13.9
click at [174, 168] on div "+ · 2 · x + 1 = 5 + · 2 · x + 1 − 1 = + 5 − 1 + · 2 · x + 0 = + 5 − 1 · 2 · x =…" at bounding box center [174, 168] width 0 height 0
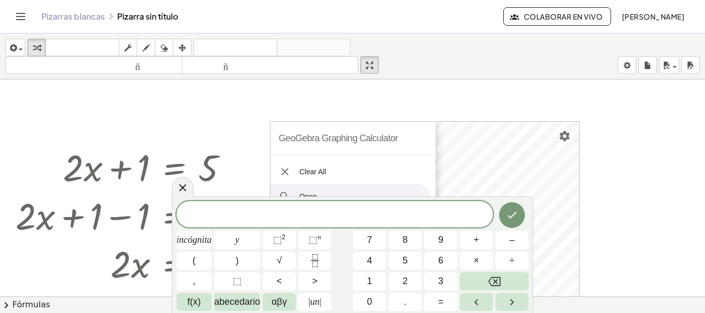
click at [182, 191] on icon at bounding box center [182, 188] width 12 height 12
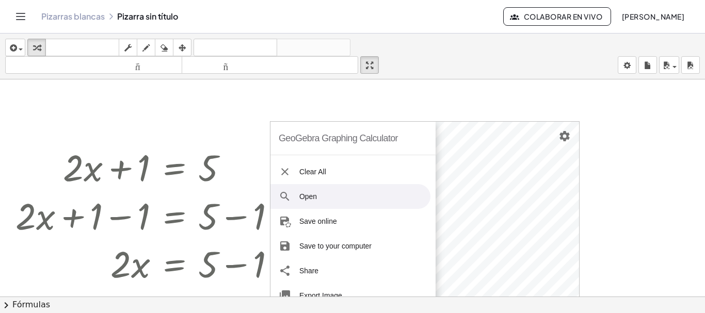
click at [80, 15] on font "Pizarras blancas" at bounding box center [72, 16] width 63 height 11
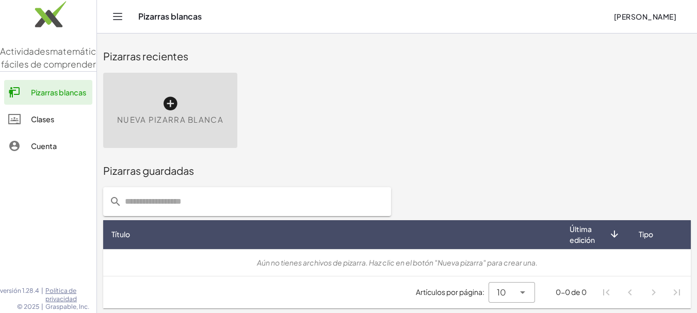
click at [40, 97] on font "Pizarras blancas" at bounding box center [58, 92] width 55 height 9
click at [42, 124] on font "Clases" at bounding box center [42, 119] width 23 height 9
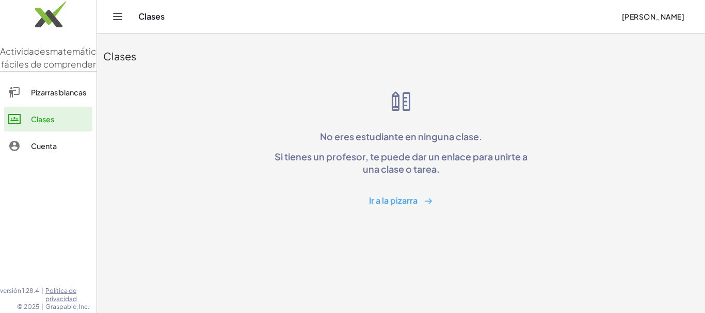
click at [402, 205] on font "Ir a la pizarra" at bounding box center [393, 200] width 49 height 11
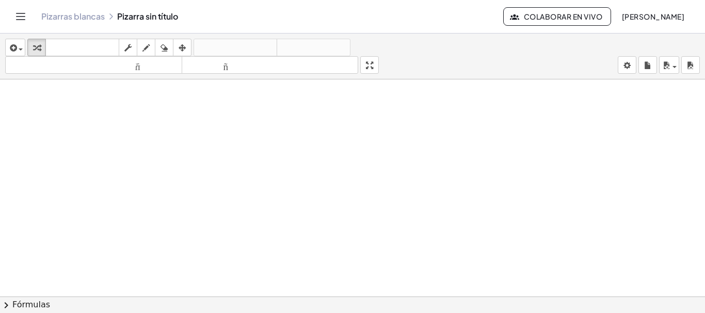
scroll to position [434, 0]
click at [294, 154] on div at bounding box center [352, 79] width 705 height 869
click at [278, 129] on div at bounding box center [352, 275] width 705 height 434
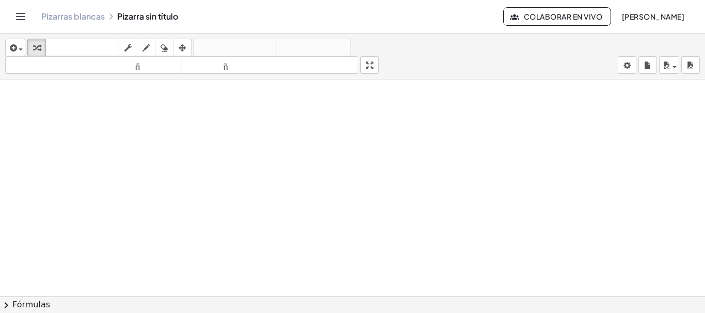
scroll to position [0, 0]
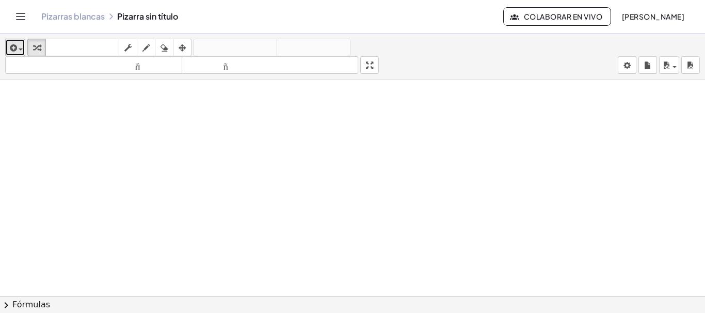
click at [12, 47] on icon "button" at bounding box center [12, 48] width 9 height 12
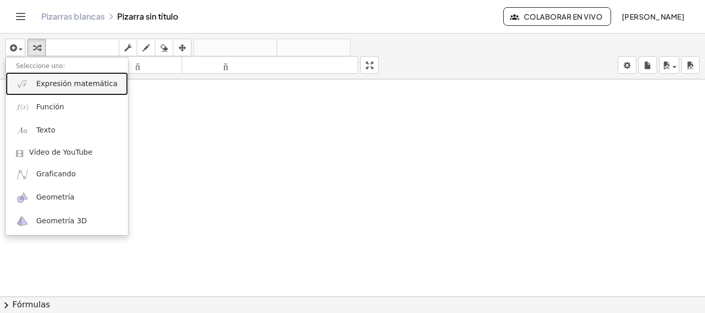
click at [68, 87] on font "Expresión matemática" at bounding box center [76, 83] width 81 height 8
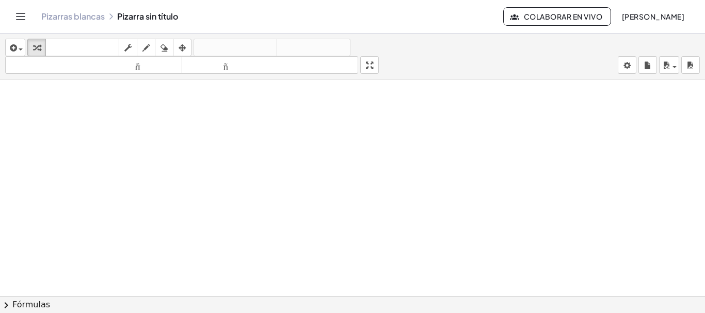
click at [17, 12] on icon "Cambiar navegación" at bounding box center [20, 16] width 12 height 12
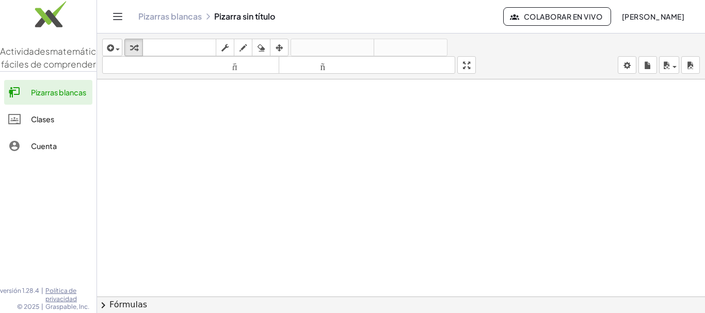
click at [46, 151] on font "Cuenta" at bounding box center [44, 145] width 26 height 9
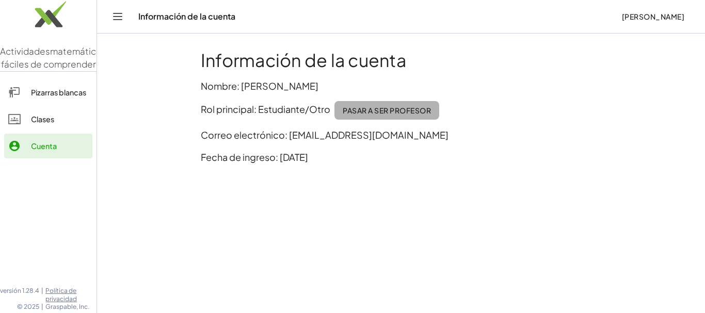
click at [382, 111] on font "Pasar a ser profesor" at bounding box center [387, 110] width 88 height 9
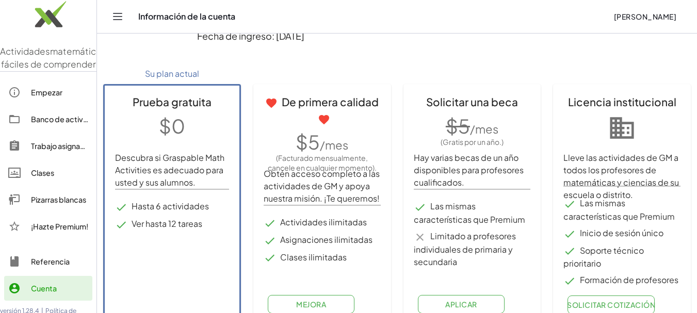
scroll to position [138, 0]
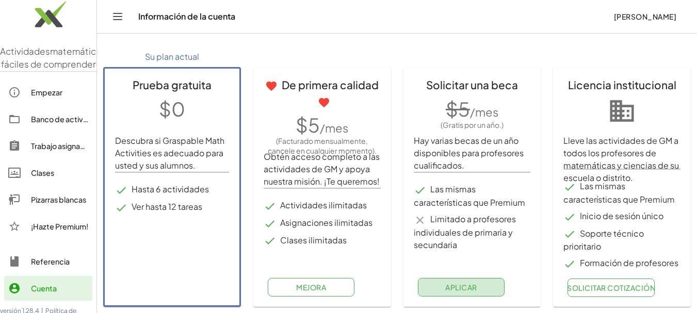
click at [472, 288] on font "Aplicar" at bounding box center [460, 287] width 31 height 9
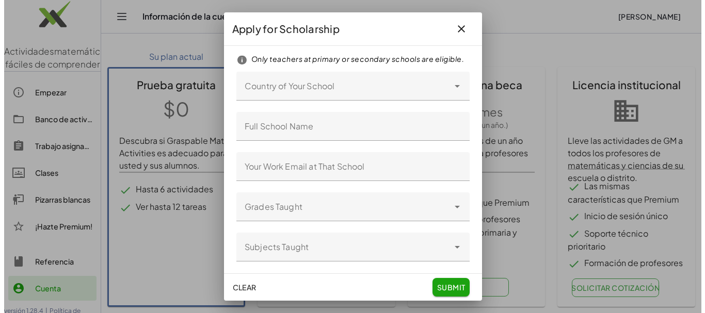
scroll to position [0, 0]
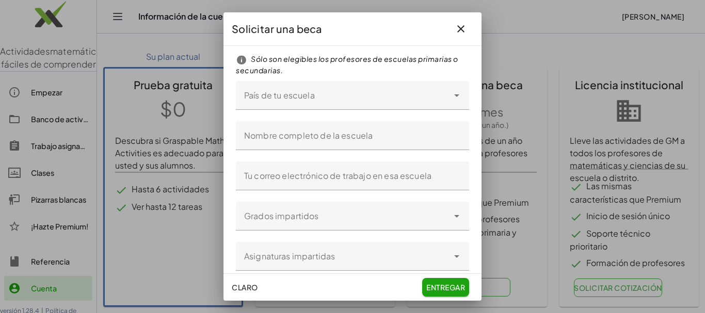
click at [278, 101] on div at bounding box center [342, 95] width 213 height 29
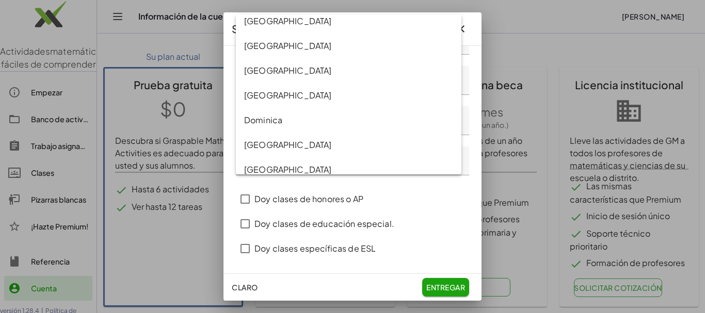
scroll to position [1448, 0]
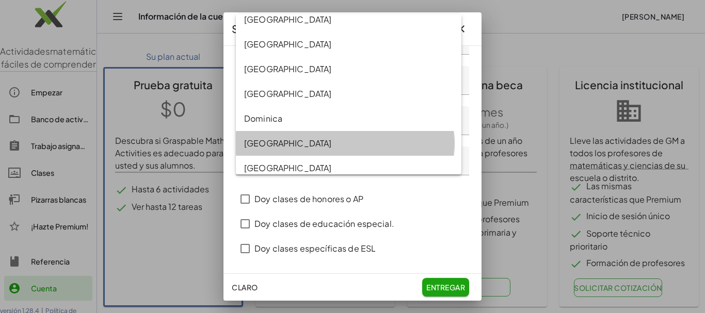
click at [317, 145] on div "Dominican Republic" at bounding box center [348, 143] width 209 height 12
type input "**********"
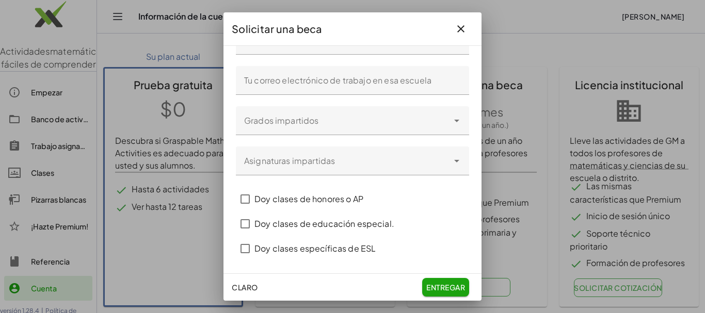
scroll to position [0, 0]
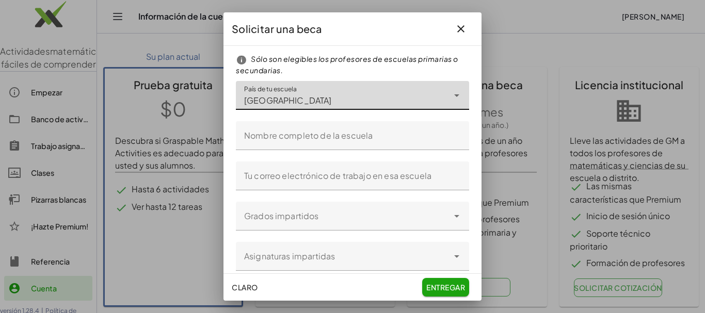
click at [461, 27] on icon "button" at bounding box center [461, 29] width 12 height 12
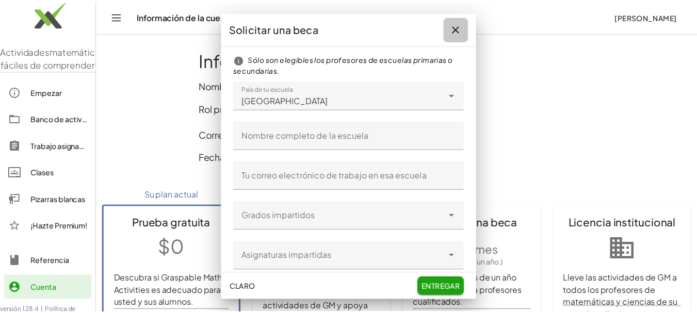
scroll to position [138, 0]
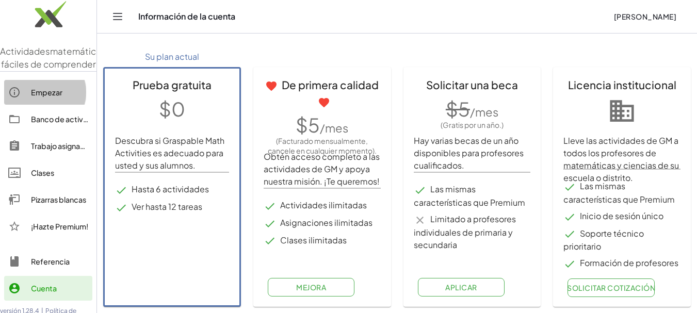
click at [43, 97] on font "Empezar" at bounding box center [46, 92] width 31 height 9
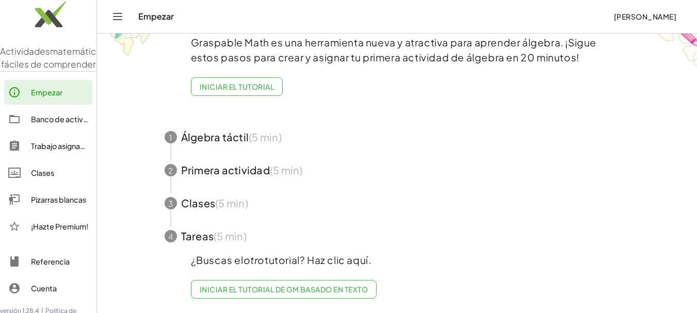
scroll to position [65, 0]
click at [214, 133] on span "button" at bounding box center [397, 137] width 490 height 33
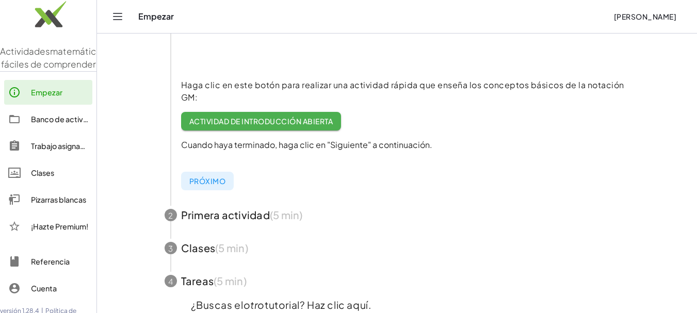
scroll to position [261, 0]
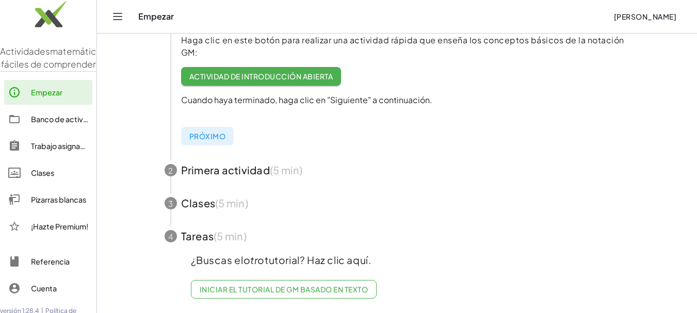
click at [279, 72] on font "Actividad de introducción abierta" at bounding box center [260, 76] width 143 height 9
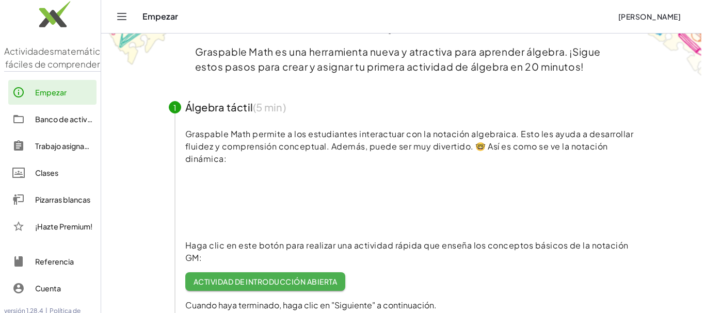
scroll to position [0, 0]
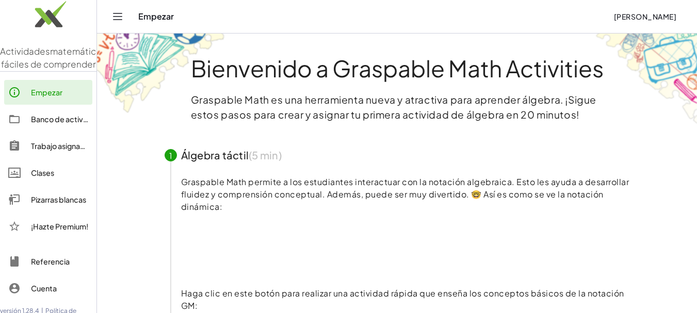
click at [124, 15] on button "Cambiar navegación" at bounding box center [117, 16] width 17 height 17
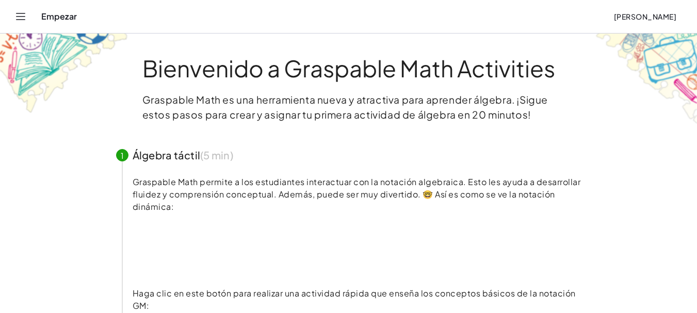
click at [56, 17] on div "Empezar" at bounding box center [323, 16] width 564 height 10
click at [19, 16] on icon "Cambiar navegación" at bounding box center [20, 16] width 12 height 12
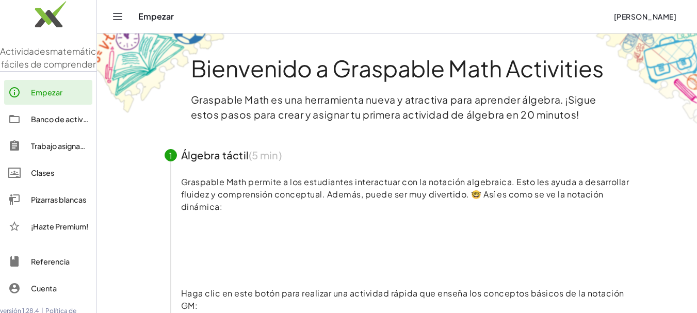
click at [22, 99] on div at bounding box center [19, 92] width 23 height 12
click at [26, 99] on div at bounding box center [19, 92] width 23 height 12
click at [35, 178] on font "Clases" at bounding box center [42, 172] width 23 height 9
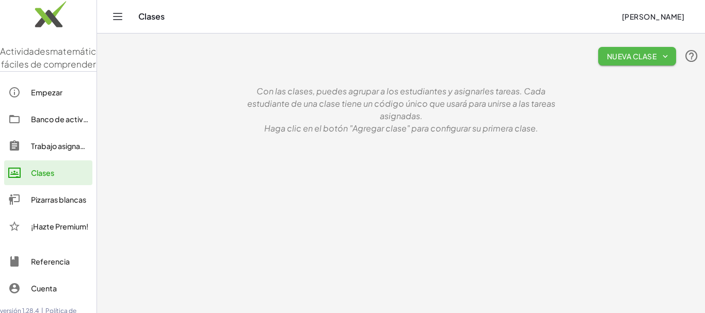
click at [620, 53] on font "Nueva clase" at bounding box center [632, 56] width 50 height 9
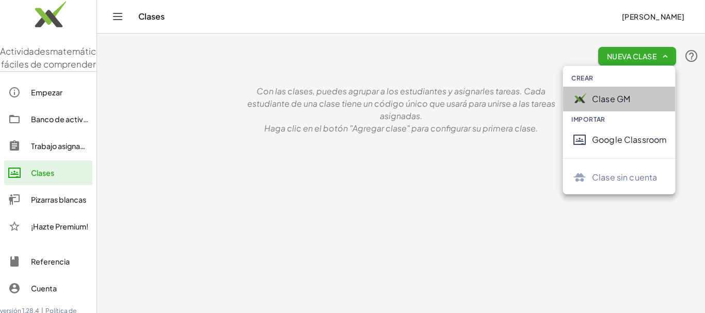
click at [611, 100] on font "Clase GM" at bounding box center [611, 98] width 38 height 11
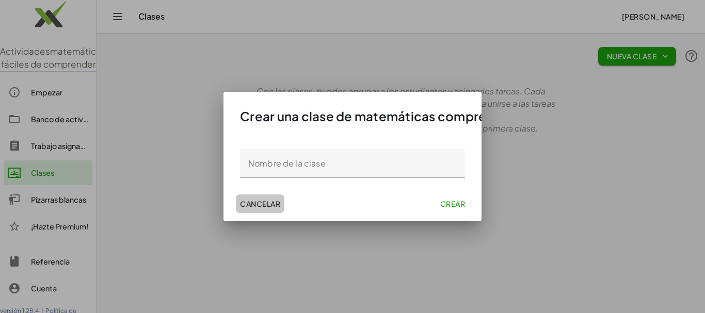
click at [241, 200] on button "Cancelar" at bounding box center [260, 204] width 49 height 19
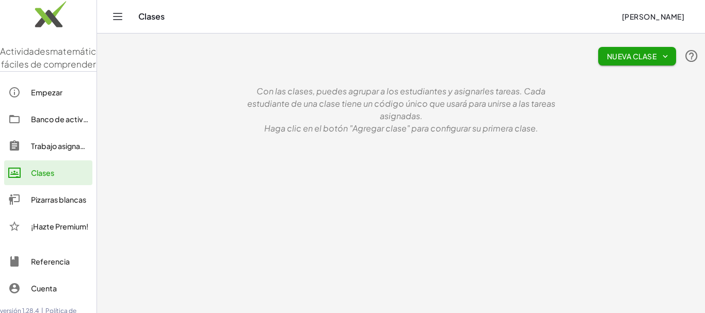
click at [666, 54] on icon "button" at bounding box center [664, 56] width 9 height 9
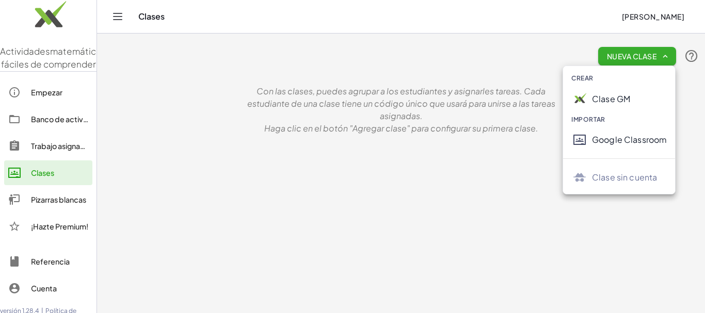
click at [590, 174] on div at bounding box center [581, 177] width 21 height 17
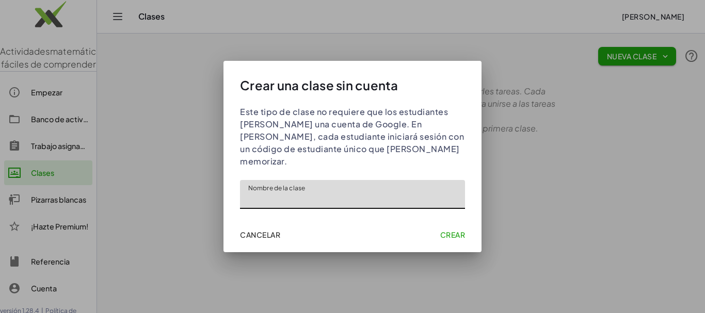
click at [256, 230] on font "Cancelar" at bounding box center [260, 234] width 40 height 9
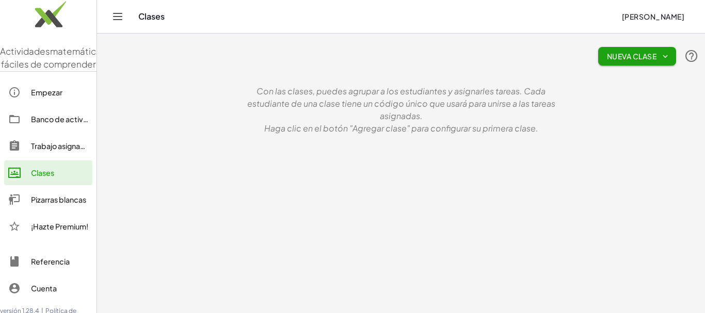
click at [158, 13] on div "Clases" at bounding box center [375, 16] width 475 height 10
click at [121, 14] on icon "Cambiar navegación" at bounding box center [117, 16] width 12 height 12
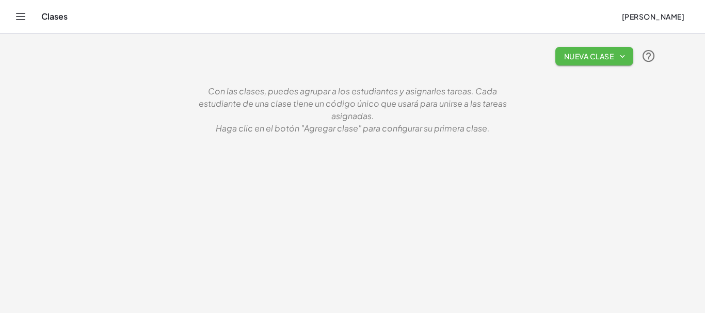
click at [599, 53] on font "Nueva clase" at bounding box center [589, 56] width 50 height 9
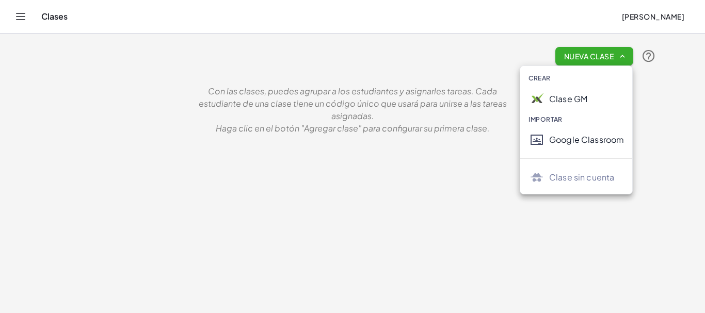
drag, startPoint x: 87, startPoint y: 104, endPoint x: 64, endPoint y: 67, distance: 43.8
click at [85, 96] on div "Nueva clase Con las clases, puedes agrupar a los estudiantes y asignarles tarea…" at bounding box center [352, 87] width 619 height 107
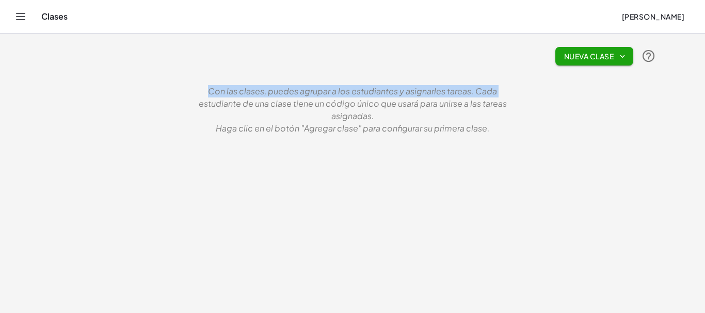
click at [18, 23] on button "Cambiar navegación" at bounding box center [20, 16] width 17 height 17
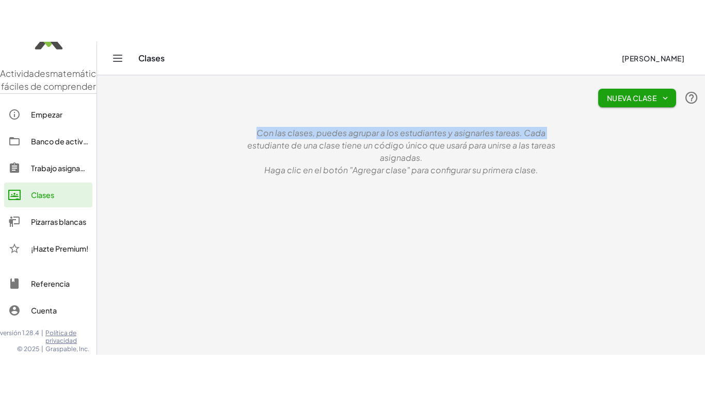
scroll to position [33, 0]
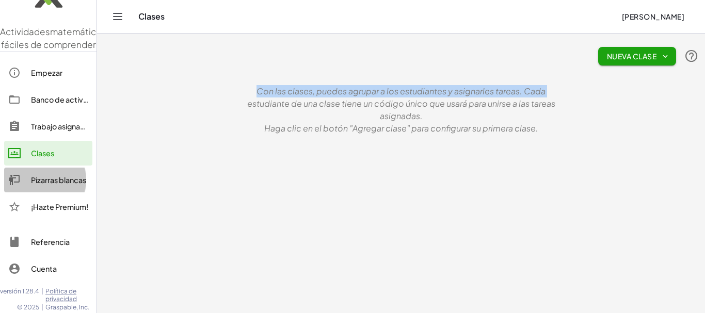
click at [50, 182] on font "Pizarras blancas" at bounding box center [58, 179] width 55 height 9
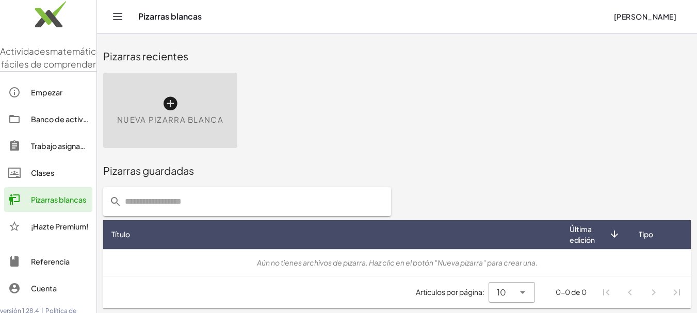
click at [173, 106] on icon at bounding box center [170, 103] width 17 height 17
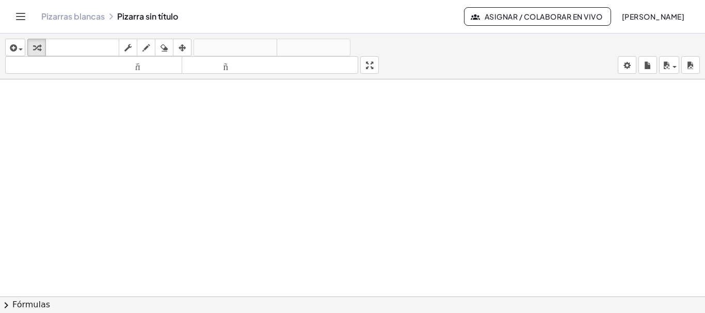
click at [457, 133] on div at bounding box center [352, 303] width 705 height 449
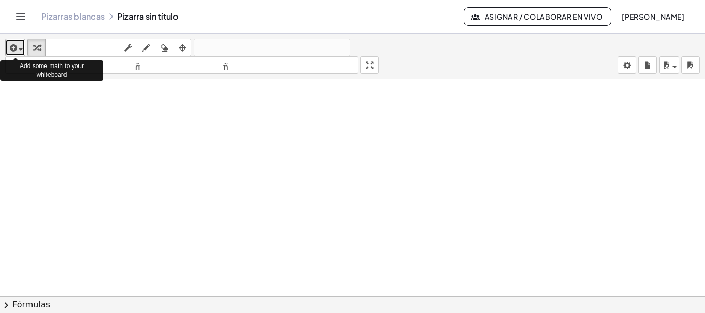
click at [20, 47] on div "button" at bounding box center [15, 47] width 15 height 12
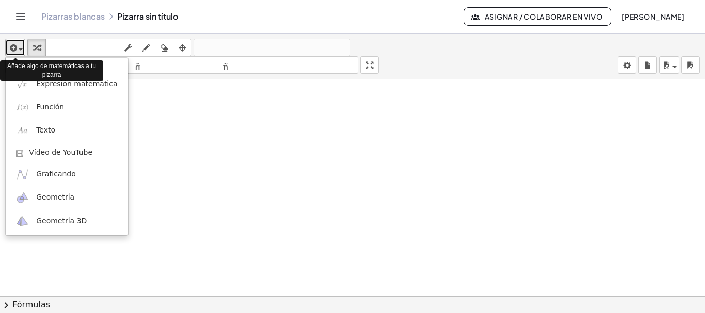
click at [20, 46] on div "button" at bounding box center [15, 47] width 15 height 12
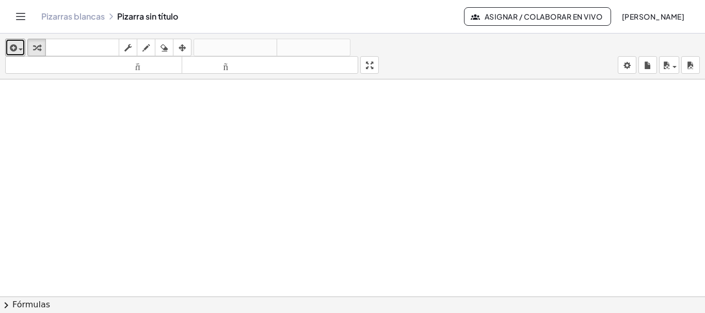
click at [256, 148] on div at bounding box center [352, 303] width 705 height 449
click at [290, 163] on div at bounding box center [352, 303] width 705 height 449
click at [376, 129] on div "insertar Seleccione uno: Expresión matemática Función Texto Vídeo de YouTube Gr…" at bounding box center [352, 174] width 705 height 280
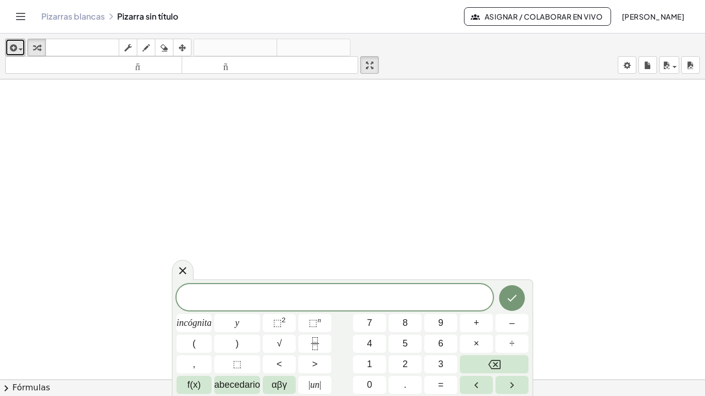
scroll to position [155, 0]
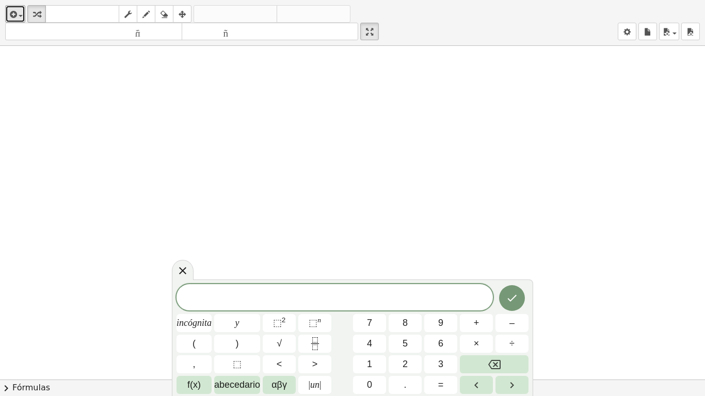
click at [227, 175] on div at bounding box center [352, 225] width 705 height 668
click at [225, 298] on span "​" at bounding box center [334, 299] width 316 height 14
click at [608, 286] on div at bounding box center [352, 161] width 705 height 1002
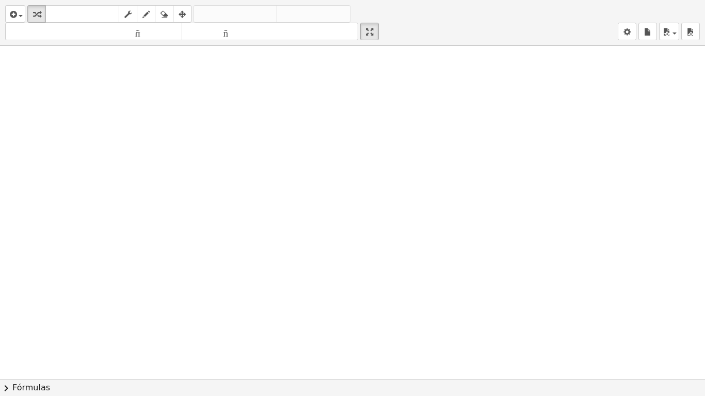
scroll to position [0, 0]
drag, startPoint x: 411, startPoint y: 216, endPoint x: 410, endPoint y: 208, distance: 7.9
click at [411, 215] on div at bounding box center [352, 380] width 705 height 668
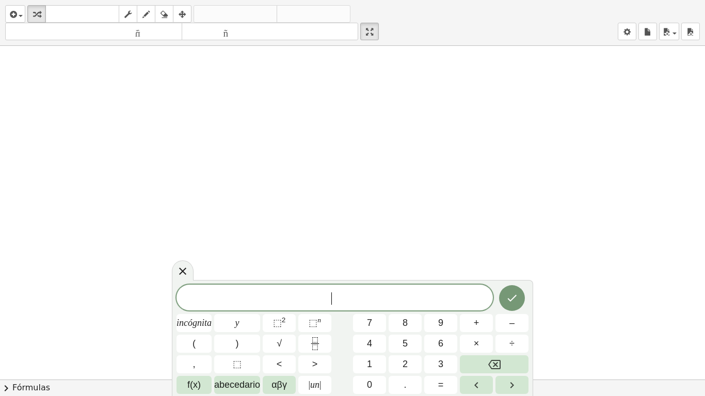
click at [410, 208] on div at bounding box center [352, 380] width 705 height 668
click at [506, 298] on icon "Hecho" at bounding box center [512, 298] width 12 height 12
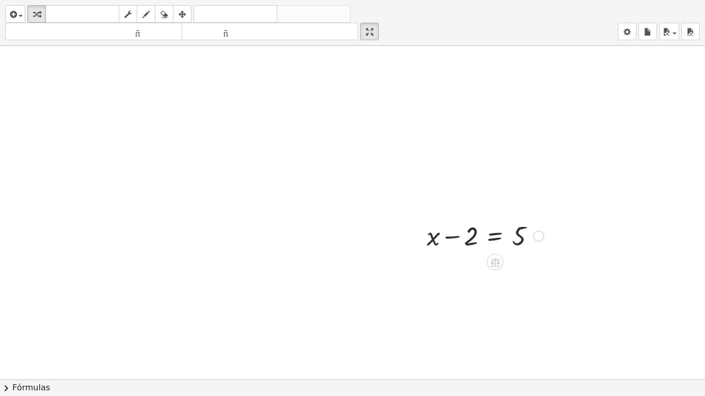
click at [429, 232] on div at bounding box center [485, 235] width 127 height 35
click at [230, 113] on div at bounding box center [352, 380] width 705 height 668
click at [221, 102] on div at bounding box center [352, 380] width 705 height 668
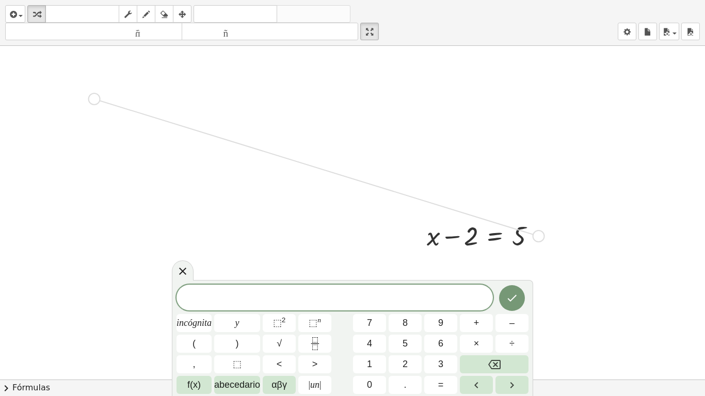
drag, startPoint x: 539, startPoint y: 235, endPoint x: 118, endPoint y: 154, distance: 428.3
click at [92, 98] on div "+ x − 2 = 5" at bounding box center [352, 380] width 705 height 668
click at [480, 313] on button "Retroceso" at bounding box center [494, 365] width 69 height 18
click at [487, 313] on button "Retroceso" at bounding box center [494, 365] width 69 height 18
click at [486, 313] on button "Retroceso" at bounding box center [494, 365] width 69 height 18
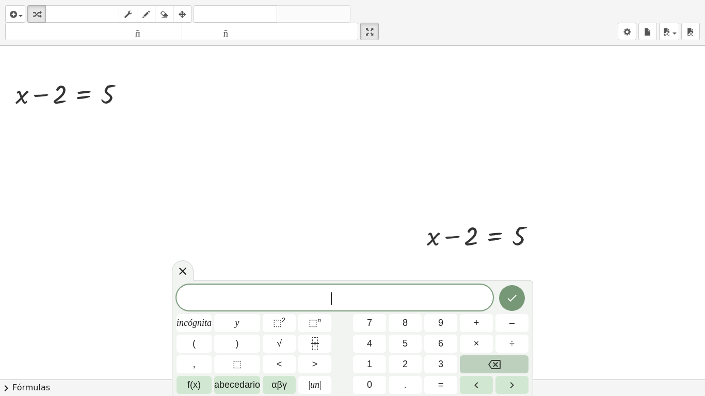
click at [486, 313] on button "Retroceso" at bounding box center [494, 365] width 69 height 18
click at [538, 236] on div at bounding box center [538, 236] width 11 height 11
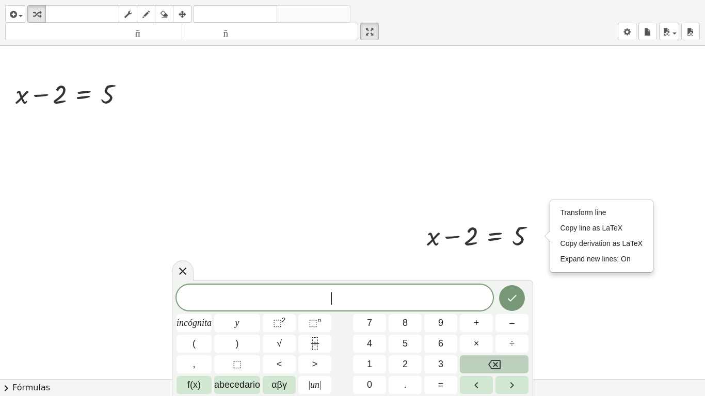
click at [509, 313] on button "Retroceso" at bounding box center [494, 365] width 69 height 18
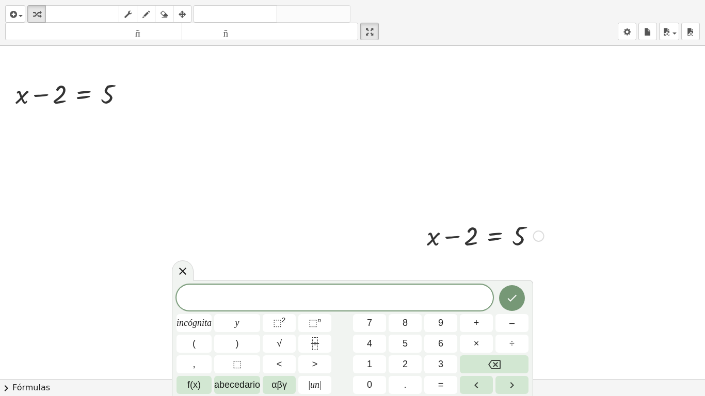
drag, startPoint x: 394, startPoint y: 194, endPoint x: 486, endPoint y: 235, distance: 100.7
click at [486, 235] on div "+ x − 2 = 5 Línea de transformación Copiar línea como LaTeX Derivación de copia…" at bounding box center [352, 380] width 705 height 668
click at [479, 231] on div at bounding box center [485, 235] width 127 height 35
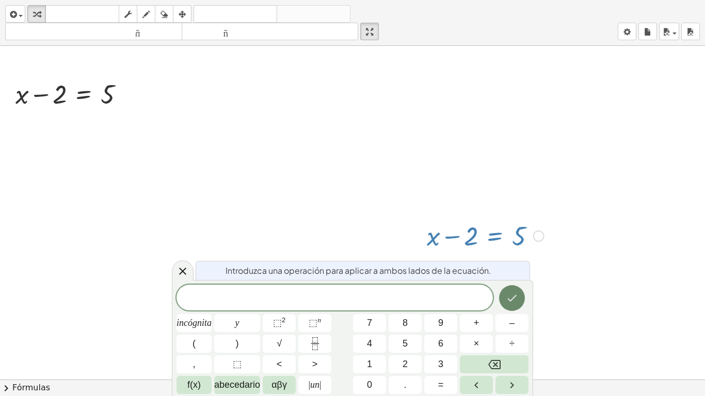
click at [512, 292] on button "Hecho" at bounding box center [512, 298] width 26 height 26
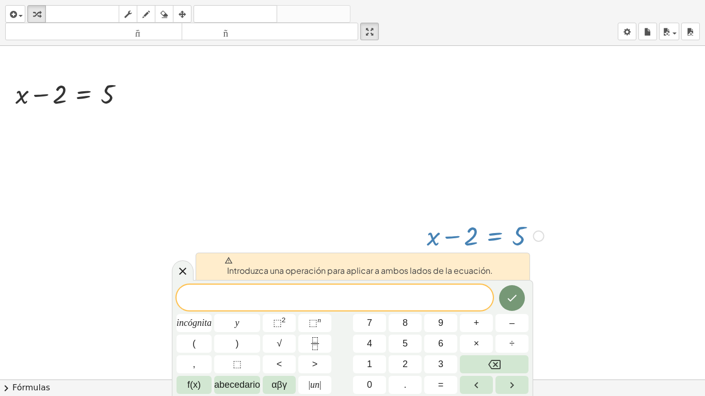
drag, startPoint x: 595, startPoint y: 212, endPoint x: 456, endPoint y: 230, distance: 140.5
click at [589, 209] on div at bounding box center [352, 380] width 705 height 668
click at [179, 271] on icon at bounding box center [182, 271] width 12 height 12
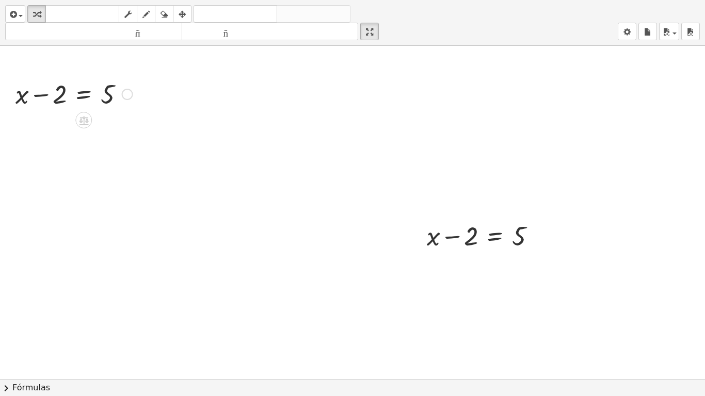
click at [123, 104] on div at bounding box center [73, 93] width 127 height 35
drag, startPoint x: 60, startPoint y: 95, endPoint x: 126, endPoint y: 93, distance: 66.1
click at [126, 93] on div at bounding box center [73, 93] width 127 height 35
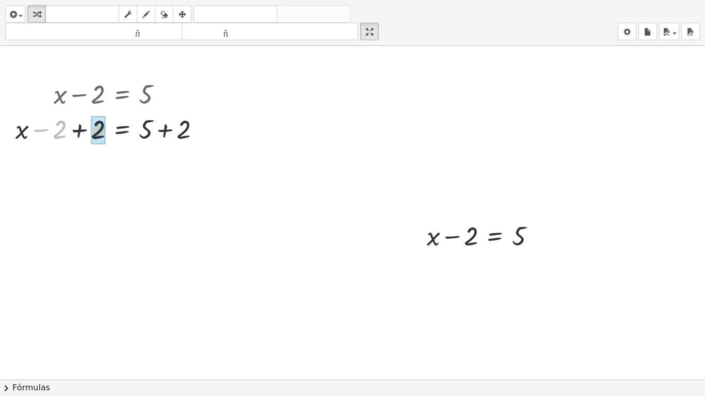
drag, startPoint x: 58, startPoint y: 131, endPoint x: 97, endPoint y: 131, distance: 38.7
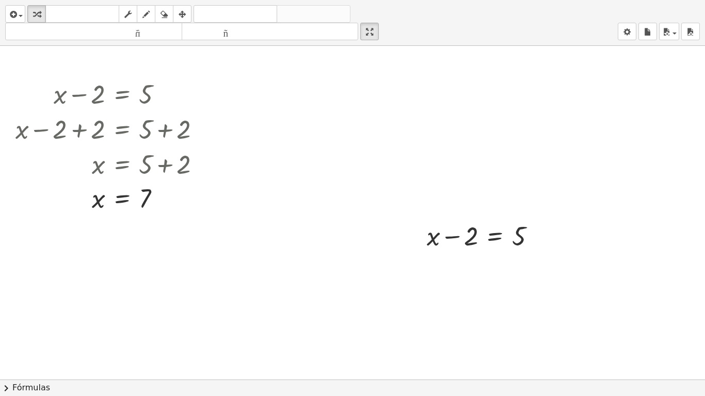
click at [244, 196] on div at bounding box center [352, 380] width 705 height 668
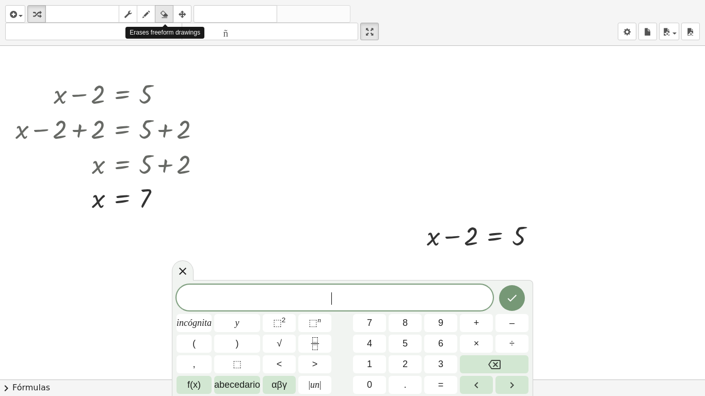
click at [166, 12] on icon "button" at bounding box center [163, 14] width 7 height 12
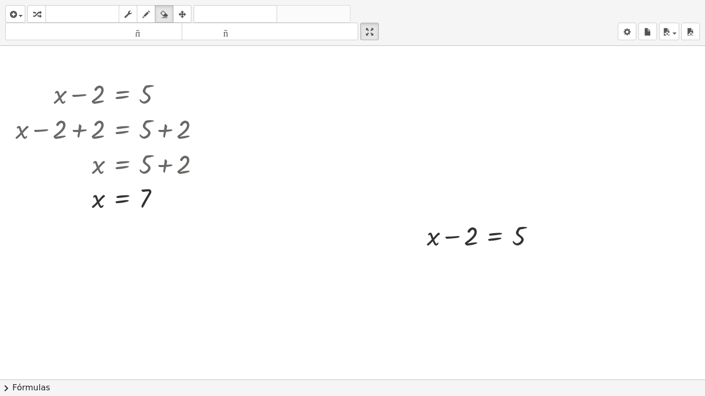
drag, startPoint x: 166, startPoint y: 12, endPoint x: 481, endPoint y: 221, distance: 378.5
click at [481, 221] on div "insertar Seleccione uno: Expresión matemática Función Texto Vídeo de YouTube Gr…" at bounding box center [352, 198] width 705 height 396
click at [485, 236] on div at bounding box center [352, 380] width 705 height 668
click at [485, 235] on div at bounding box center [352, 380] width 705 height 668
click at [477, 234] on div at bounding box center [352, 380] width 705 height 668
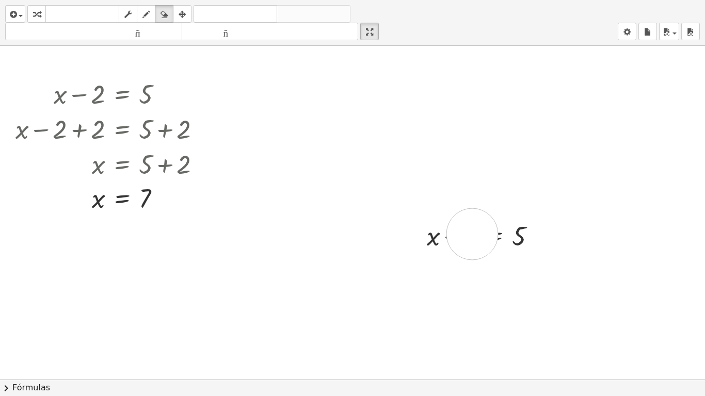
click at [472, 234] on div at bounding box center [352, 380] width 705 height 668
click at [475, 236] on div at bounding box center [352, 380] width 705 height 668
click at [476, 236] on div at bounding box center [352, 380] width 705 height 668
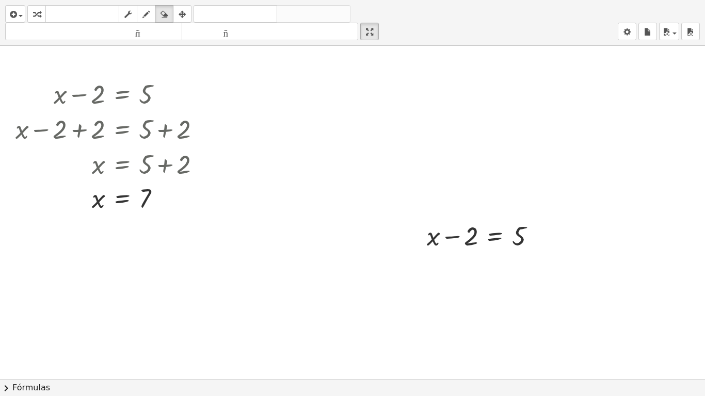
click at [485, 235] on div at bounding box center [352, 380] width 705 height 668
click at [166, 14] on icon "button" at bounding box center [163, 14] width 7 height 12
drag, startPoint x: 165, startPoint y: 13, endPoint x: 439, endPoint y: 227, distance: 346.7
click at [439, 227] on div "insertar Seleccione uno: Expresión matemática Función Texto Vídeo de YouTube Gr…" at bounding box center [352, 198] width 705 height 396
click at [437, 242] on div at bounding box center [352, 380] width 705 height 668
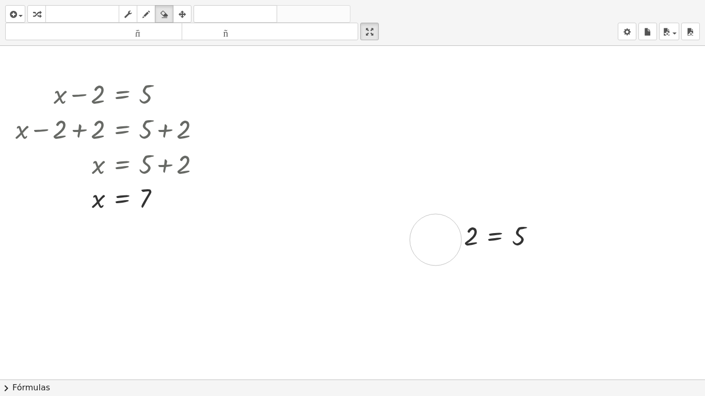
click at [435, 240] on div at bounding box center [352, 380] width 705 height 668
click at [434, 238] on div at bounding box center [352, 380] width 705 height 668
click at [433, 237] on div at bounding box center [352, 380] width 705 height 668
click at [431, 236] on div at bounding box center [352, 380] width 705 height 668
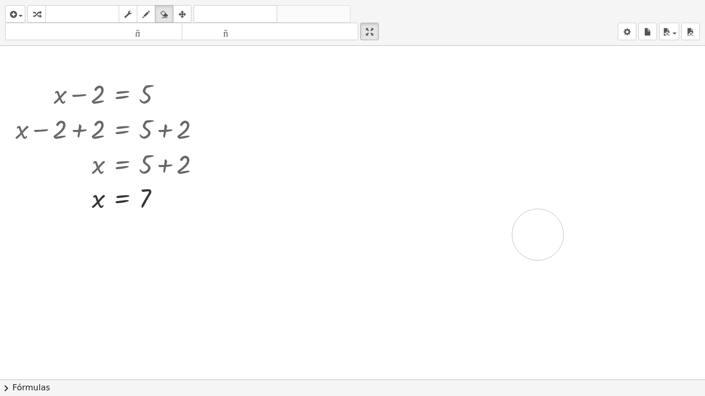
drag, startPoint x: 431, startPoint y: 236, endPoint x: 538, endPoint y: 235, distance: 106.8
click at [538, 235] on div at bounding box center [352, 380] width 705 height 668
drag, startPoint x: 511, startPoint y: 245, endPoint x: 467, endPoint y: 253, distance: 44.1
click at [467, 259] on div at bounding box center [352, 380] width 705 height 668
drag, startPoint x: 501, startPoint y: 236, endPoint x: 402, endPoint y: 249, distance: 98.9
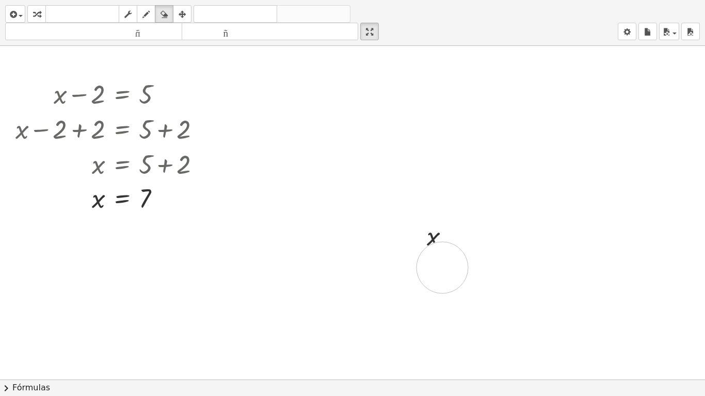
click at [442, 265] on div at bounding box center [352, 380] width 705 height 668
click at [163, 13] on icon "button" at bounding box center [163, 14] width 7 height 12
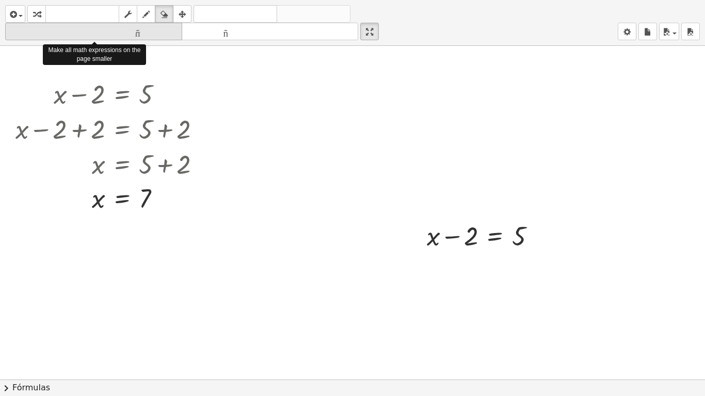
click at [137, 33] on font "tamaño_del_formato" at bounding box center [94, 32] width 172 height 10
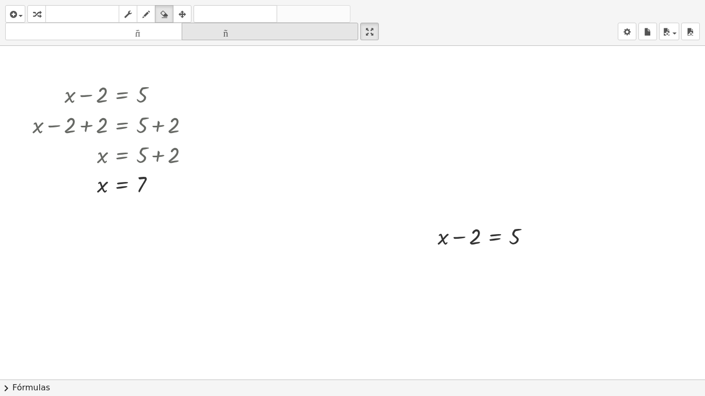
click at [231, 36] on font "tamaño_del_formato" at bounding box center [270, 32] width 172 height 10
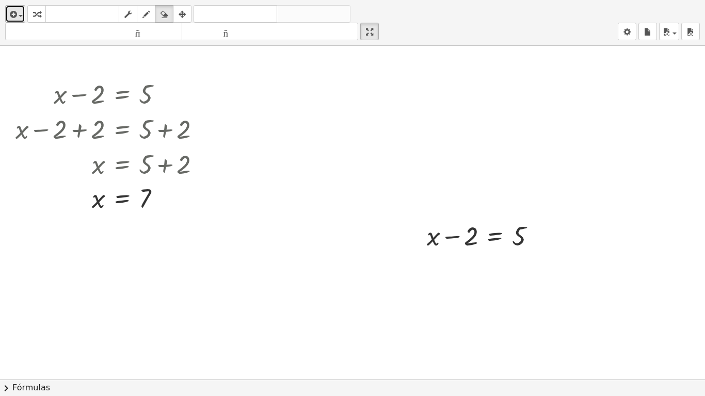
click at [9, 12] on icon "button" at bounding box center [12, 14] width 9 height 12
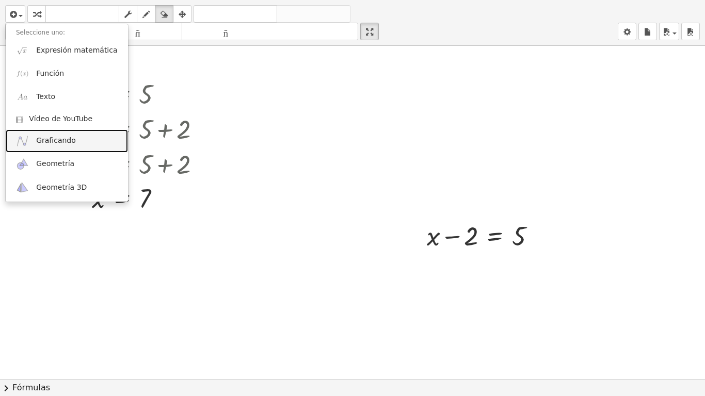
click at [49, 139] on font "Graficando" at bounding box center [56, 140] width 40 height 8
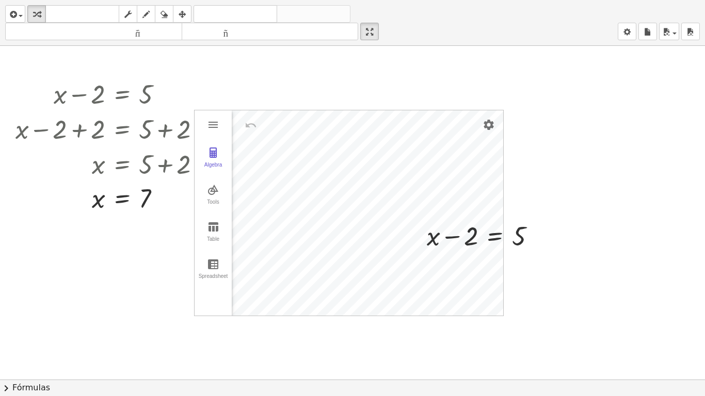
click at [216, 123] on div "+ x − 2 = 5 + x − 2 + 2 = + 5 + 2 + x + 0 = + 5 + 2 x = + 5 + 2 x = 7" at bounding box center [108, 145] width 217 height 144
click at [216, 125] on div "+ x − 2 = 5 + x − 2 + 2 = + 5 + 2 + x + 0 = + 5 + 2 x = + 5 + 2 x = 7" at bounding box center [108, 145] width 217 height 144
click at [211, 126] on div at bounding box center [112, 128] width 204 height 35
click at [220, 159] on button "Algebra" at bounding box center [213, 157] width 37 height 37
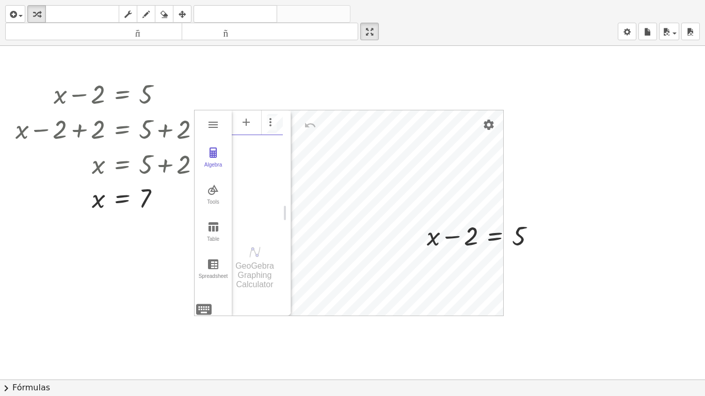
click at [269, 193] on div "Algebra" at bounding box center [257, 170] width 51 height 122
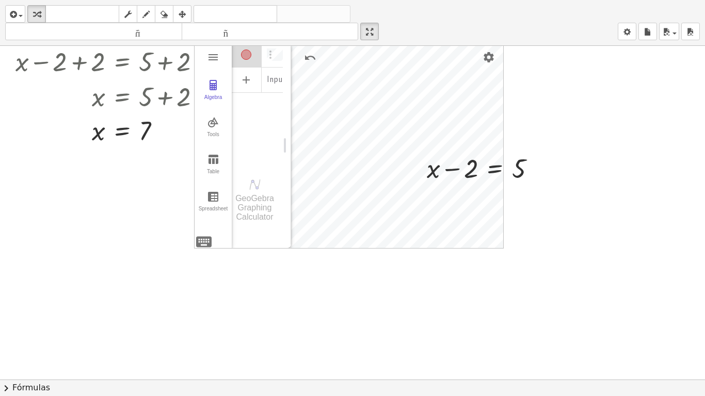
scroll to position [52, 0]
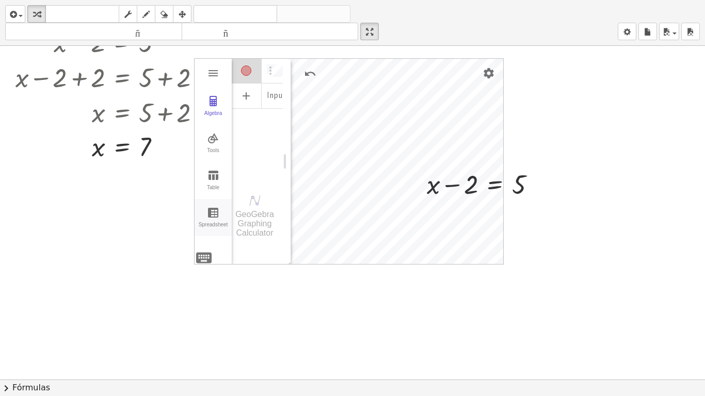
click at [218, 223] on div "Spreadsheet" at bounding box center [213, 229] width 33 height 14
click at [218, 220] on button "Spreadsheet" at bounding box center [213, 217] width 37 height 37
click at [212, 71] on div at bounding box center [112, 76] width 204 height 35
click at [213, 182] on button "Table" at bounding box center [213, 180] width 37 height 37
click at [246, 80] on th "x" at bounding box center [263, 74] width 62 height 31
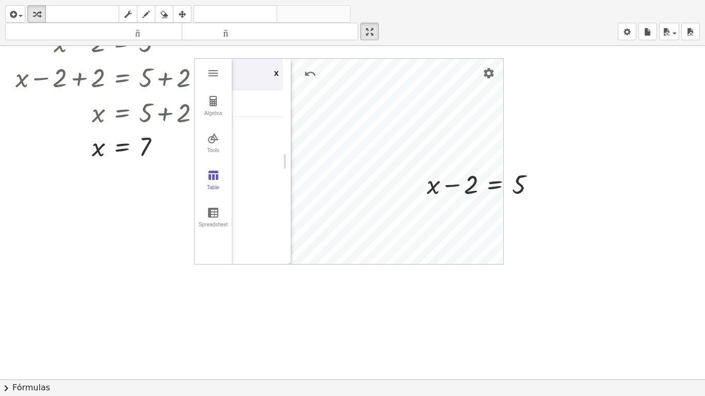
click at [273, 75] on div "x" at bounding box center [279, 74] width 27 height 31
click at [279, 73] on img "Graphing Calculator" at bounding box center [285, 73] width 12 height 12
click at [206, 218] on button "Spreadsheet" at bounding box center [213, 217] width 37 height 37
click at [221, 108] on button "Algebra" at bounding box center [213, 106] width 37 height 37
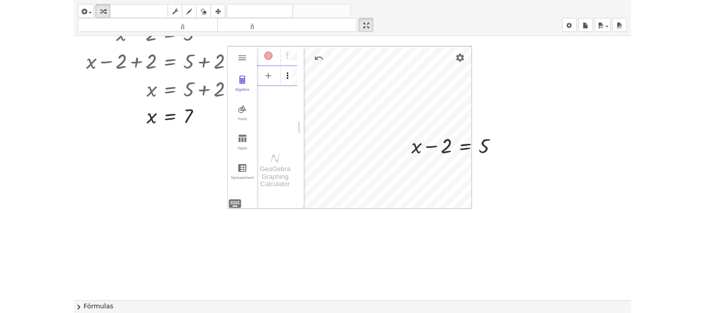
scroll to position [0, 33]
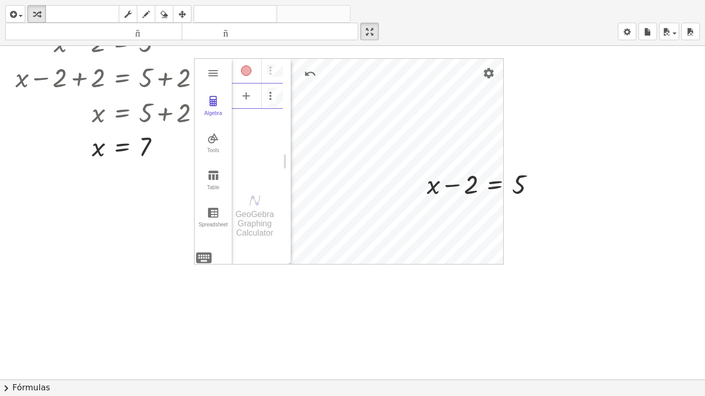
click at [128, 245] on div at bounding box center [352, 328] width 705 height 668
click at [13, 14] on icon "button" at bounding box center [12, 14] width 9 height 12
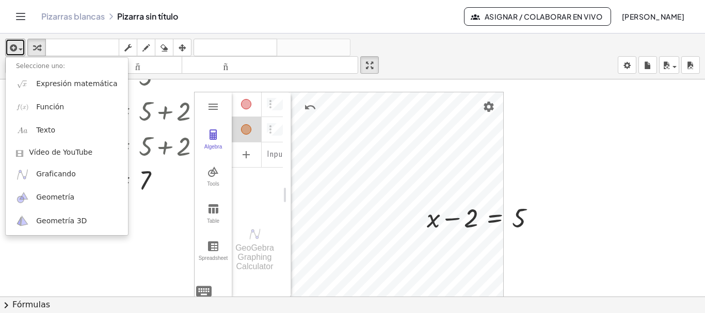
click at [133, 266] on div at bounding box center [352, 245] width 705 height 434
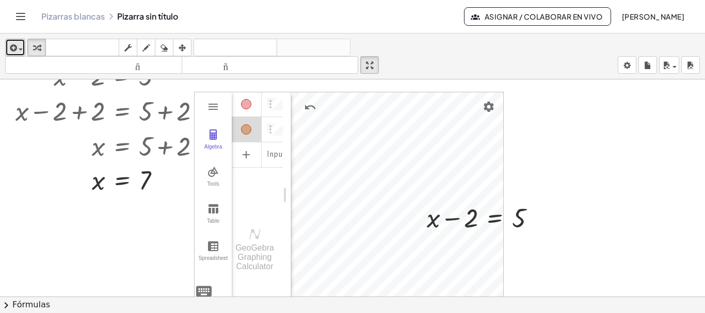
scroll to position [0, 0]
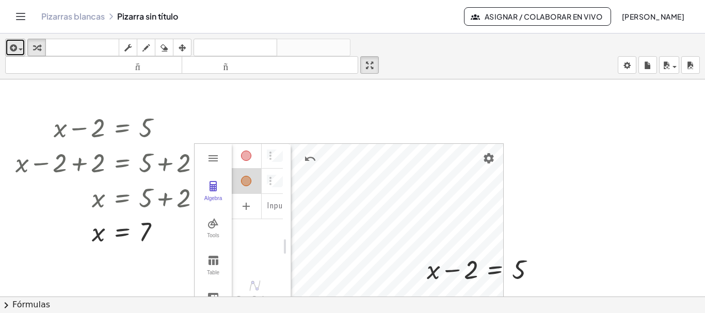
click at [19, 46] on div "button" at bounding box center [15, 47] width 15 height 12
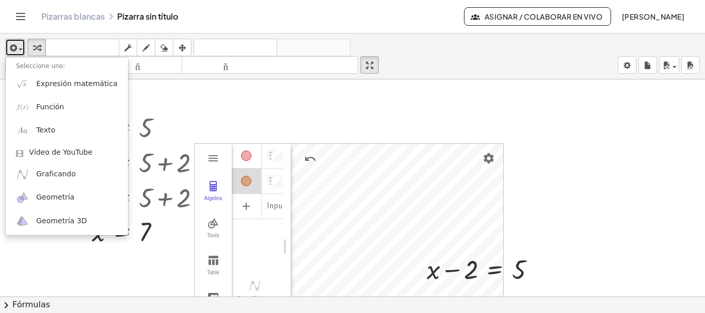
click at [21, 49] on span "button" at bounding box center [21, 50] width 4 height 2
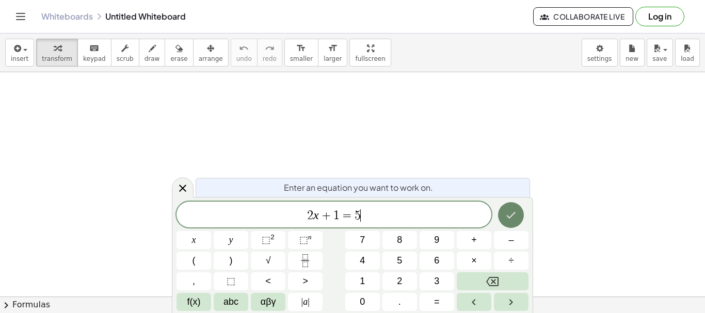
click at [511, 215] on icon "Done" at bounding box center [511, 215] width 12 height 12
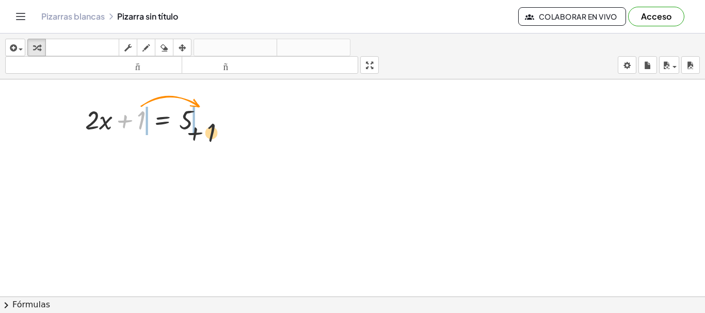
drag, startPoint x: 215, startPoint y: 133, endPoint x: 227, endPoint y: 120, distance: 17.2
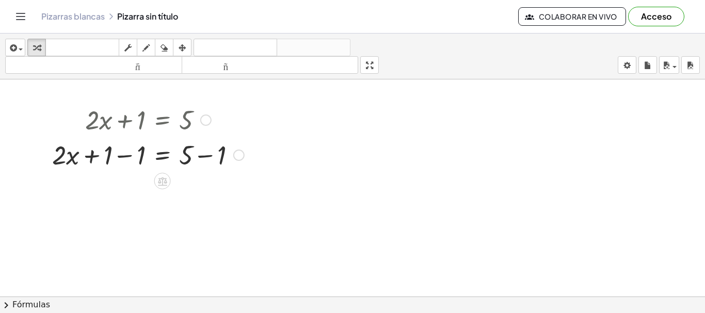
click at [106, 158] on div at bounding box center [148, 154] width 202 height 35
drag, startPoint x: 106, startPoint y: 158, endPoint x: 136, endPoint y: 155, distance: 30.1
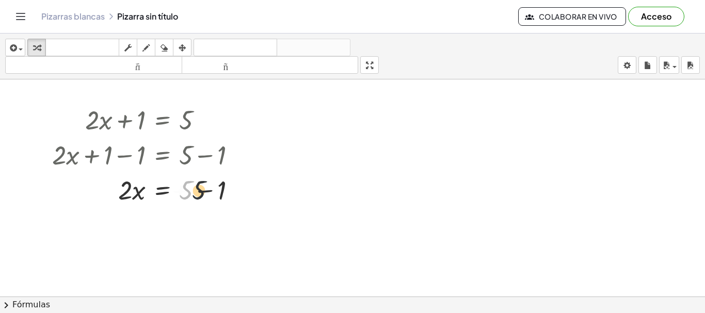
drag, startPoint x: 185, startPoint y: 187, endPoint x: 211, endPoint y: 186, distance: 25.8
click at [207, 187] on div at bounding box center [148, 189] width 202 height 35
drag, startPoint x: 202, startPoint y: 189, endPoint x: 227, endPoint y: 186, distance: 25.0
click at [223, 187] on div at bounding box center [148, 189] width 202 height 35
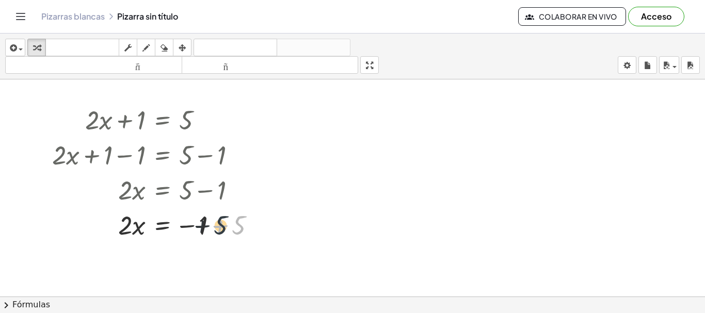
drag, startPoint x: 239, startPoint y: 222, endPoint x: 212, endPoint y: 221, distance: 27.9
click at [216, 222] on div at bounding box center [158, 224] width 222 height 35
drag, startPoint x: 237, startPoint y: 222, endPoint x: 198, endPoint y: 222, distance: 38.7
click at [198, 222] on div at bounding box center [158, 224] width 222 height 35
drag, startPoint x: 183, startPoint y: 223, endPoint x: 216, endPoint y: 216, distance: 34.2
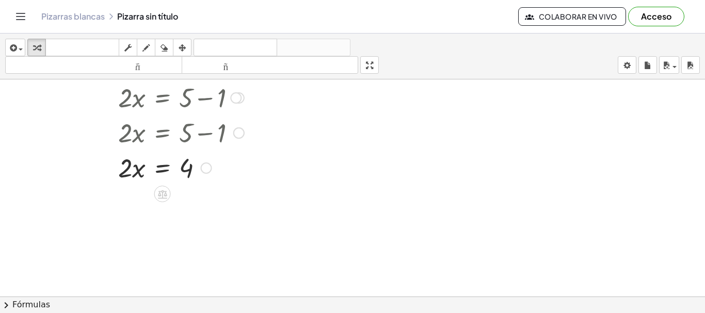
scroll to position [103, 0]
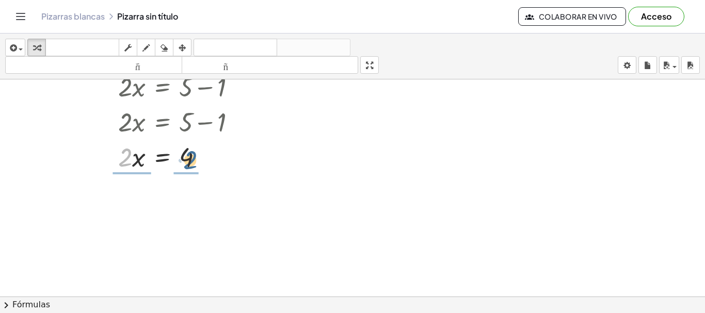
drag, startPoint x: 123, startPoint y: 163, endPoint x: 184, endPoint y: 187, distance: 65.1
click at [191, 165] on div at bounding box center [148, 156] width 202 height 35
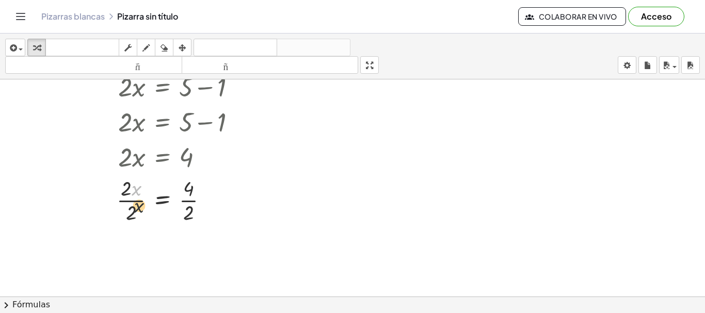
drag, startPoint x: 135, startPoint y: 191, endPoint x: 141, endPoint y: 234, distance: 43.3
drag, startPoint x: 135, startPoint y: 189, endPoint x: 139, endPoint y: 258, distance: 68.7
drag, startPoint x: 123, startPoint y: 187, endPoint x: 147, endPoint y: 260, distance: 76.5
click at [186, 188] on div at bounding box center [148, 200] width 202 height 52
click at [212, 201] on div at bounding box center [210, 200] width 11 height 11
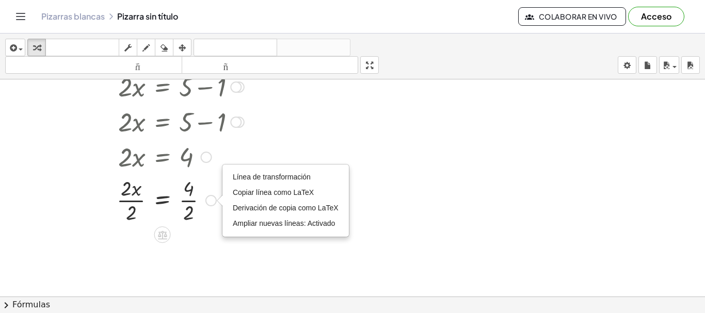
click at [211, 203] on div "Línea de transformación Copiar línea como LaTeX Derivación de copia como LaTeX …" at bounding box center [210, 200] width 11 height 11
click at [126, 182] on div at bounding box center [148, 200] width 202 height 52
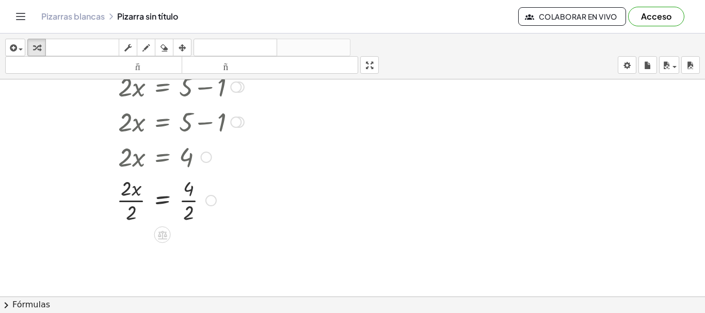
click at [134, 191] on div at bounding box center [148, 200] width 202 height 52
drag, startPoint x: 136, startPoint y: 189, endPoint x: 139, endPoint y: 237, distance: 48.1
drag, startPoint x: 121, startPoint y: 173, endPoint x: 143, endPoint y: 238, distance: 68.5
click at [143, 238] on div "+ · 2 · x + 1 = 5 + · 2 · x + 1 − 1 = + 5 − 1 + · 2 · x + 0 = + 5 − 1 · 2 · x =…" at bounding box center [352, 234] width 705 height 516
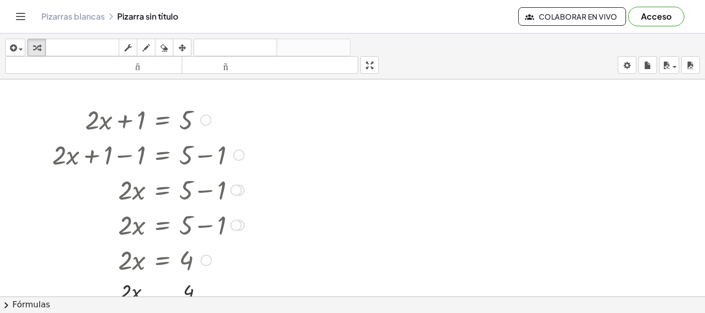
scroll to position [52, 0]
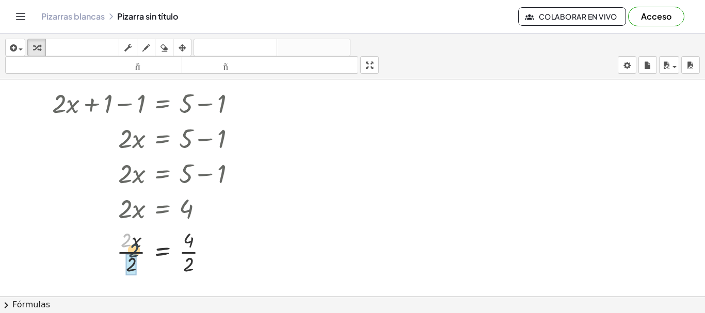
drag, startPoint x: 120, startPoint y: 241, endPoint x: 128, endPoint y: 252, distance: 14.3
click at [128, 252] on div at bounding box center [148, 251] width 202 height 52
drag, startPoint x: 186, startPoint y: 237, endPoint x: 187, endPoint y: 252, distance: 15.0
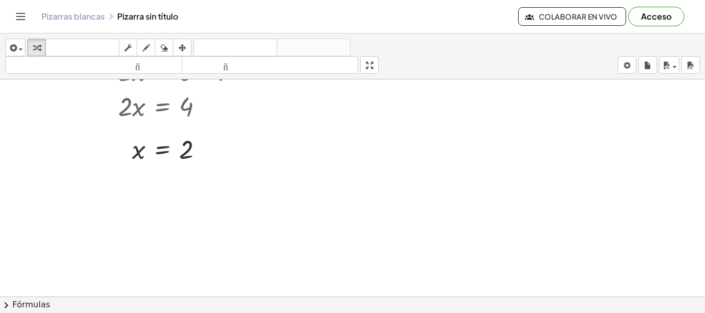
scroll to position [155, 0]
click at [123, 138] on div at bounding box center [148, 148] width 202 height 34
click at [205, 146] on div at bounding box center [203, 148] width 11 height 11
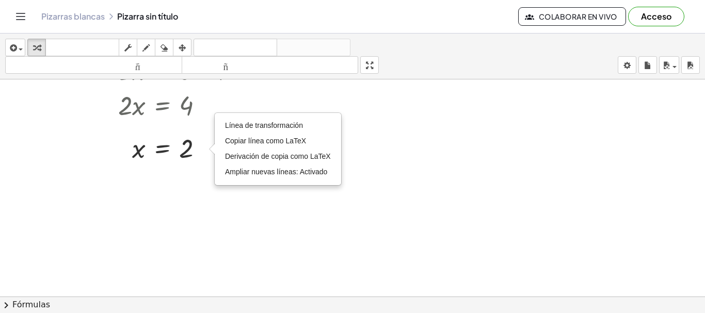
click at [196, 172] on div at bounding box center [352, 142] width 705 height 434
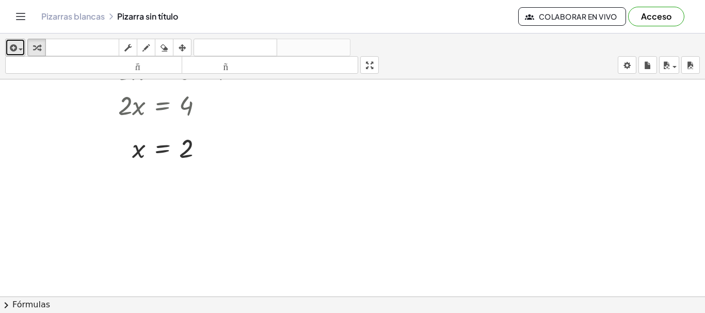
click at [19, 46] on div "button" at bounding box center [15, 47] width 15 height 12
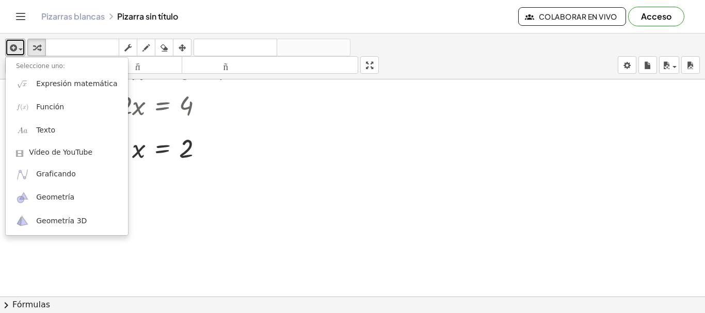
click at [73, 259] on div at bounding box center [352, 142] width 705 height 434
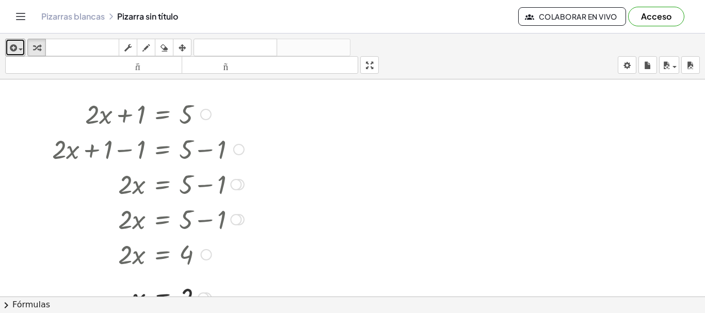
scroll to position [0, 0]
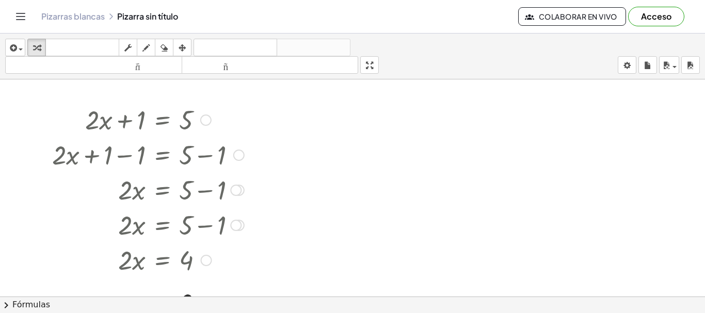
click at [104, 121] on div at bounding box center [148, 119] width 202 height 35
drag, startPoint x: 89, startPoint y: 117, endPoint x: 437, endPoint y: 116, distance: 347.3
click at [437, 116] on div "+ · 2 · x + 1 = 5 + · 2 · x + 1 − 1 = + 5 − 1 + · 2 · x + 0 = + 5 − 1 · 2 · x =…" at bounding box center [352, 296] width 705 height 434
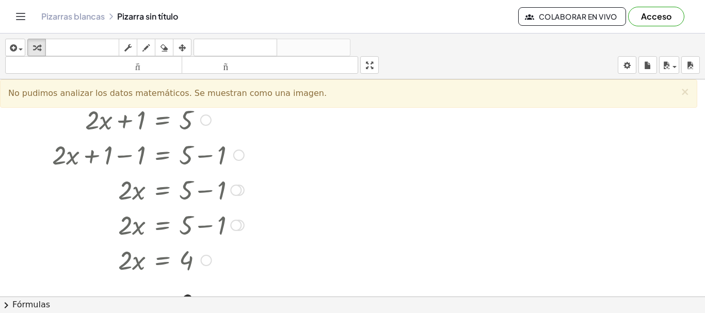
click at [101, 118] on div at bounding box center [148, 119] width 202 height 35
click at [331, 115] on div at bounding box center [352, 296] width 705 height 434
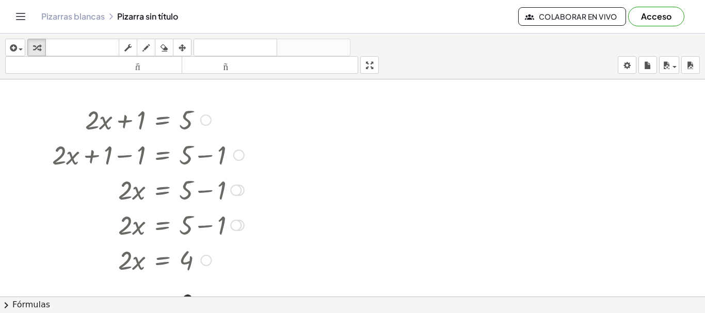
click at [93, 117] on div at bounding box center [148, 119] width 202 height 35
drag, startPoint x: 93, startPoint y: 122, endPoint x: 288, endPoint y: 142, distance: 196.6
click at [288, 142] on div "+ · 2 · x + 1 = 5 + · 2 · x + 1 − 1 = + 5 − 1 + · 2 · x + 0 = + 5 − 1 · 2 · x =…" at bounding box center [352, 296] width 705 height 434
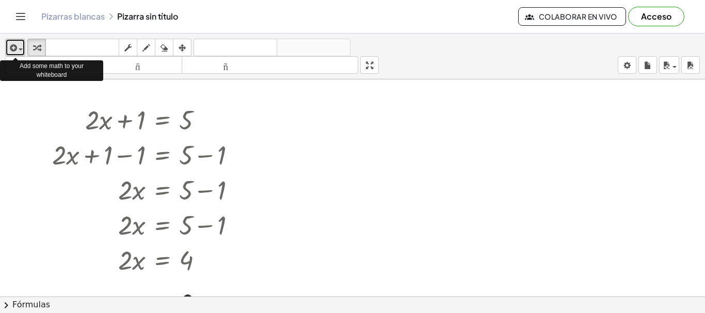
click at [19, 49] on span "button" at bounding box center [21, 50] width 4 height 2
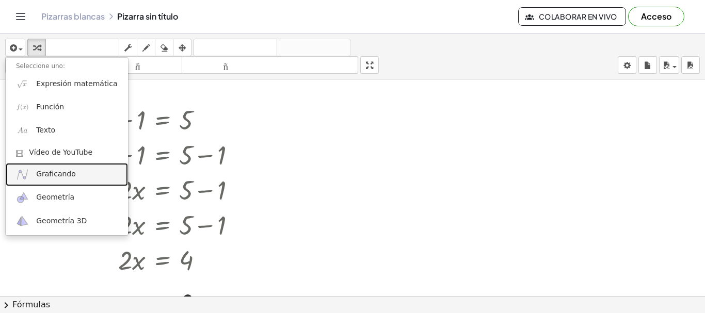
click at [52, 175] on font "Graficando" at bounding box center [56, 174] width 40 height 8
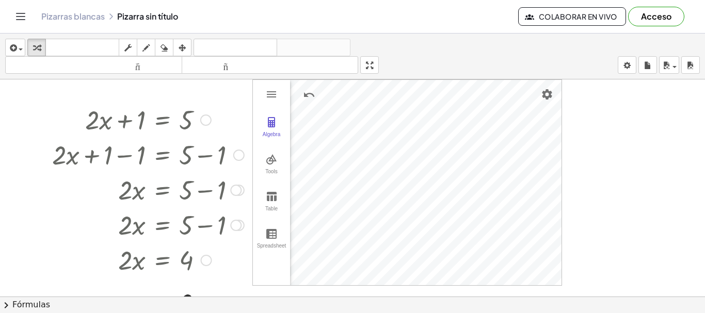
click at [97, 121] on div at bounding box center [148, 119] width 202 height 35
click at [98, 116] on div at bounding box center [148, 119] width 202 height 35
click at [272, 123] on img "Graphing Calculator" at bounding box center [271, 122] width 12 height 12
click at [105, 118] on div at bounding box center [148, 119] width 202 height 35
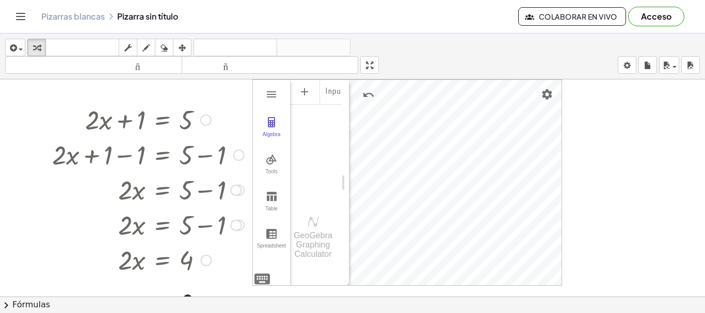
click at [100, 118] on div at bounding box center [148, 119] width 202 height 35
drag, startPoint x: 100, startPoint y: 118, endPoint x: 326, endPoint y: 89, distance: 228.3
click at [326, 90] on div "+ · 2 · x + 1 = 5 + · 2 · x + 1 − 1 = + 5 − 1 + · 2 · x + 0 = + 5 − 1 · 2 · x =…" at bounding box center [352, 296] width 705 height 434
drag, startPoint x: 316, startPoint y: 123, endPoint x: 327, endPoint y: 99, distance: 26.3
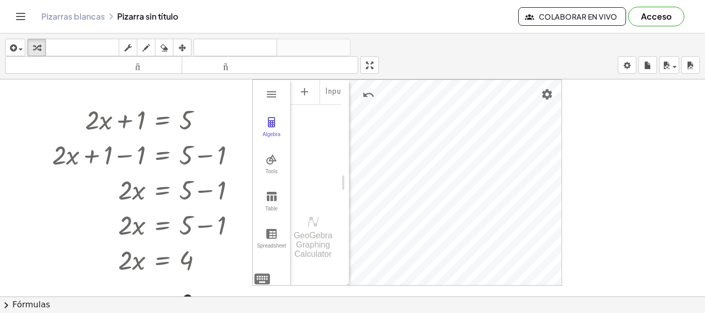
click at [319, 115] on div "Input…" at bounding box center [315, 140] width 51 height 122
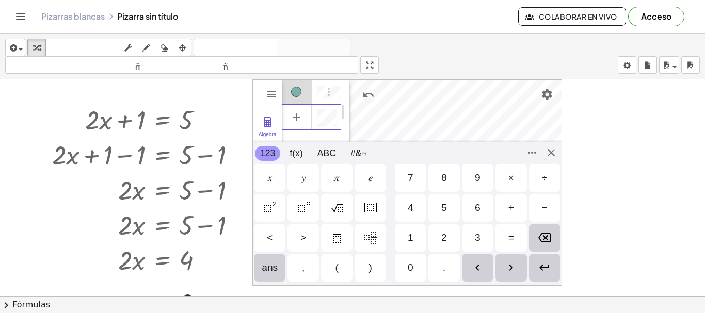
scroll to position [0, 0]
click at [603, 182] on div at bounding box center [352, 296] width 705 height 434
click at [608, 138] on div at bounding box center [352, 296] width 705 height 434
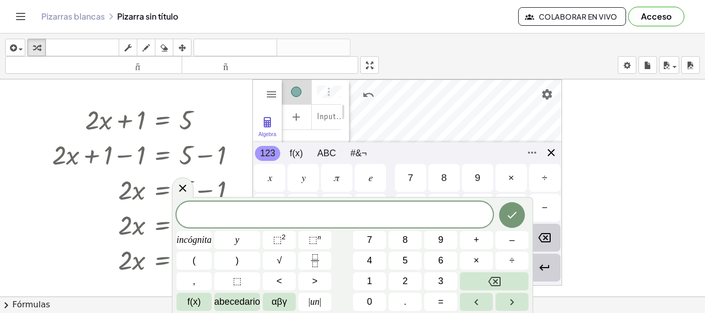
click at [553, 150] on div "Algebra Tools Table Spreadsheet Input… GeoGebra Graphing Calculator Basic Tools…" at bounding box center [407, 182] width 310 height 206
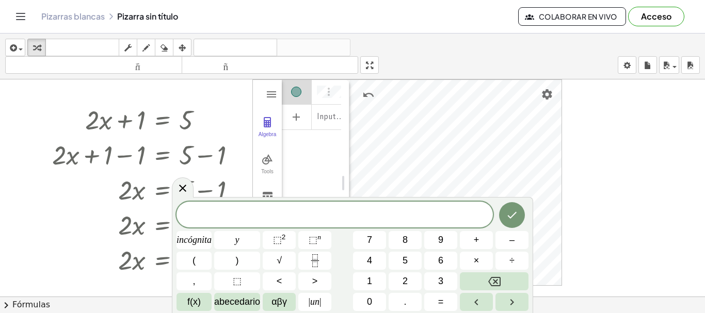
click at [178, 188] on icon at bounding box center [182, 188] width 12 height 12
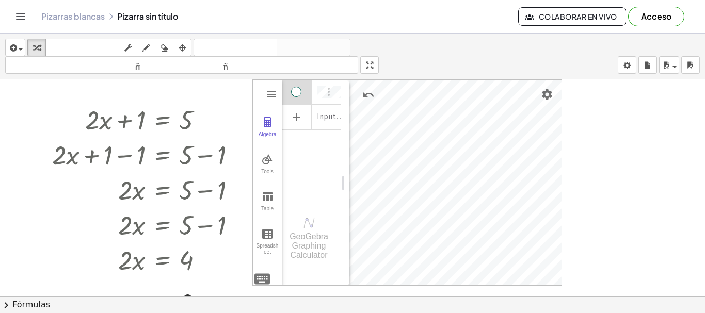
click at [297, 91] on div "Algebra" at bounding box center [296, 92] width 10 height 10
click at [330, 91] on img "Options" at bounding box center [328, 92] width 12 height 12
click at [320, 183] on div "Input…" at bounding box center [311, 140] width 59 height 123
drag, startPoint x: 328, startPoint y: 93, endPoint x: 320, endPoint y: 101, distance: 11.3
click at [327, 92] on img "Options" at bounding box center [328, 92] width 12 height 12
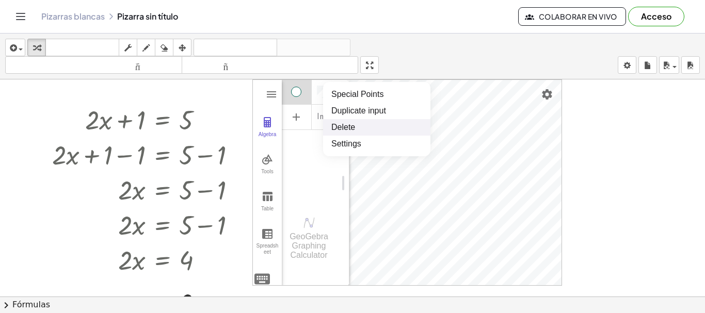
click at [314, 166] on div "Input…" at bounding box center [311, 140] width 59 height 123
click at [17, 17] on icon "Cambiar navegación" at bounding box center [21, 16] width 9 height 6
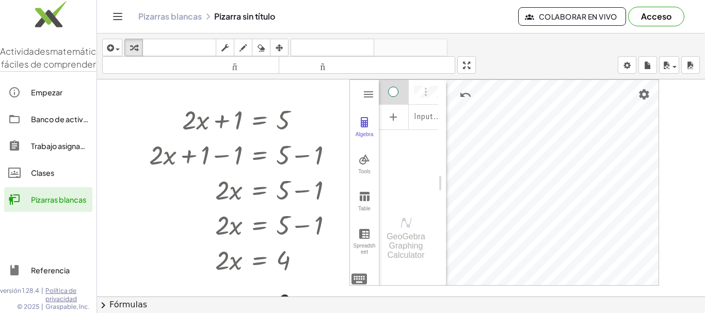
click at [35, 51] on font "Actividades" at bounding box center [25, 50] width 50 height 11
click at [118, 19] on icon "Cambiar navegación" at bounding box center [117, 16] width 12 height 12
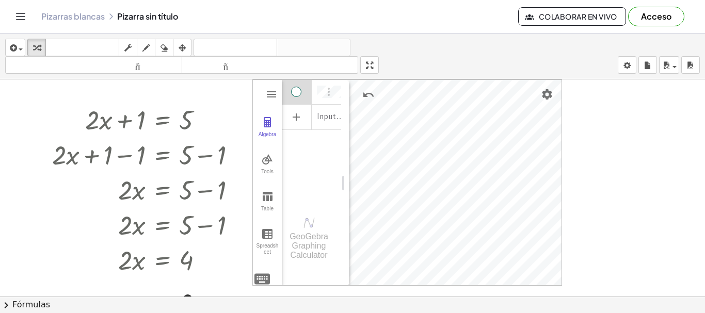
click at [667, 209] on div at bounding box center [352, 296] width 705 height 434
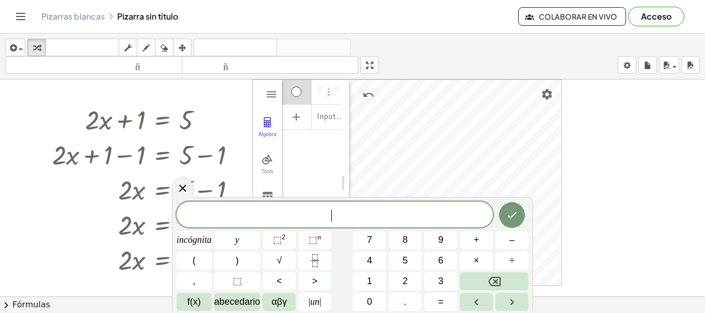
click at [650, 154] on div at bounding box center [352, 296] width 705 height 434
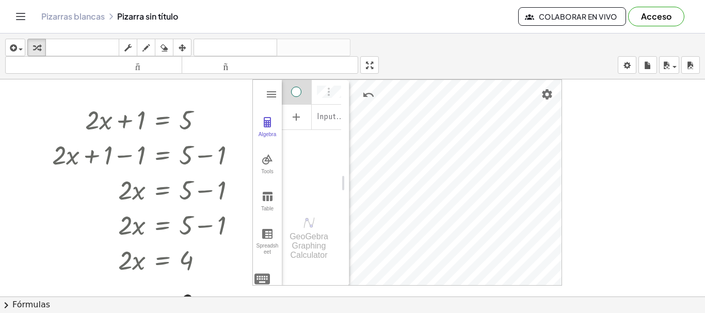
click at [571, 12] on font "Colaborar en vivo" at bounding box center [578, 16] width 78 height 9
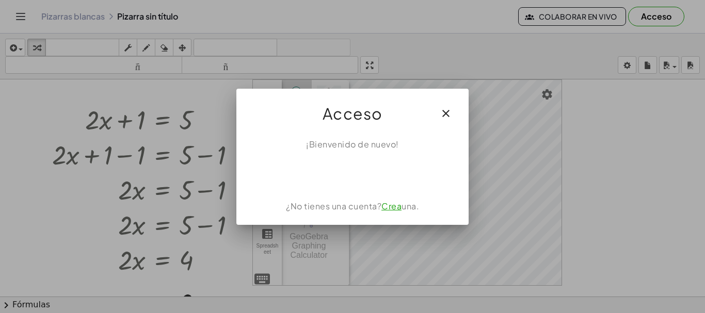
click at [444, 112] on icon "button" at bounding box center [446, 113] width 12 height 12
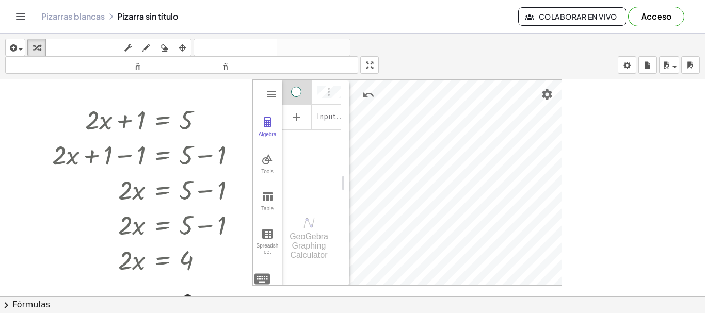
click at [689, 16] on div "Acceso" at bounding box center [660, 17] width 64 height 20
click at [683, 17] on button "Acceso" at bounding box center [656, 17] width 56 height 20
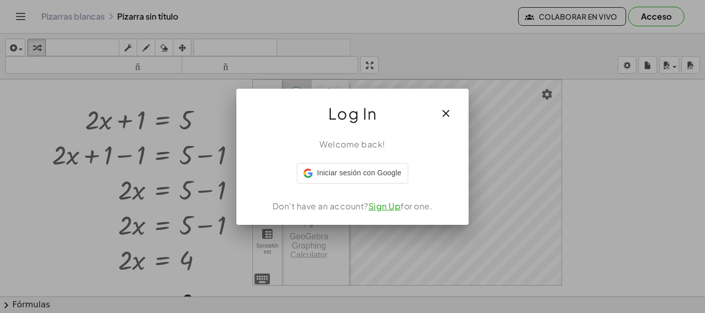
click at [693, 16] on div at bounding box center [352, 156] width 705 height 313
click at [696, 16] on div at bounding box center [352, 156] width 705 height 313
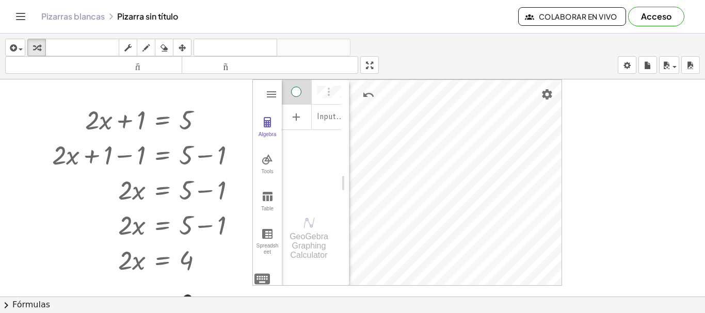
click at [686, 17] on div "Acceso" at bounding box center [660, 17] width 64 height 20
click at [26, 10] on button "Cambiar navegación" at bounding box center [20, 16] width 17 height 17
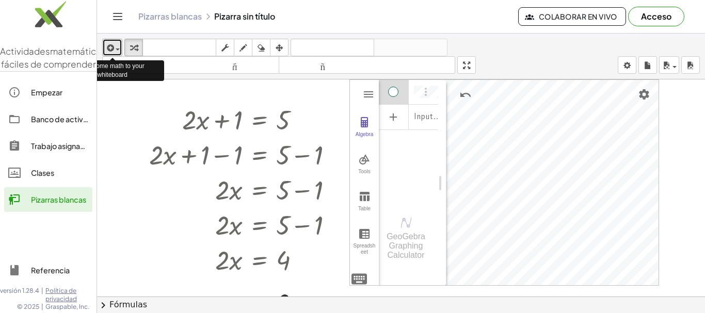
click at [117, 48] on div "button" at bounding box center [112, 47] width 15 height 12
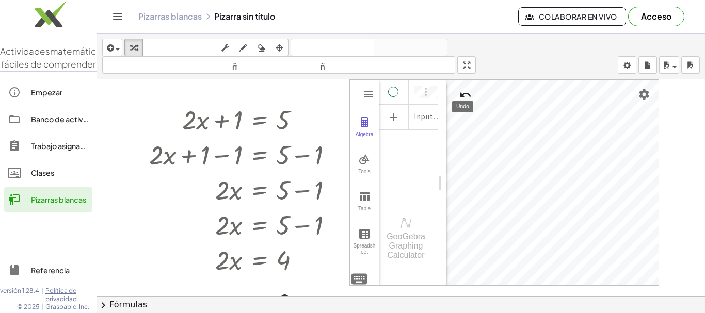
click at [464, 91] on img "Undo" at bounding box center [465, 95] width 12 height 12
click at [362, 91] on img "Graphing Calculator" at bounding box center [368, 94] width 12 height 12
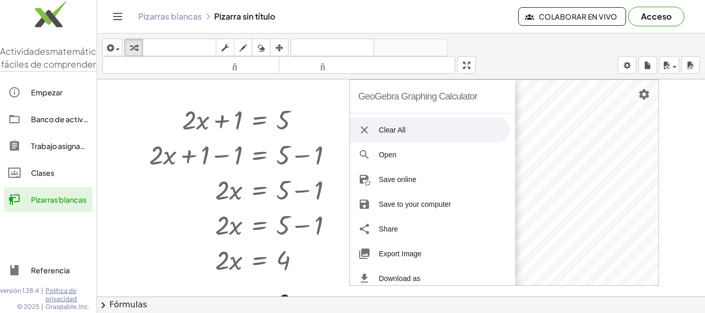
click at [357, 134] on li "Clear All" at bounding box center [430, 130] width 160 height 25
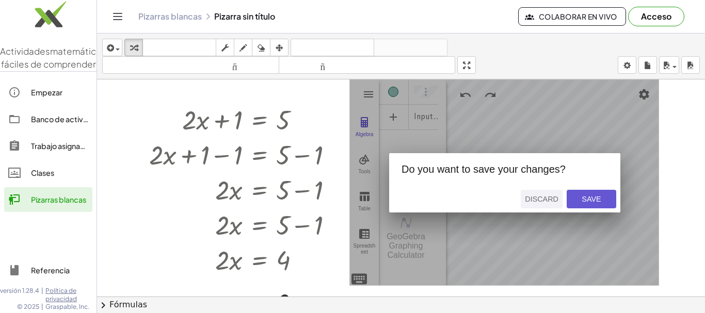
click at [547, 199] on div "Discard" at bounding box center [542, 199] width 34 height 8
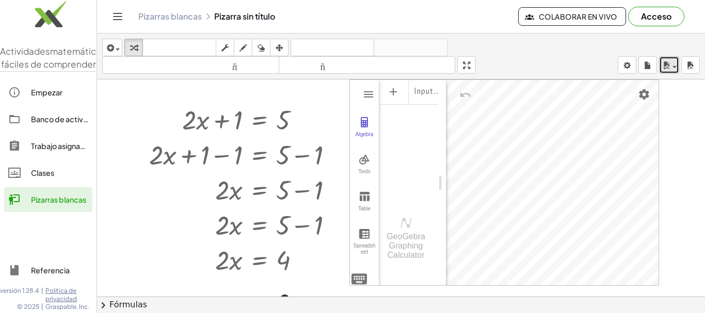
click at [676, 64] on button "ahorrar" at bounding box center [669, 65] width 20 height 18
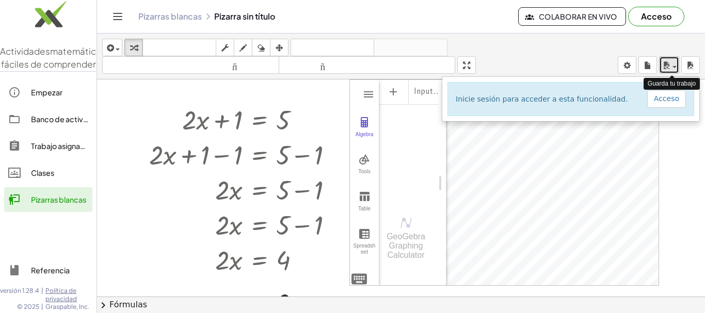
click at [676, 65] on div "button" at bounding box center [669, 65] width 15 height 12
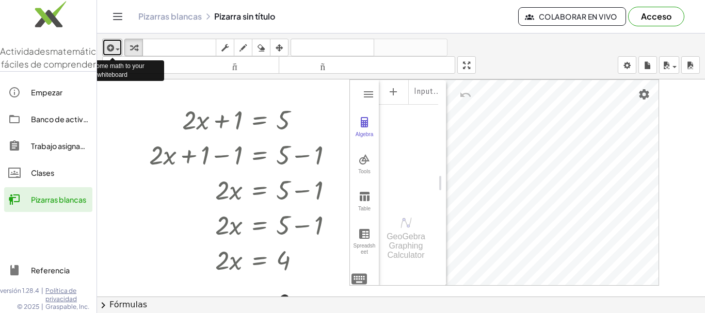
click at [118, 48] on div "button" at bounding box center [112, 47] width 15 height 12
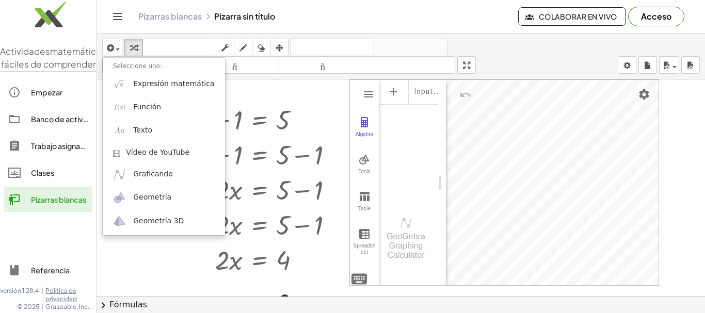
click at [120, 9] on button "Cambiar navegación" at bounding box center [117, 16] width 17 height 17
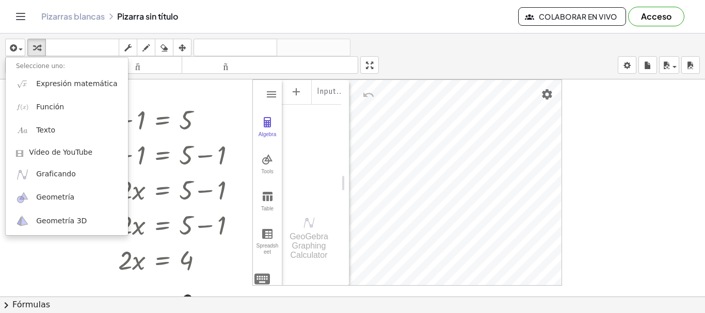
click at [146, 20] on div "Pizarras blancas Pizarra sin título" at bounding box center [279, 16] width 477 height 10
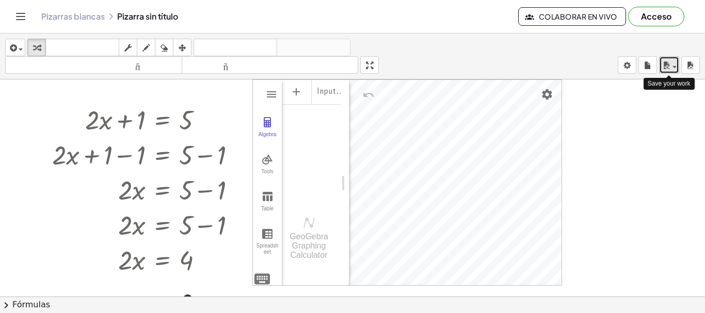
click at [675, 65] on div "button" at bounding box center [669, 65] width 15 height 12
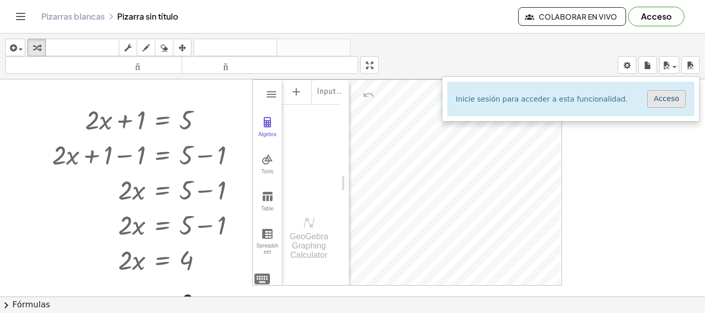
click at [666, 99] on font "Acceso" at bounding box center [666, 98] width 25 height 8
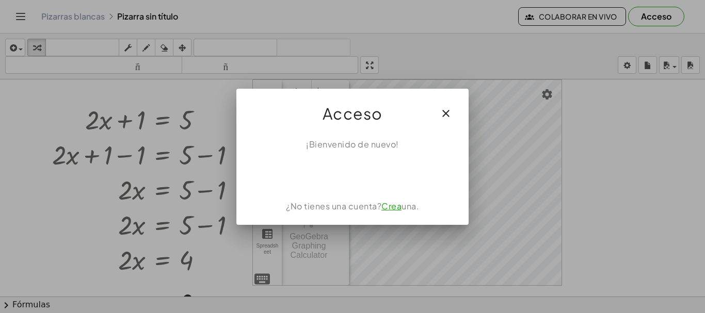
click at [446, 112] on icon "button" at bounding box center [446, 113] width 12 height 12
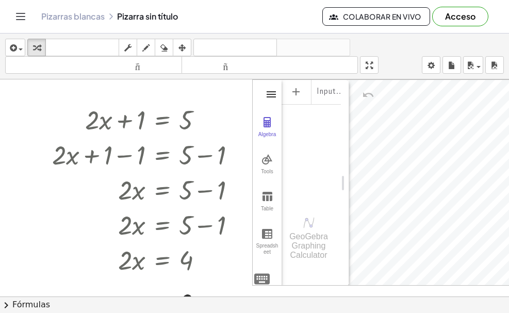
click at [275, 93] on img "Graphing Calculator" at bounding box center [271, 94] width 12 height 12
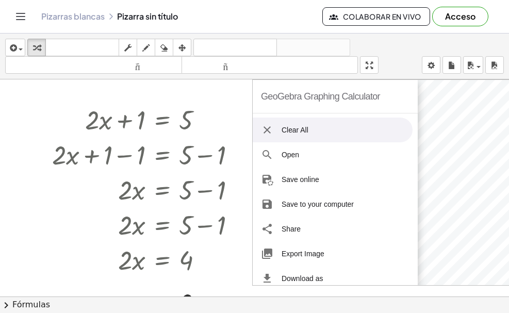
click at [262, 132] on img "Graphing Calculator" at bounding box center [267, 130] width 12 height 12
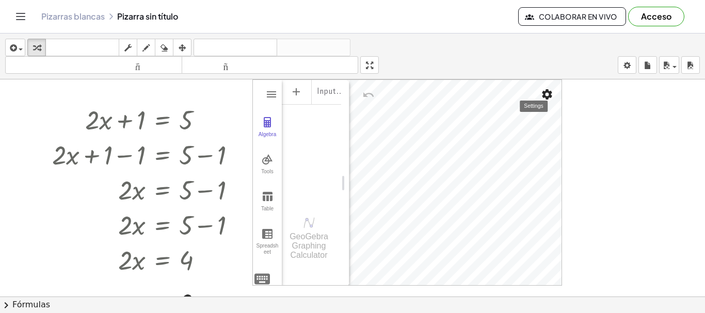
click at [550, 95] on img "Settings" at bounding box center [547, 94] width 12 height 12
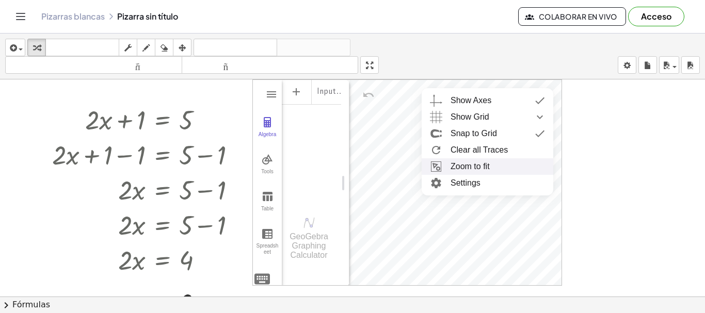
click at [620, 126] on div at bounding box center [352, 296] width 705 height 434
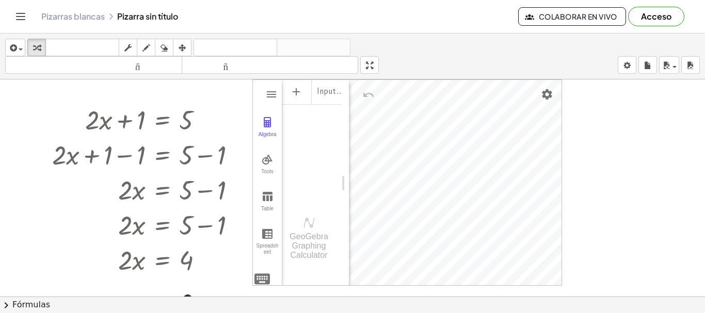
drag, startPoint x: 252, startPoint y: 87, endPoint x: 675, endPoint y: 102, distance: 423.4
click at [675, 102] on div "+ · 2 · x + 1 = 5 + · 2 · x + 1 − 1 = + 5 − 1 + · 2 · x + 0 = + 5 − 1 · 2 · x =…" at bounding box center [352, 296] width 705 height 434
click at [184, 246] on div at bounding box center [148, 259] width 202 height 35
click at [183, 246] on div at bounding box center [148, 259] width 202 height 35
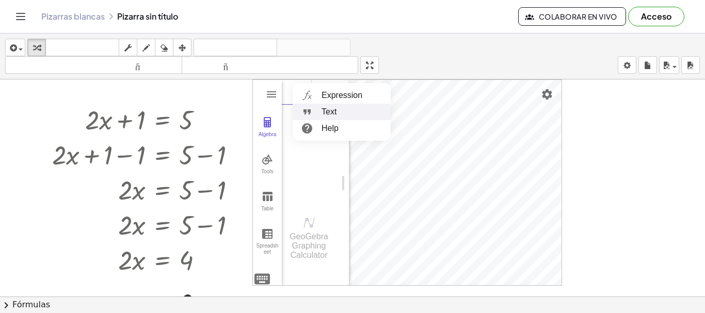
click at [329, 116] on li "Text" at bounding box center [342, 112] width 98 height 17
click at [269, 95] on img "Graphing Calculator" at bounding box center [271, 94] width 12 height 12
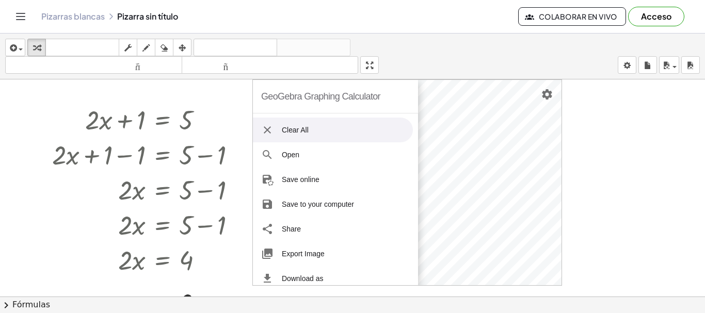
click at [265, 129] on img "Graphing Calculator" at bounding box center [267, 130] width 12 height 12
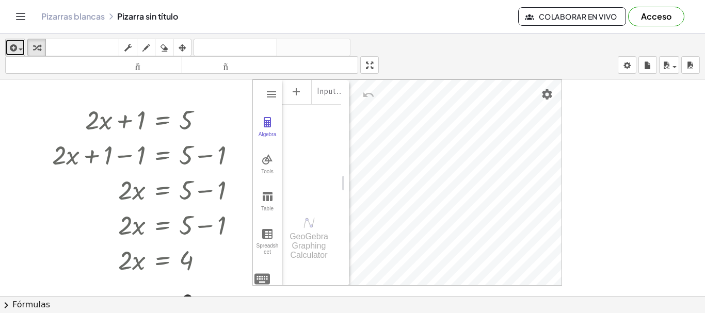
click at [13, 48] on icon "button" at bounding box center [12, 48] width 9 height 12
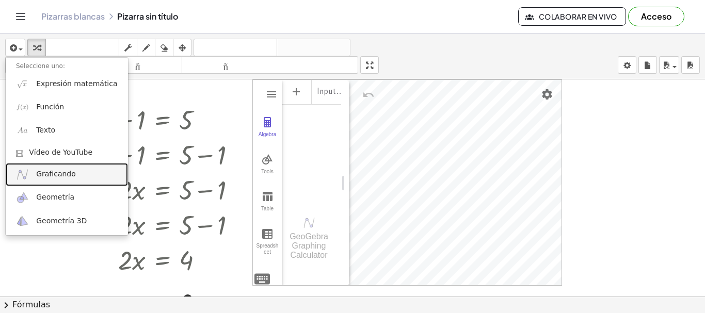
click at [58, 174] on font "Graficando" at bounding box center [56, 174] width 40 height 8
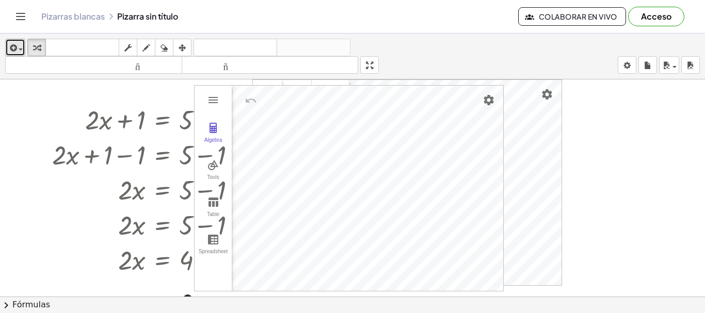
click at [11, 46] on icon "button" at bounding box center [12, 48] width 9 height 12
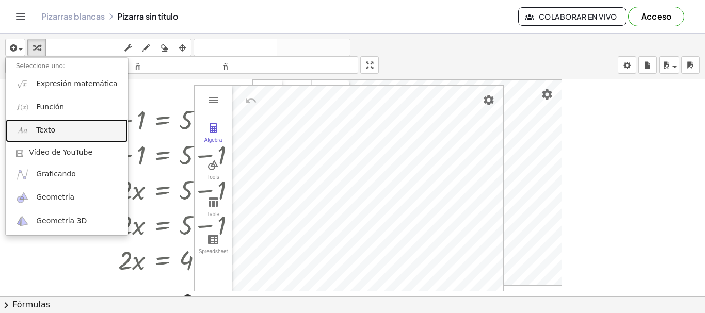
click at [41, 133] on font "Texto" at bounding box center [45, 130] width 19 height 8
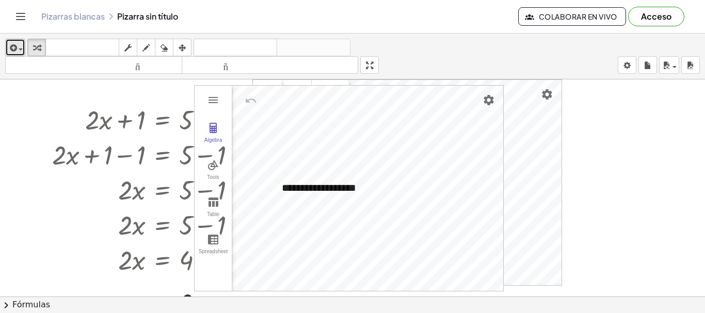
click at [16, 45] on icon "button" at bounding box center [12, 48] width 9 height 12
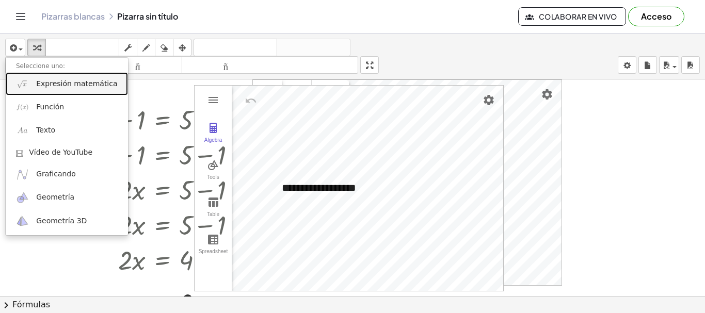
click at [60, 84] on font "Expresión matemática" at bounding box center [76, 83] width 81 height 8
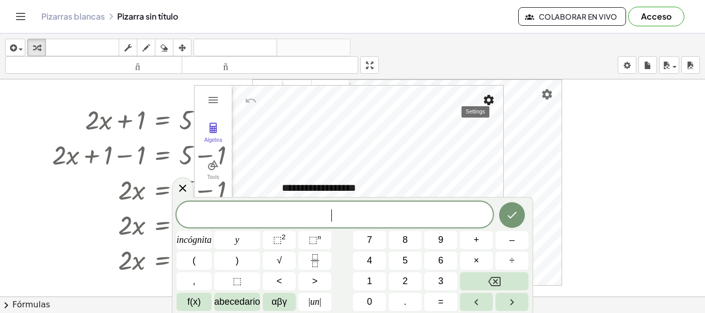
click at [486, 101] on img "Settings" at bounding box center [488, 100] width 12 height 12
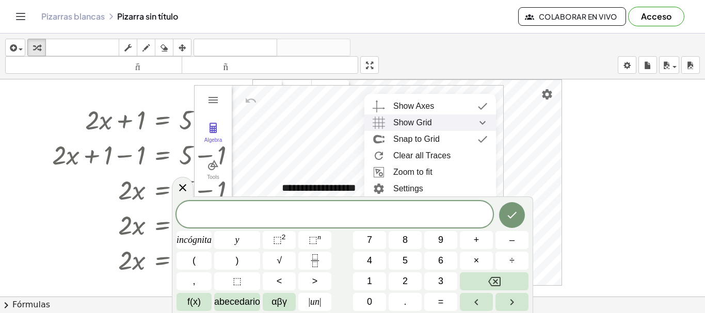
click at [483, 121] on img "Show Grid collapsed" at bounding box center [482, 123] width 19 height 17
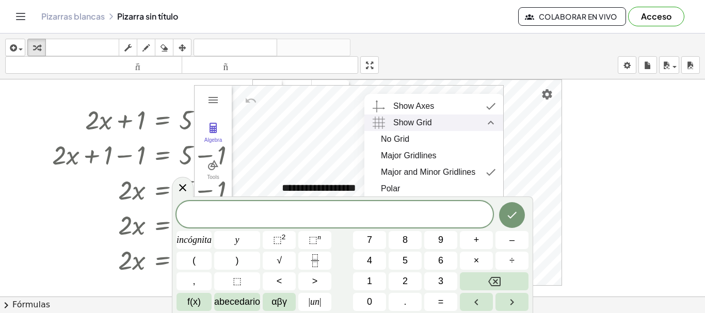
click at [483, 120] on img "Show Grid expanded" at bounding box center [490, 123] width 19 height 17
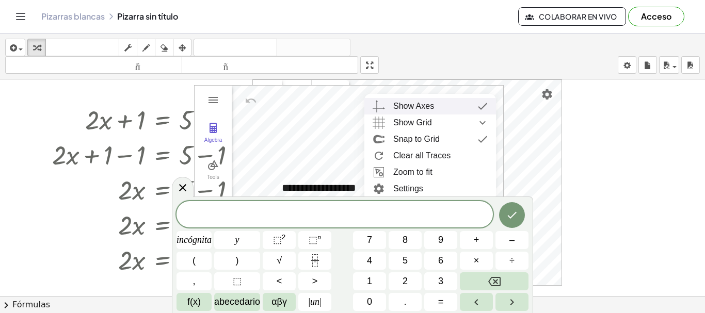
click at [486, 105] on img "Graphing Calculator" at bounding box center [482, 106] width 19 height 17
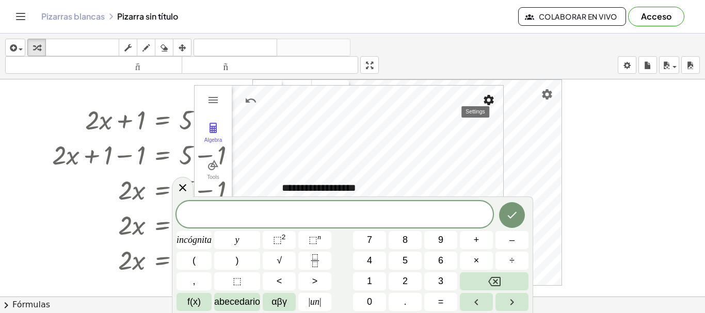
click at [491, 99] on img "Settings" at bounding box center [488, 100] width 12 height 12
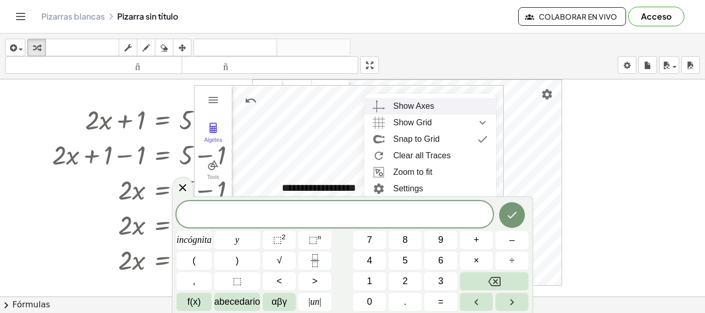
click at [482, 104] on div "Show Axes" at bounding box center [440, 106] width 94 height 17
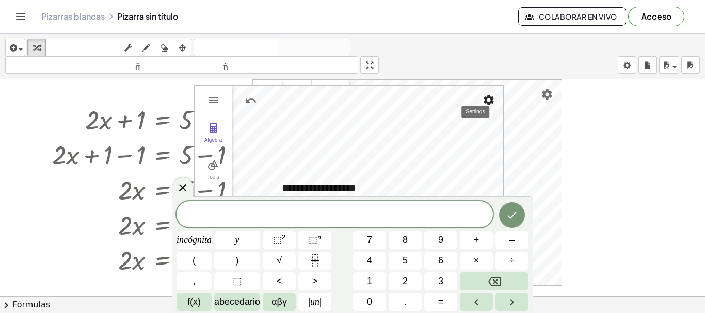
click at [490, 98] on img "Settings" at bounding box center [488, 100] width 12 height 12
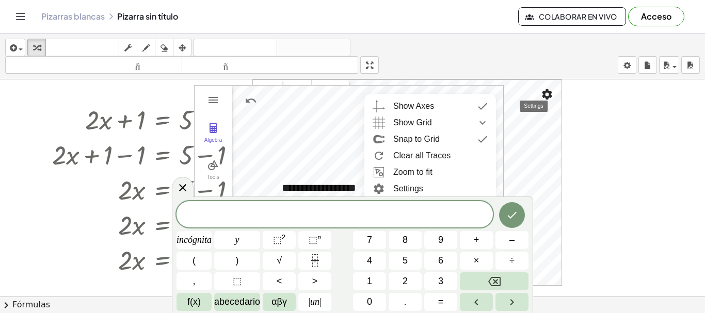
click at [546, 93] on img "Settings" at bounding box center [547, 94] width 12 height 12
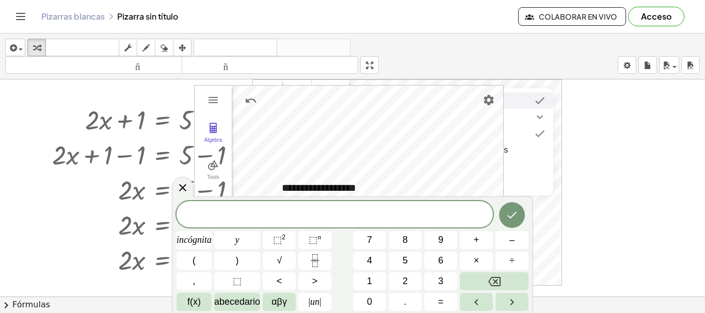
click at [544, 102] on img "Graphing Calculator" at bounding box center [539, 100] width 19 height 17
click at [545, 93] on img "Settings" at bounding box center [547, 94] width 12 height 12
click at [603, 101] on div at bounding box center [352, 296] width 705 height 434
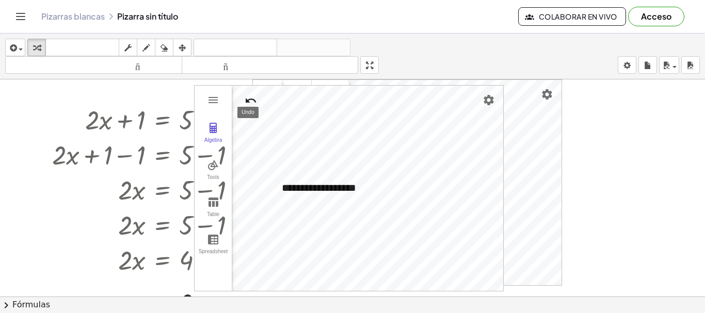
click at [252, 99] on img "Undo" at bounding box center [251, 100] width 12 height 12
click at [485, 98] on img "Settings" at bounding box center [488, 100] width 12 height 12
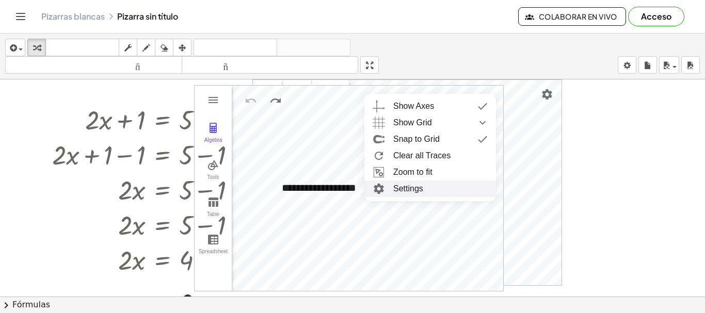
click at [441, 189] on li "Settings" at bounding box center [430, 189] width 132 height 17
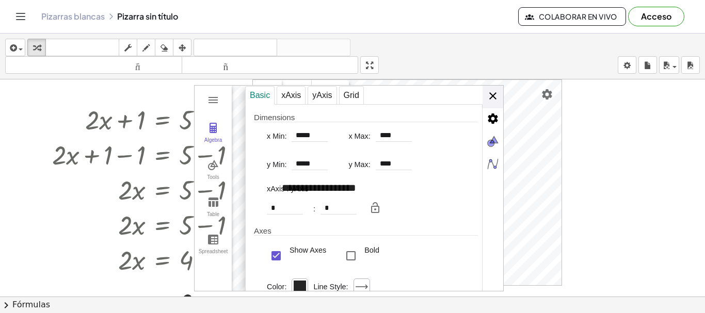
click at [489, 95] on img "Graphing Calculator" at bounding box center [492, 96] width 21 height 21
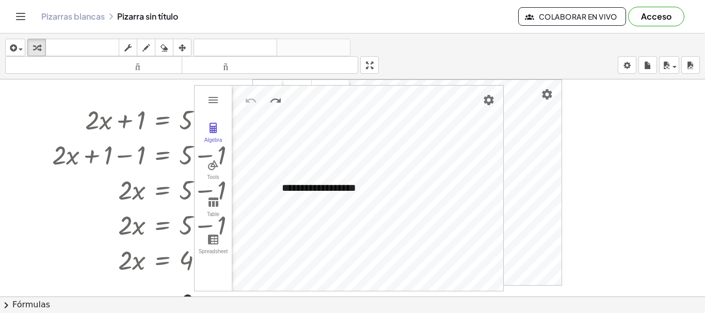
click at [640, 93] on div at bounding box center [352, 296] width 705 height 434
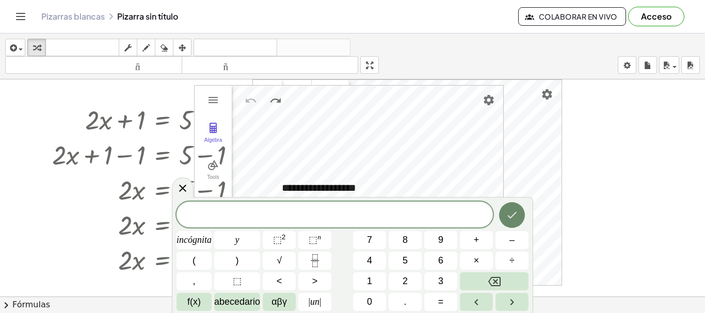
click at [514, 212] on icon "Hecho" at bounding box center [512, 215] width 12 height 12
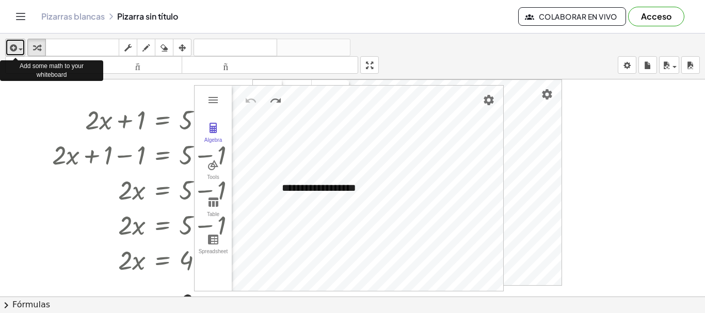
click at [22, 46] on div "button" at bounding box center [15, 47] width 15 height 12
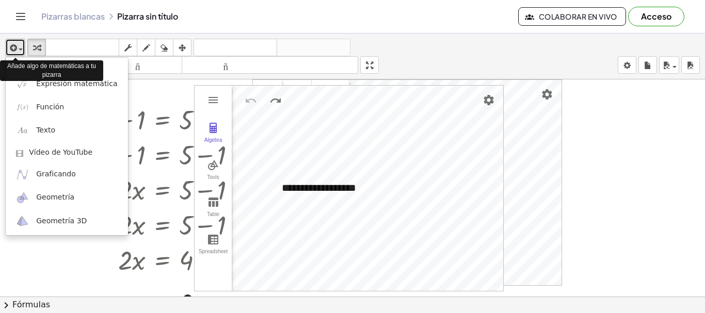
click at [22, 46] on div "button" at bounding box center [15, 47] width 15 height 12
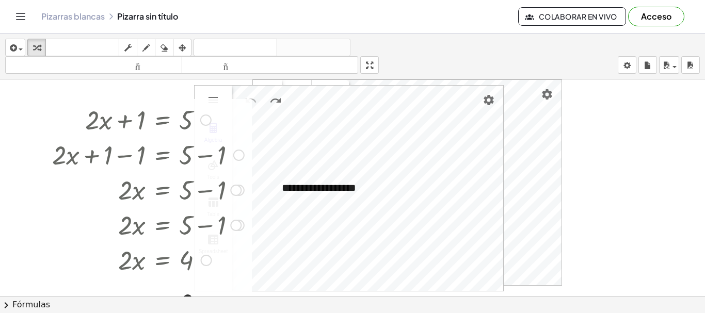
click at [53, 110] on div at bounding box center [148, 119] width 202 height 35
click at [211, 135] on div at bounding box center [148, 119] width 202 height 35
click at [211, 132] on div at bounding box center [148, 119] width 202 height 35
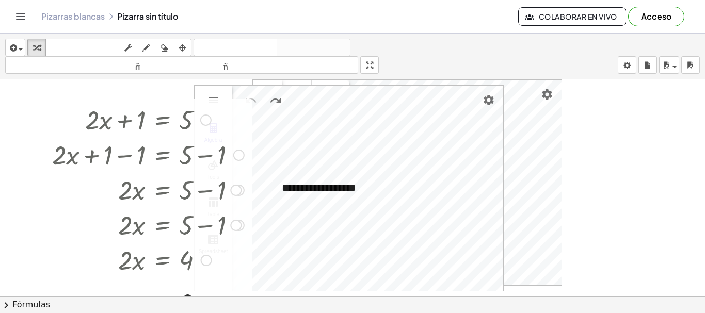
click at [211, 131] on div at bounding box center [148, 119] width 202 height 35
click at [210, 130] on div at bounding box center [148, 119] width 202 height 35
click at [210, 128] on div at bounding box center [148, 119] width 202 height 35
click at [212, 90] on div "Algebra Tools Table Spreadsheet" at bounding box center [213, 188] width 37 height 205
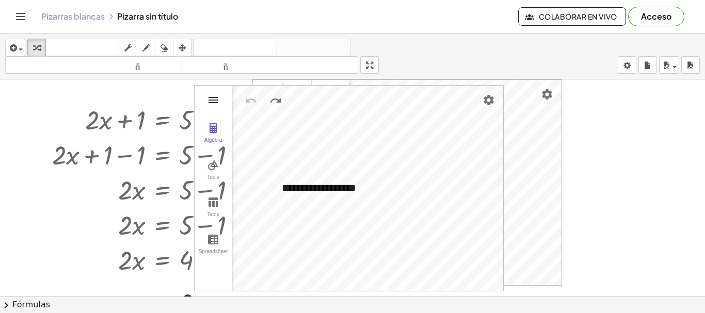
click at [214, 97] on img "Graphing Calculator" at bounding box center [213, 100] width 12 height 12
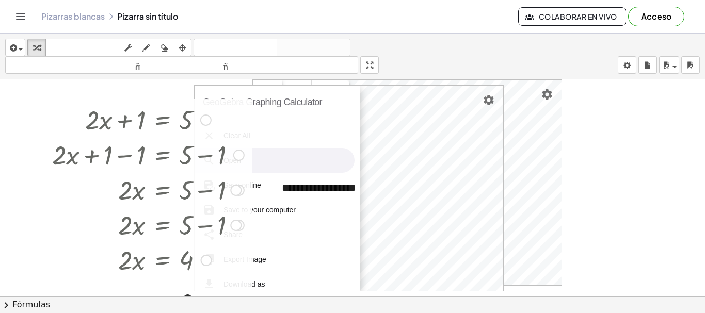
click at [212, 134] on div at bounding box center [148, 119] width 202 height 35
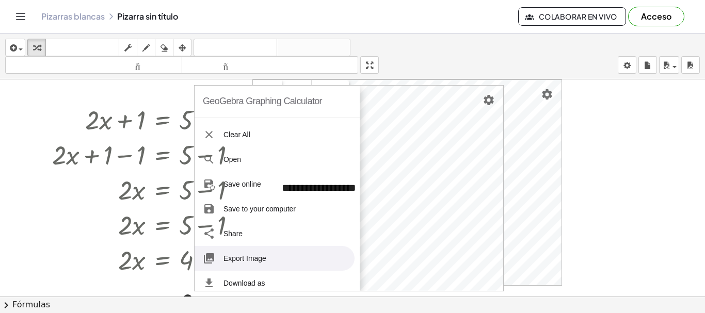
scroll to position [0, 0]
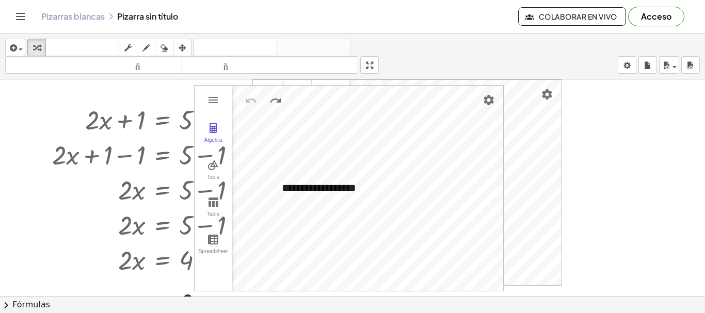
click at [624, 138] on div "+ · 2 · x + 1 = 5 + · 2 · x + 1 − 1 = + 5 − 1 + · 2 · x + 0 = + 5 − 1 · 2 · x =…" at bounding box center [352, 296] width 705 height 434
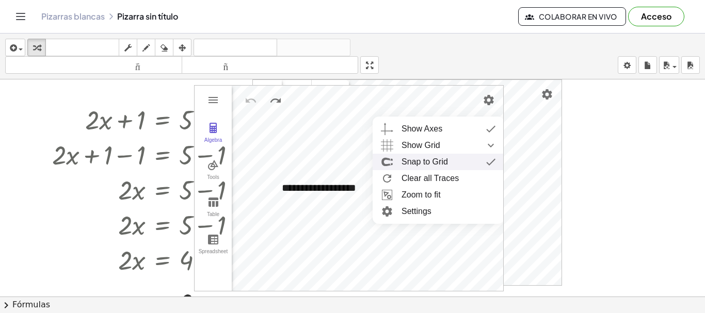
click at [488, 165] on img "Graphing Calculator" at bounding box center [490, 162] width 19 height 17
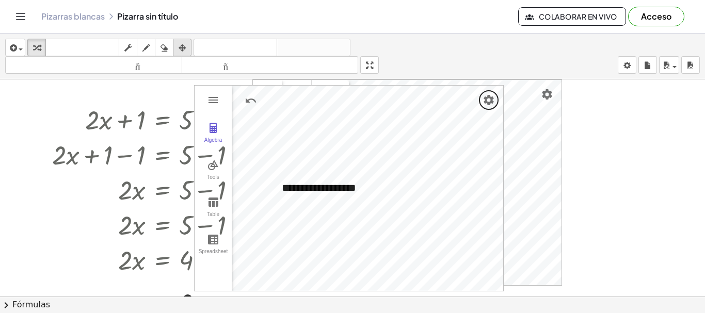
click at [183, 48] on icon "button" at bounding box center [182, 48] width 7 height 12
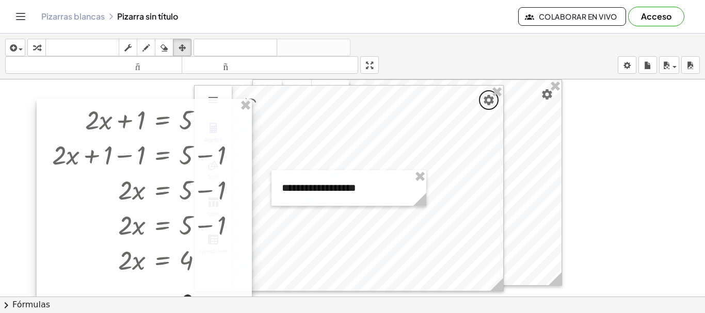
click at [73, 102] on div at bounding box center [144, 210] width 215 height 223
click at [42, 108] on div at bounding box center [144, 210] width 215 height 223
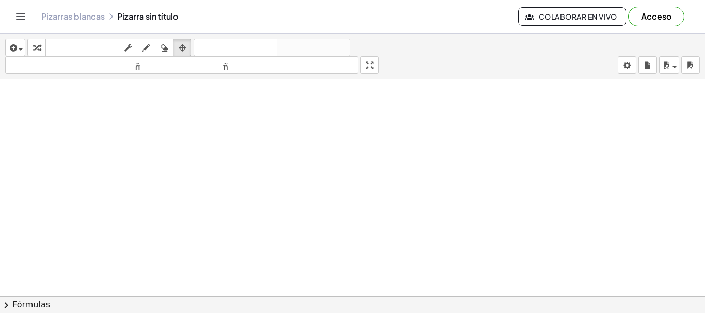
click at [248, 165] on div at bounding box center [352, 296] width 705 height 434
